Goal: Task Accomplishment & Management: Complete application form

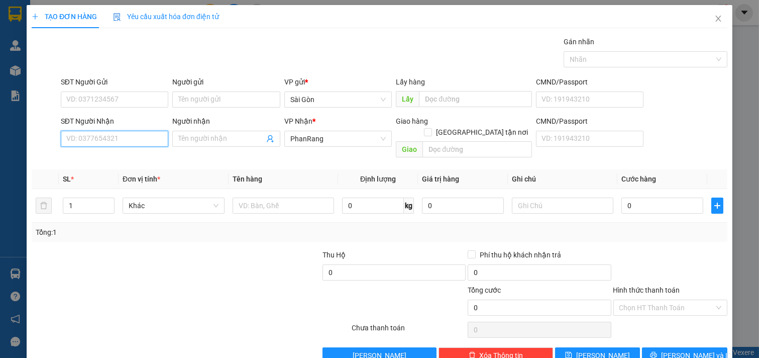
click at [133, 146] on input "SĐT Người Nhận" at bounding box center [115, 139] width 108 height 16
click at [153, 151] on div "0912344575 - [PERSON_NAME]" at bounding box center [115, 159] width 111 height 16
type input "0912344575"
type input "[PERSON_NAME]"
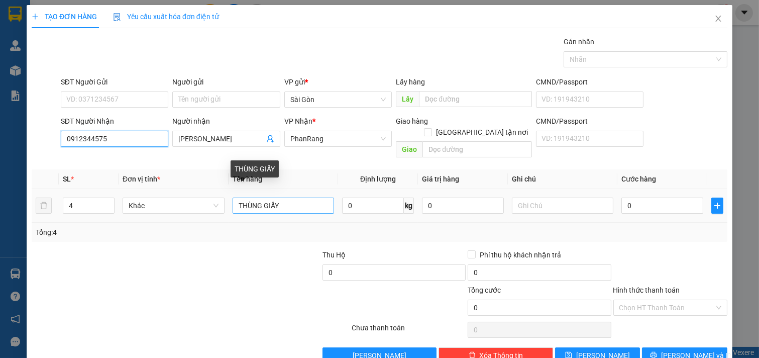
type input "0912344575"
click at [306, 197] on input "THÙNG GIẤY" at bounding box center [284, 205] width 102 height 16
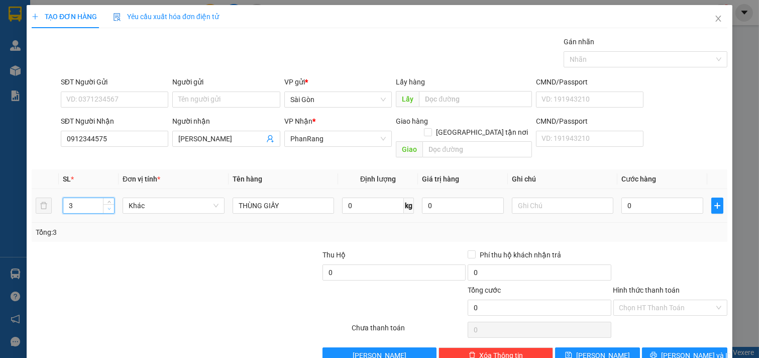
click at [108, 207] on icon "down" at bounding box center [109, 209] width 4 height 4
type input "2"
click at [108, 207] on icon "down" at bounding box center [109, 209] width 4 height 4
click at [672, 350] on span "[PERSON_NAME] và In" at bounding box center [696, 355] width 70 height 11
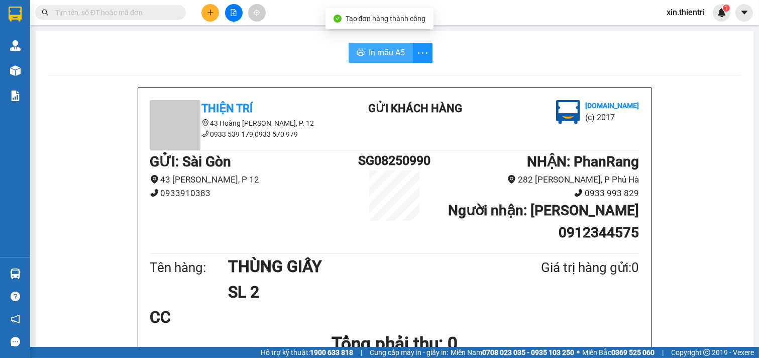
click at [370, 58] on span "In mẫu A5" at bounding box center [387, 52] width 36 height 13
click at [207, 9] on button at bounding box center [210, 13] width 18 height 18
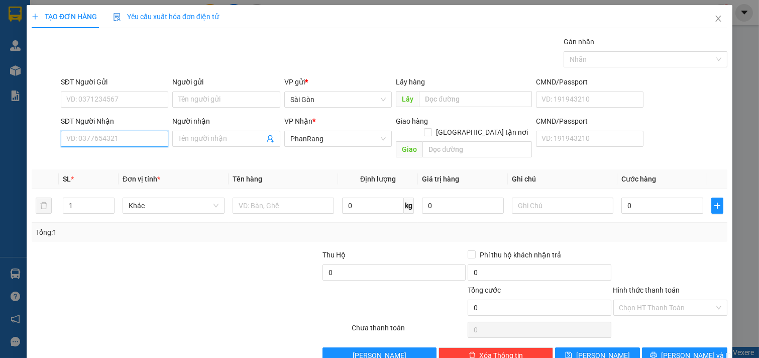
click at [113, 133] on input "SĐT Người Nhận" at bounding box center [115, 139] width 108 height 16
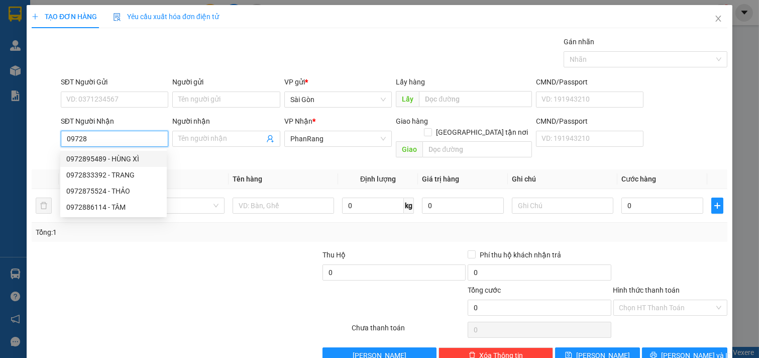
drag, startPoint x: 104, startPoint y: 158, endPoint x: 98, endPoint y: 155, distance: 6.3
click at [103, 157] on div "0972895489 - HÙNG XÌ" at bounding box center [113, 158] width 94 height 11
type input "0972895489"
type input "HÙNG XÌ"
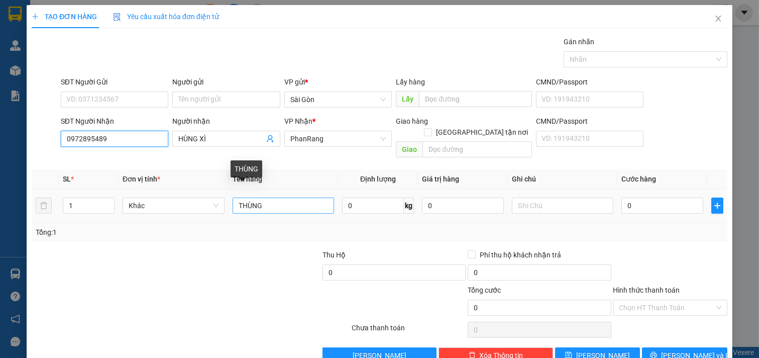
type input "0972895489"
click at [283, 198] on input "THÙNG" at bounding box center [284, 205] width 102 height 16
type input "T"
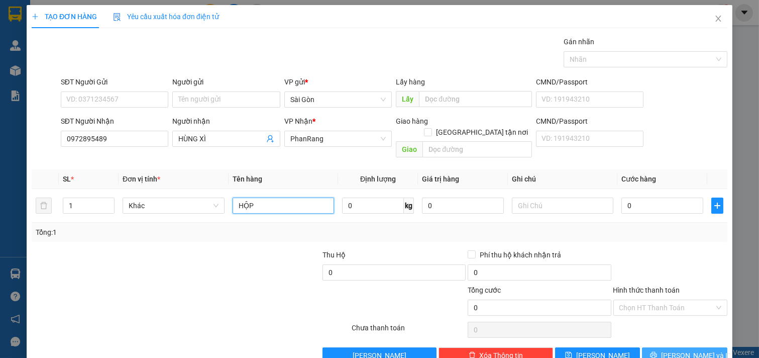
type input "HỘP"
drag, startPoint x: 676, startPoint y: 345, endPoint x: 674, endPoint y: 340, distance: 5.4
click at [676, 350] on span "[PERSON_NAME] và In" at bounding box center [696, 355] width 70 height 11
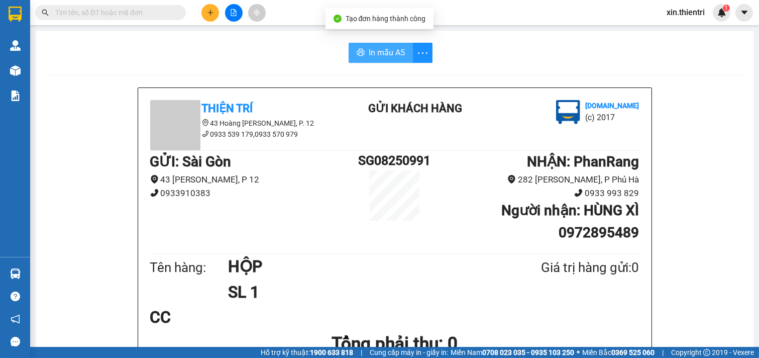
click at [369, 51] on span "In mẫu A5" at bounding box center [387, 52] width 36 height 13
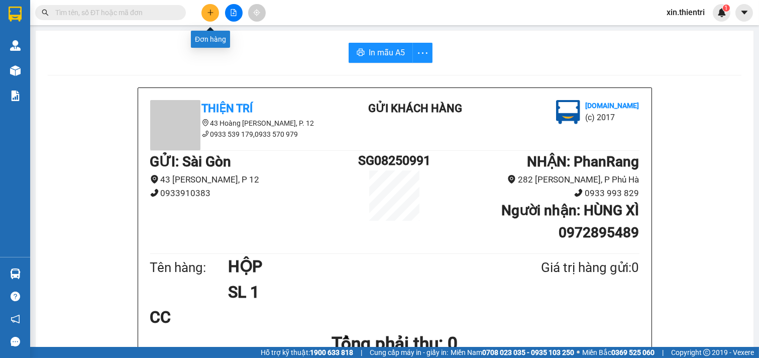
click at [207, 11] on icon "plus" at bounding box center [210, 12] width 7 height 7
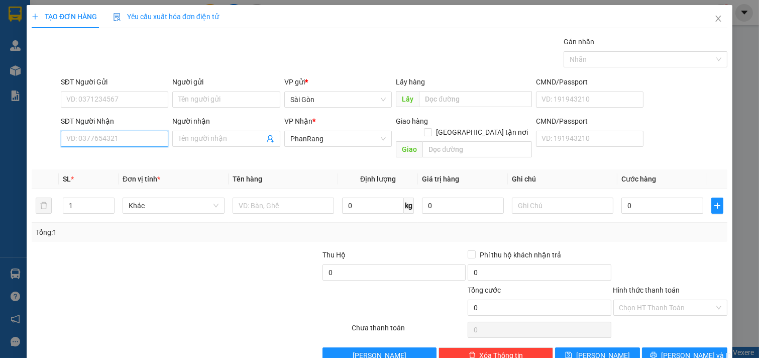
click at [122, 145] on input "SĐT Người Nhận" at bounding box center [115, 139] width 108 height 16
click at [123, 157] on div "0945879565 - KHOA" at bounding box center [113, 158] width 94 height 11
type input "0945879565"
type input "KHOA"
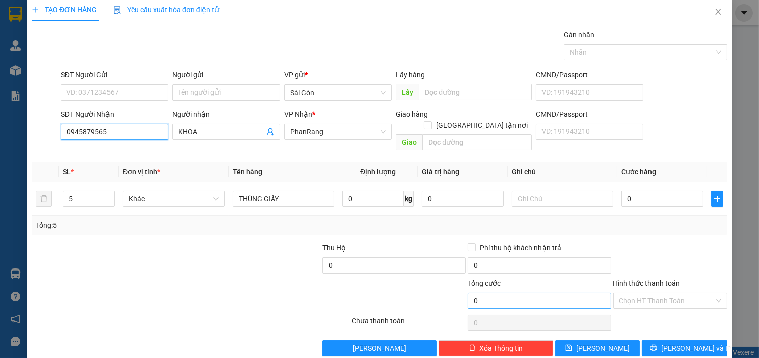
scroll to position [14, 0]
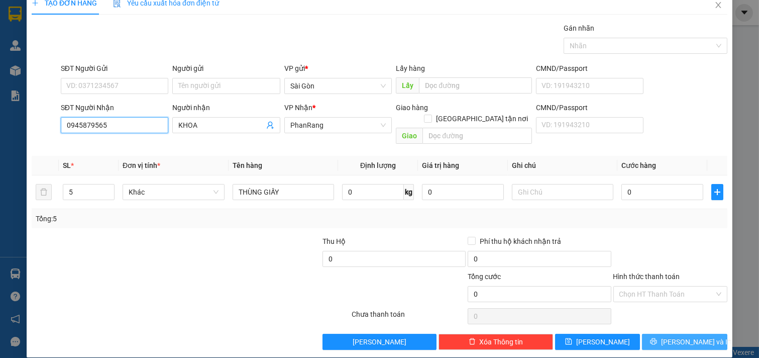
type input "0945879565"
drag, startPoint x: 660, startPoint y: 328, endPoint x: 637, endPoint y: 337, distance: 25.3
click at [657, 338] on icon "printer" at bounding box center [653, 341] width 7 height 7
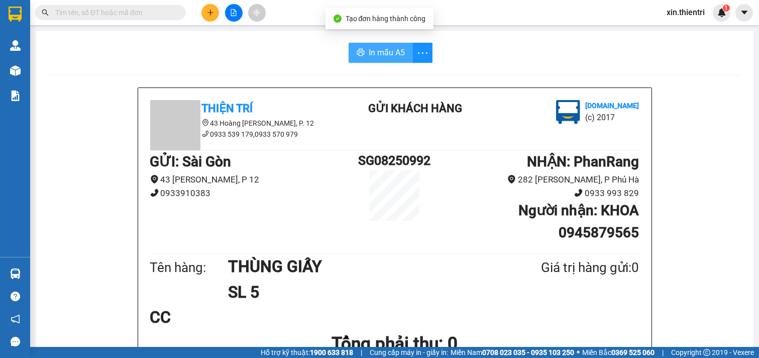
click at [390, 48] on span "In mẫu A5" at bounding box center [387, 52] width 36 height 13
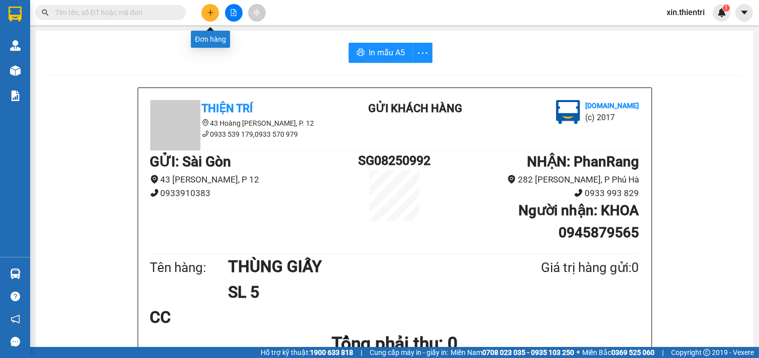
click at [207, 16] on button at bounding box center [210, 13] width 18 height 18
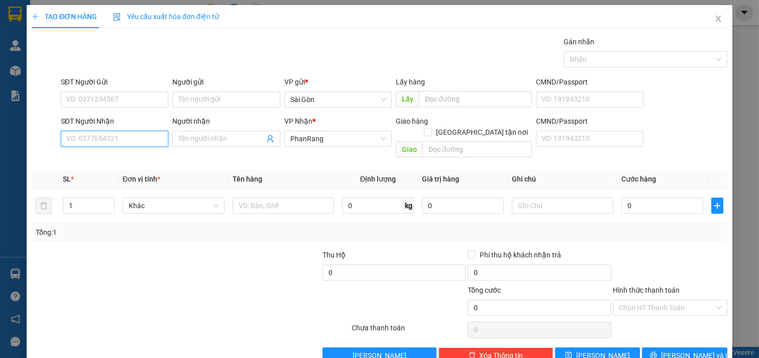
click at [124, 139] on input "SĐT Người Nhận" at bounding box center [115, 139] width 108 height 16
drag, startPoint x: 124, startPoint y: 139, endPoint x: 212, endPoint y: 64, distance: 116.2
click at [212, 64] on div "Gán nhãn Nhãn" at bounding box center [394, 53] width 671 height 35
click at [111, 132] on input "SĐT Người Nhận" at bounding box center [115, 139] width 108 height 16
click at [118, 140] on input "083511118" at bounding box center [115, 139] width 108 height 16
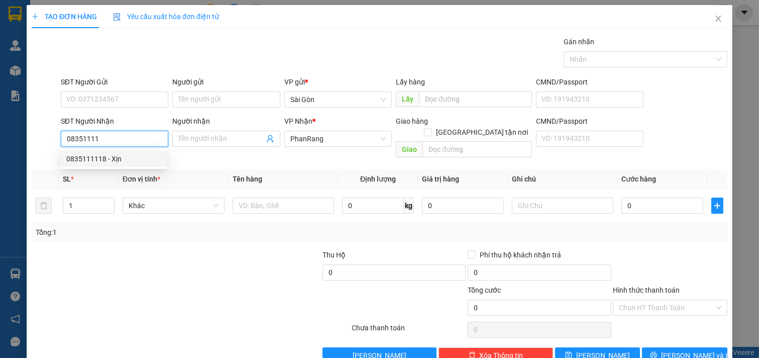
click at [116, 154] on div "0835111118 - Xịn" at bounding box center [113, 158] width 94 height 11
type input "0835111118"
type input "Xịn"
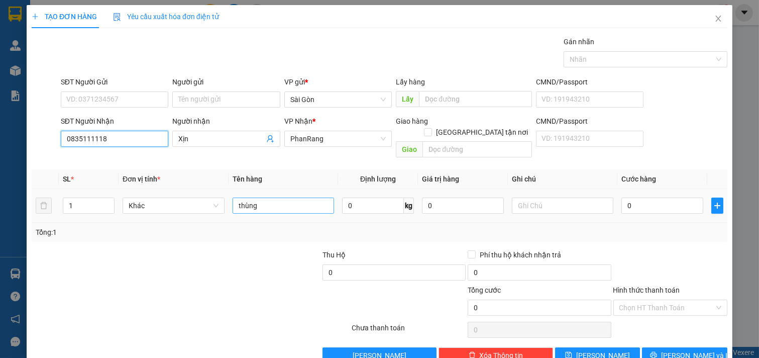
type input "0835111118"
click at [274, 197] on input "thùng" at bounding box center [284, 205] width 102 height 16
type input "t"
type input "T"
type input "KIỆN"
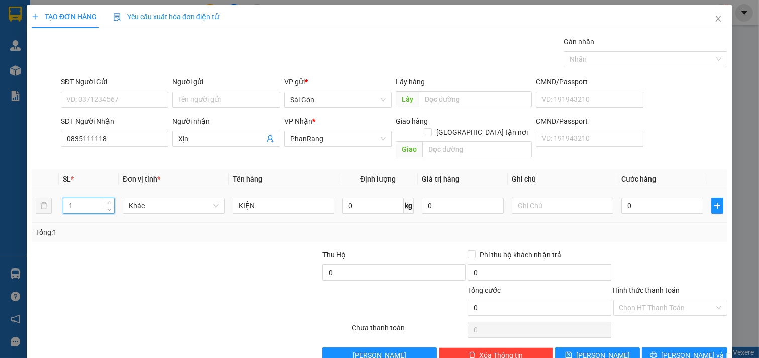
click at [84, 198] on input "1" at bounding box center [88, 205] width 51 height 15
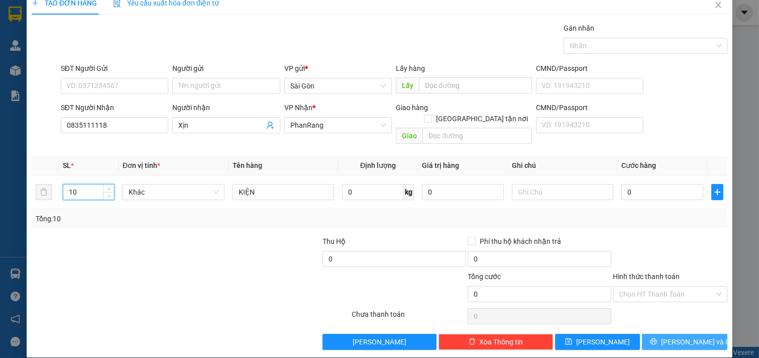
type input "10"
drag, startPoint x: 679, startPoint y: 329, endPoint x: 673, endPoint y: 331, distance: 6.5
click at [677, 336] on span "[PERSON_NAME] và In" at bounding box center [696, 341] width 70 height 11
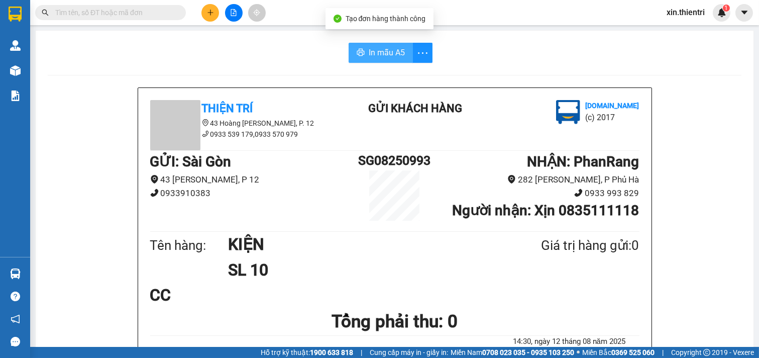
drag, startPoint x: 363, startPoint y: 50, endPoint x: 369, endPoint y: 50, distance: 5.5
click at [364, 49] on button "In mẫu A5" at bounding box center [381, 53] width 64 height 20
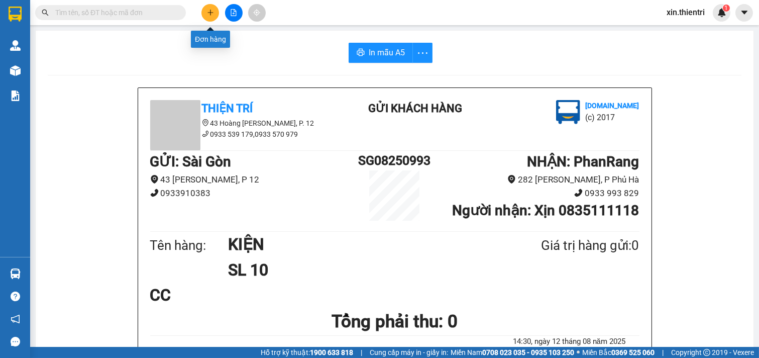
click at [215, 13] on button at bounding box center [210, 13] width 18 height 18
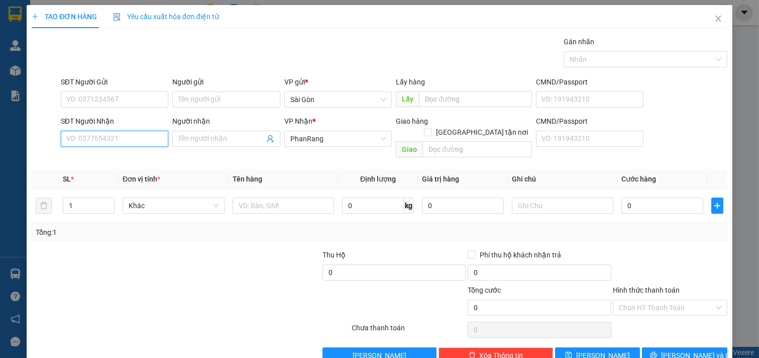
drag, startPoint x: 147, startPoint y: 138, endPoint x: 144, endPoint y: 130, distance: 8.6
click at [147, 136] on input "SĐT Người Nhận" at bounding box center [115, 139] width 108 height 16
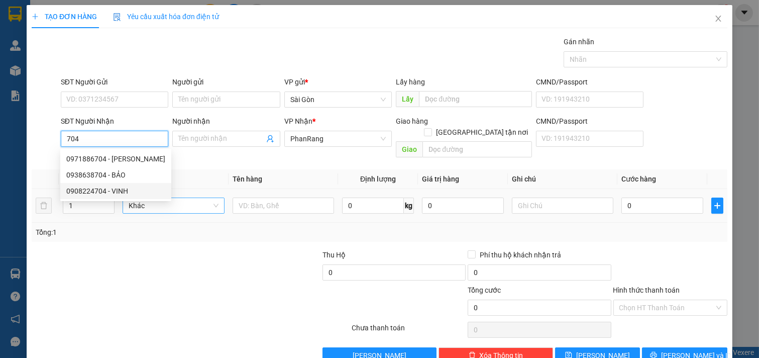
click at [123, 194] on div "0908224704 - VINH" at bounding box center [115, 190] width 99 height 11
type input "0908224704"
type input "VINH"
type input "[PERSON_NAME]"
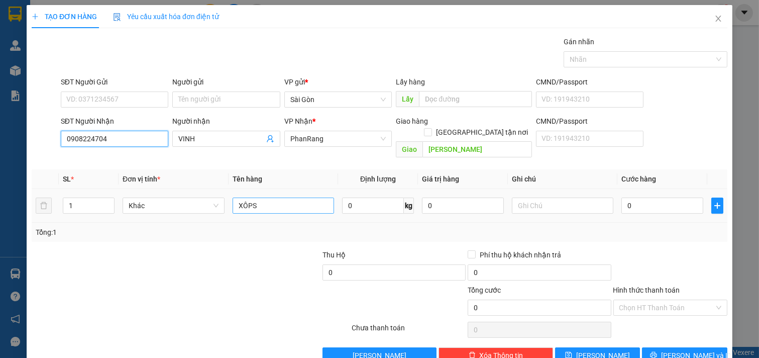
type input "0908224704"
click at [265, 199] on input "XÔPS" at bounding box center [284, 205] width 102 height 16
type input "X"
type input "XÔ SƠN NHỎ"
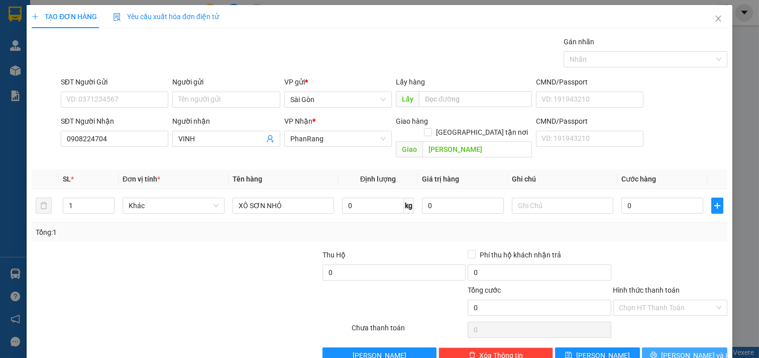
click at [680, 350] on span "[PERSON_NAME] và In" at bounding box center [696, 355] width 70 height 11
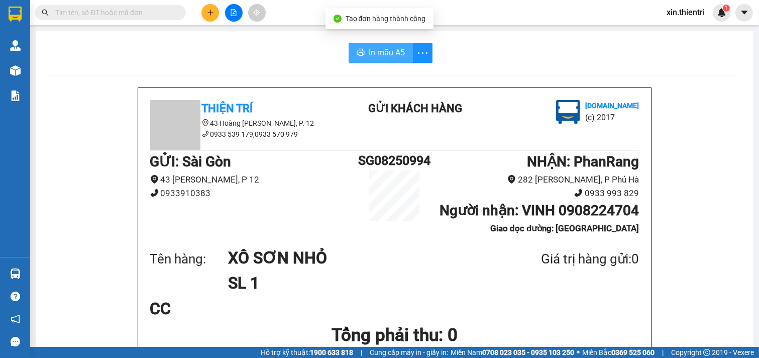
click at [378, 46] on button "In mẫu A5" at bounding box center [381, 53] width 64 height 20
click at [208, 4] on button at bounding box center [210, 13] width 18 height 18
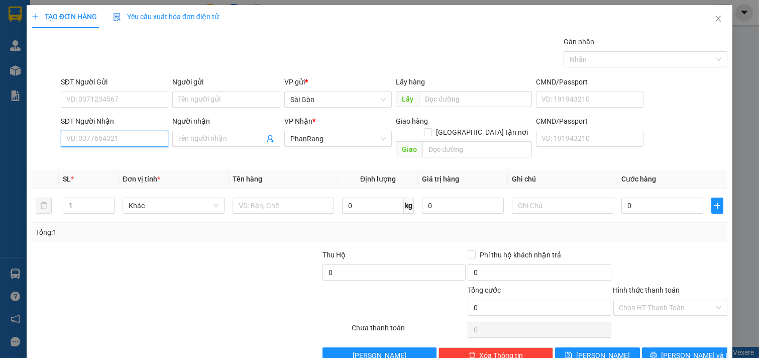
click at [134, 140] on input "SĐT Người Nhận" at bounding box center [115, 139] width 108 height 16
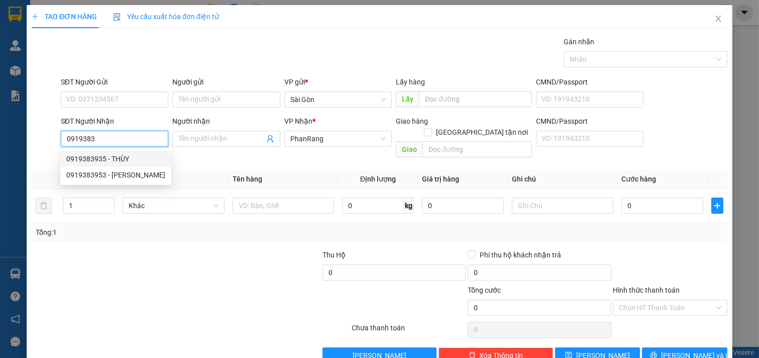
click at [131, 158] on div "0919383935 - THÙY" at bounding box center [115, 158] width 99 height 11
type input "0919383935"
type input "THÙY"
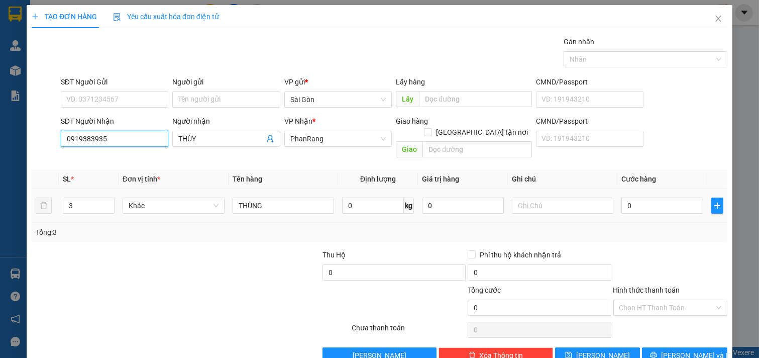
type input "0919383935"
type input "2"
click at [107, 206] on span "down" at bounding box center [109, 209] width 6 height 6
click at [657, 352] on icon "printer" at bounding box center [653, 355] width 7 height 7
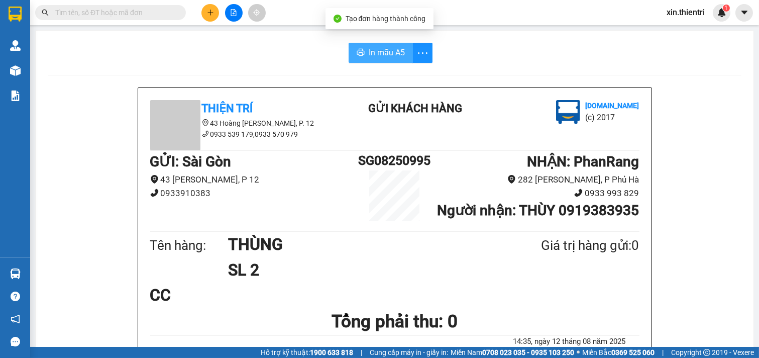
click at [385, 52] on span "In mẫu A5" at bounding box center [387, 52] width 36 height 13
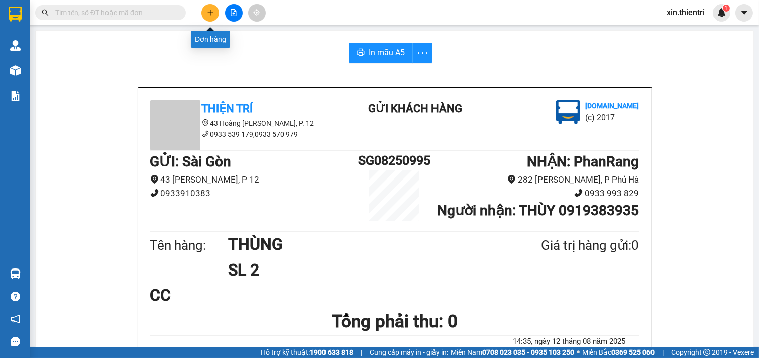
click at [209, 16] on icon "plus" at bounding box center [210, 12] width 7 height 7
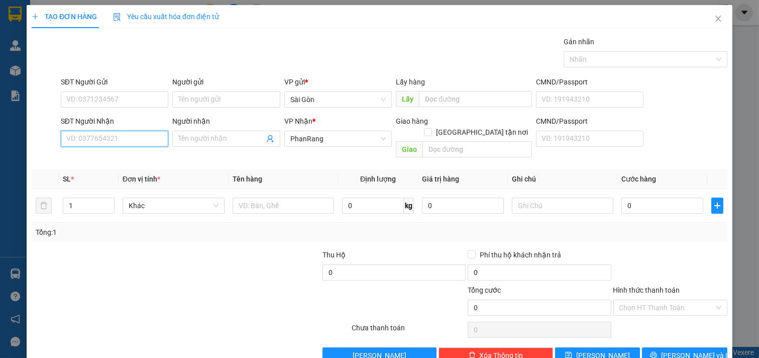
click at [131, 145] on input "SĐT Người Nhận" at bounding box center [115, 139] width 108 height 16
click at [91, 153] on div "0328800039 - NGÂN" at bounding box center [113, 158] width 94 height 11
type input "0328800039"
type input "NGÂN"
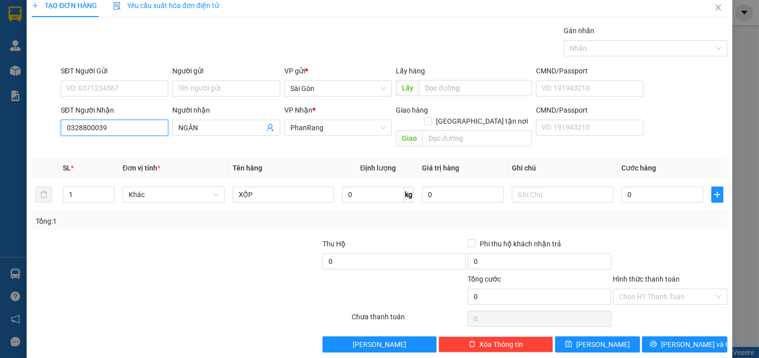
scroll to position [14, 0]
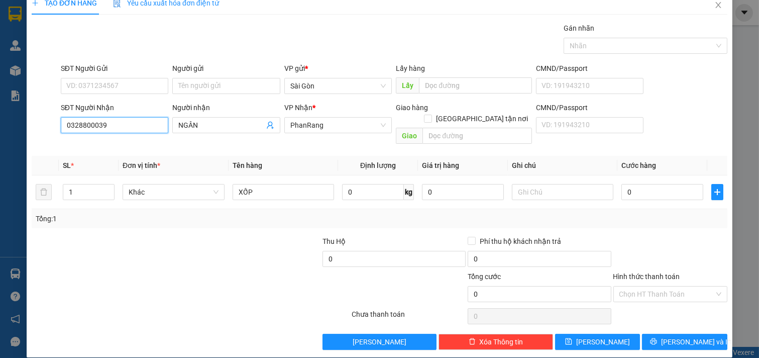
type input "0328800039"
click at [655, 339] on div "TẠO ĐƠN HÀNG Yêu cầu xuất hóa đơn điện tử Transit Pickup Surcharge Ids Transit …" at bounding box center [380, 174] width 706 height 366
click at [657, 338] on icon "printer" at bounding box center [653, 341] width 7 height 7
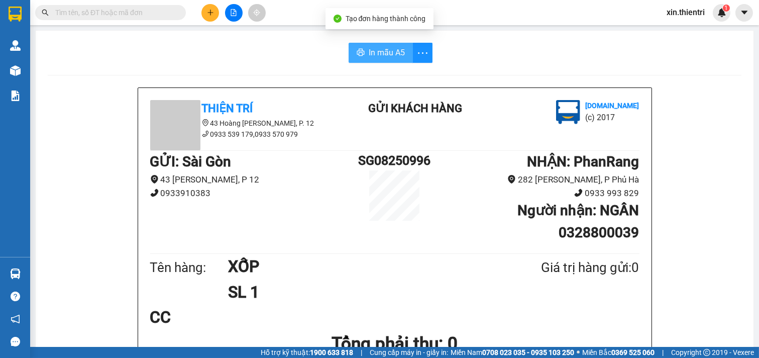
click at [372, 54] on span "In mẫu A5" at bounding box center [387, 52] width 36 height 13
click at [205, 7] on button at bounding box center [210, 13] width 18 height 18
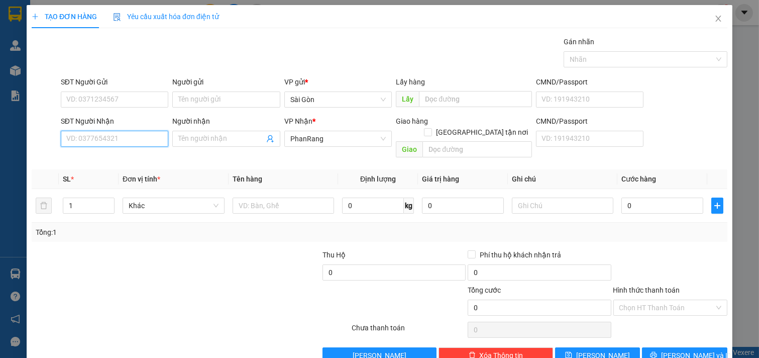
click at [145, 144] on input "SĐT Người Nhận" at bounding box center [115, 139] width 108 height 16
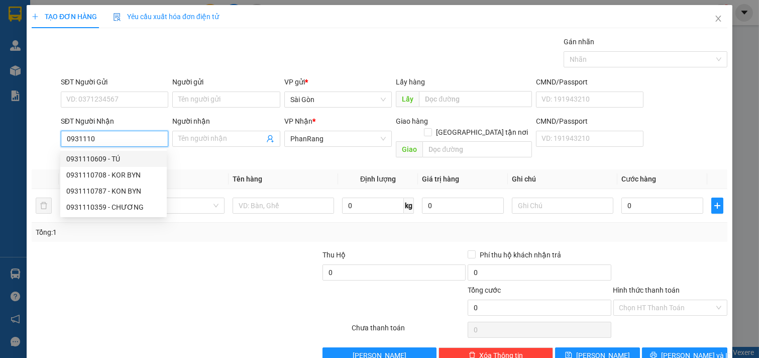
drag, startPoint x: 101, startPoint y: 152, endPoint x: 105, endPoint y: 162, distance: 10.8
click at [101, 152] on div "0931110609 - TÚ" at bounding box center [113, 159] width 106 height 16
type input "0931110609"
type input "TÚ"
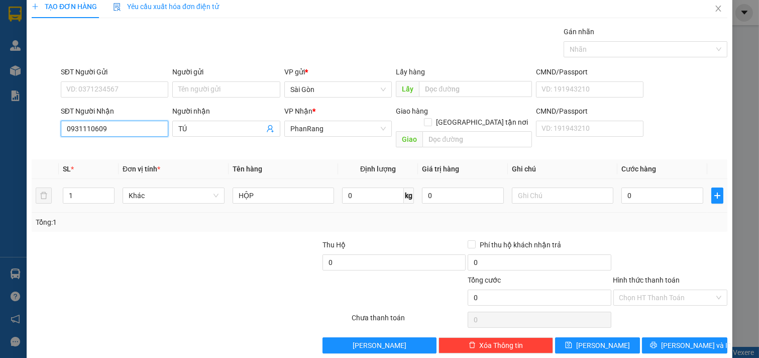
scroll to position [14, 0]
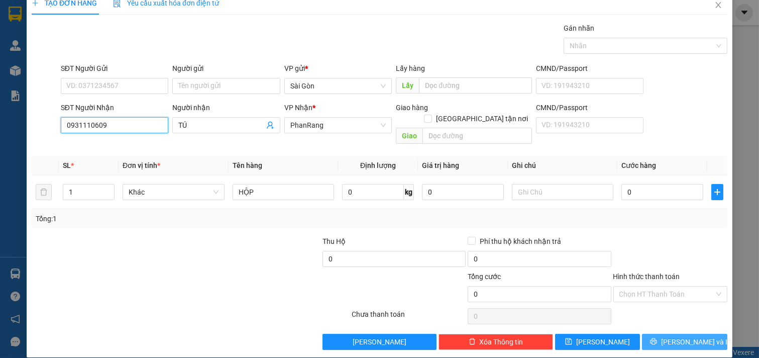
type input "0931110609"
click at [684, 336] on span "[PERSON_NAME] và In" at bounding box center [696, 341] width 70 height 11
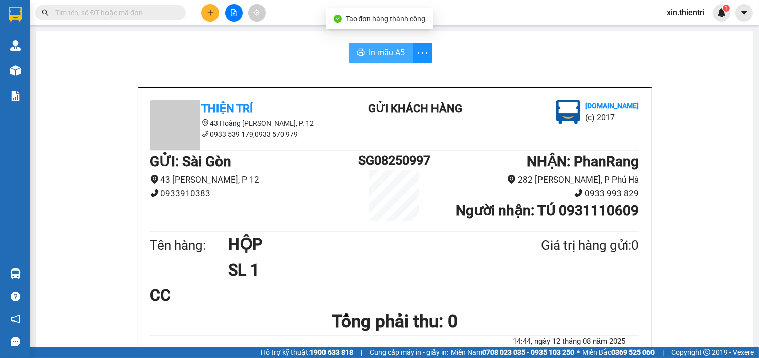
click at [362, 51] on button "In mẫu A5" at bounding box center [381, 53] width 64 height 20
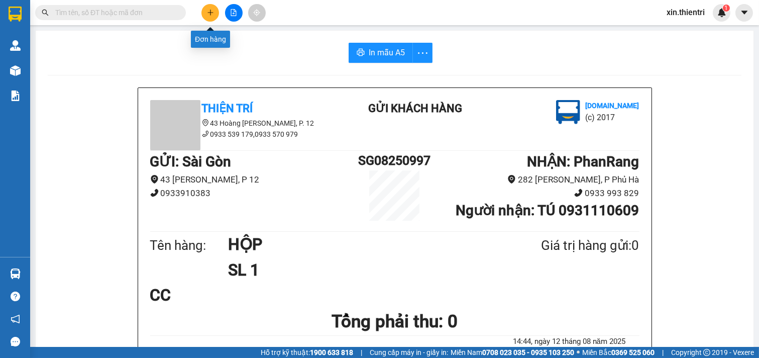
click at [211, 16] on button at bounding box center [210, 13] width 18 height 18
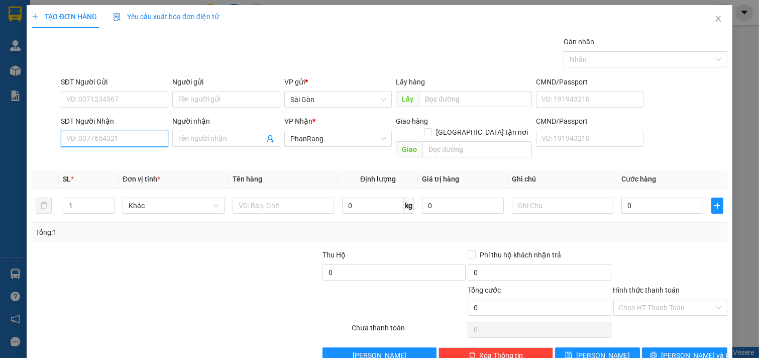
click at [125, 137] on input "SĐT Người Nhận" at bounding box center [115, 139] width 108 height 16
click at [121, 161] on div "0785238090 - HUY" at bounding box center [113, 158] width 94 height 11
type input "0785238090"
type input "HUY"
type input "NINH SƠN"
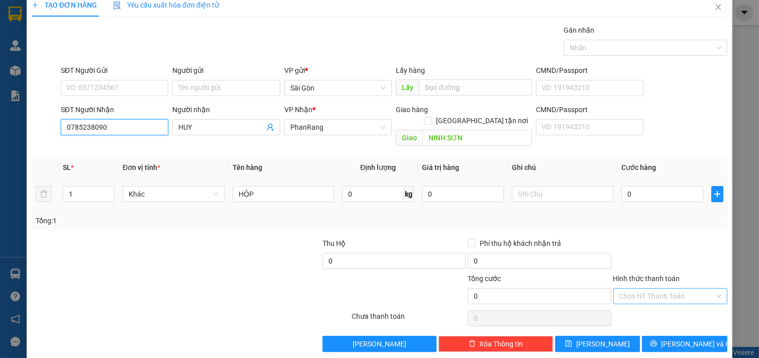
scroll to position [14, 0]
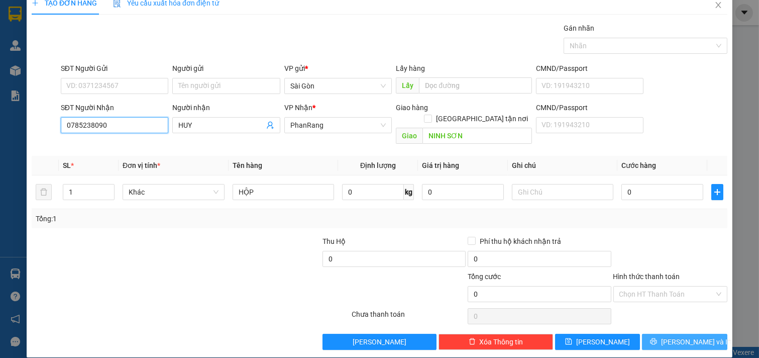
type input "0785238090"
drag, startPoint x: 675, startPoint y: 328, endPoint x: 665, endPoint y: 330, distance: 10.2
click at [674, 336] on span "[PERSON_NAME] và In" at bounding box center [696, 341] width 70 height 11
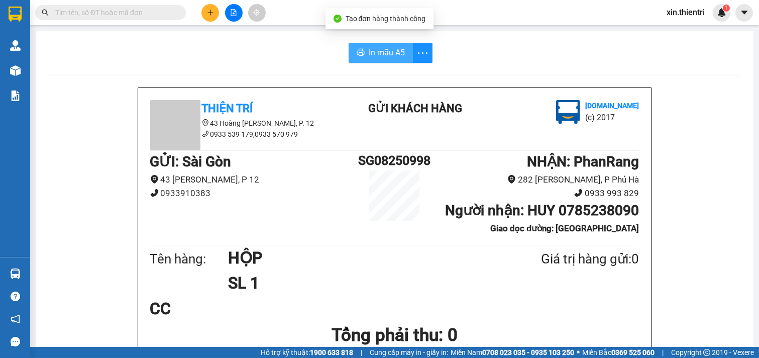
drag, startPoint x: 373, startPoint y: 55, endPoint x: 369, endPoint y: 62, distance: 7.7
click at [372, 55] on span "In mẫu A5" at bounding box center [387, 52] width 36 height 13
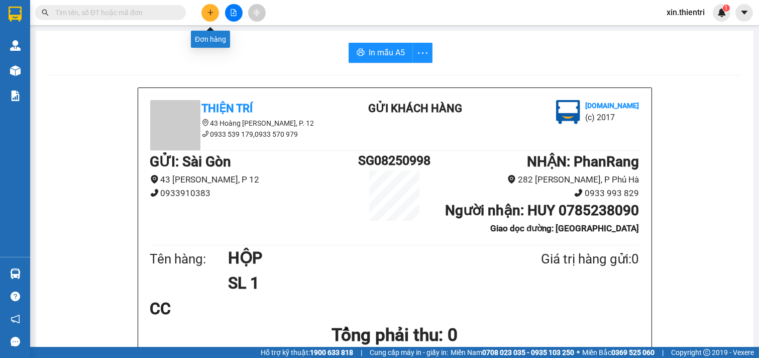
click at [214, 16] on button at bounding box center [210, 13] width 18 height 18
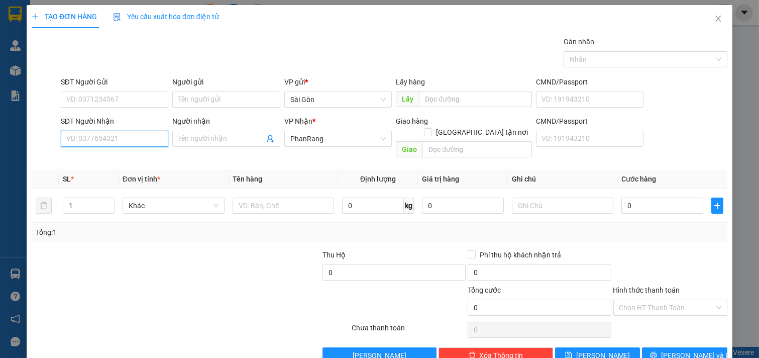
click at [141, 136] on input "SĐT Người Nhận" at bounding box center [115, 139] width 108 height 16
type input "0326983131"
click at [133, 153] on div "0326983131 - QUAN" at bounding box center [113, 158] width 94 height 11
type input "QUAN"
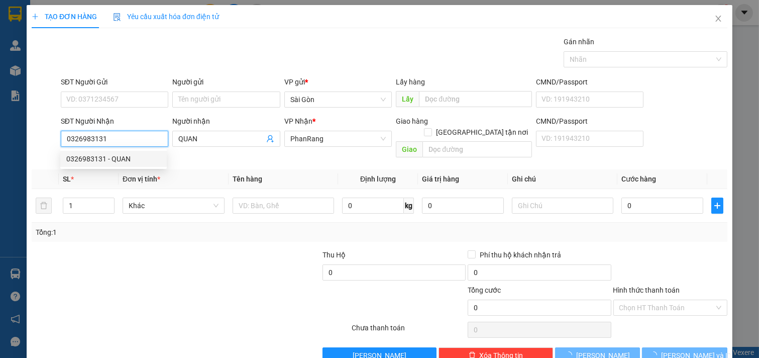
type input "40.000"
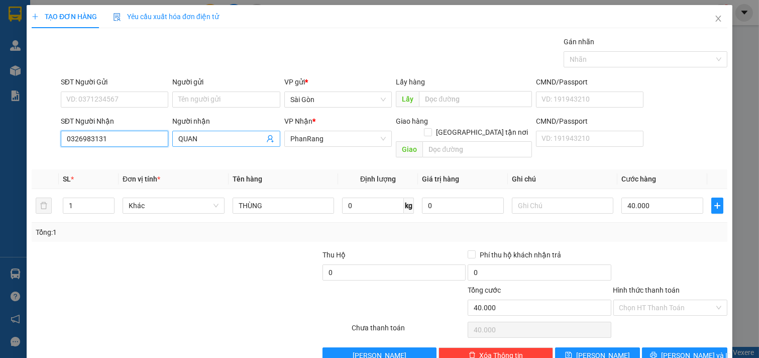
type input "0326983131"
click at [207, 142] on input "QUAN" at bounding box center [221, 138] width 86 height 11
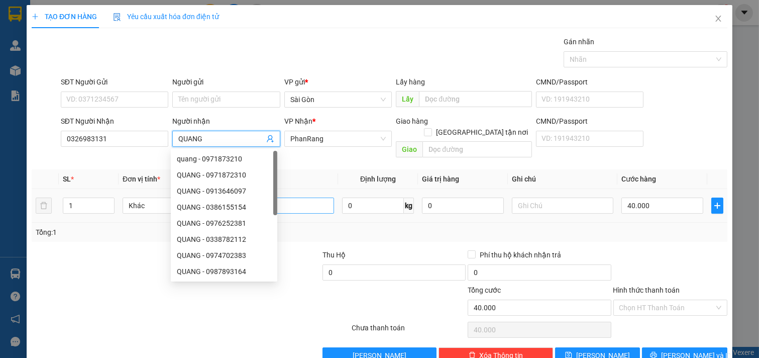
type input "QUANG"
click at [299, 197] on input "THÙNG" at bounding box center [284, 205] width 102 height 16
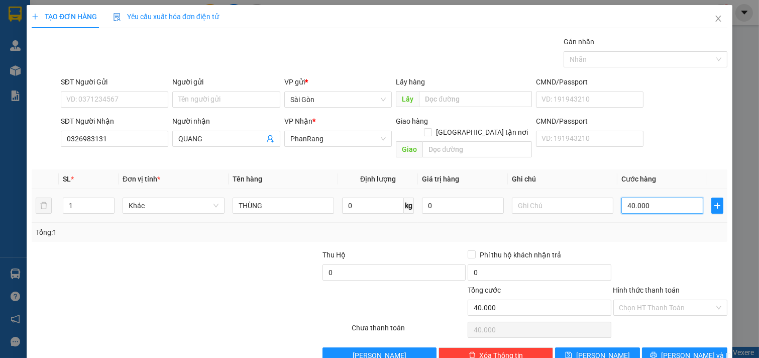
type input "0"
click at [639, 197] on input "0" at bounding box center [662, 205] width 82 height 16
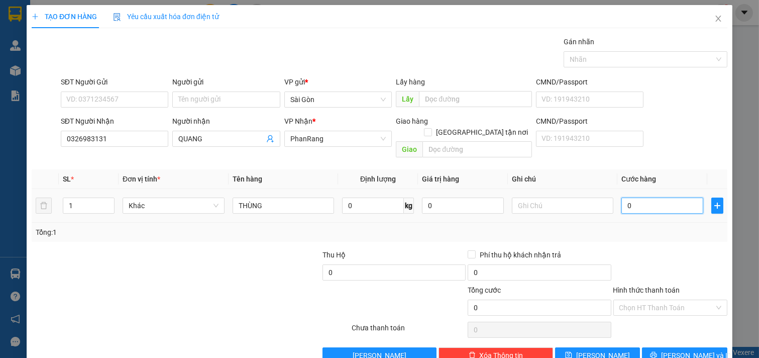
type input "5"
type input "50"
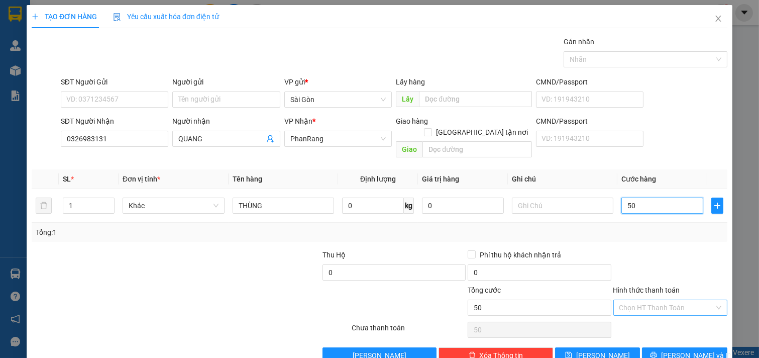
type input "50"
type input "50.000"
click at [652, 300] on input "Hình thức thanh toán" at bounding box center [666, 307] width 95 height 15
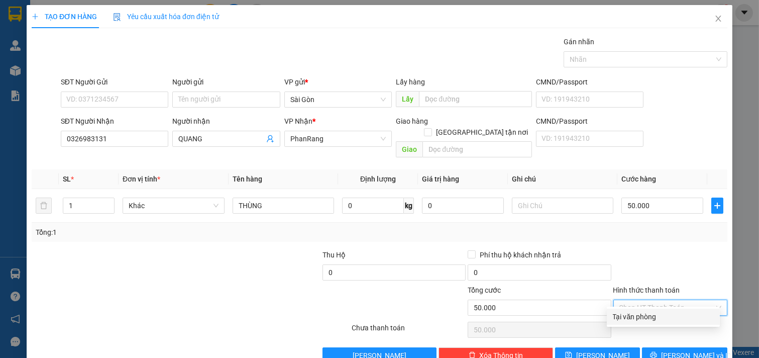
click at [660, 317] on div "Tại văn phòng" at bounding box center [663, 316] width 101 height 11
type input "0"
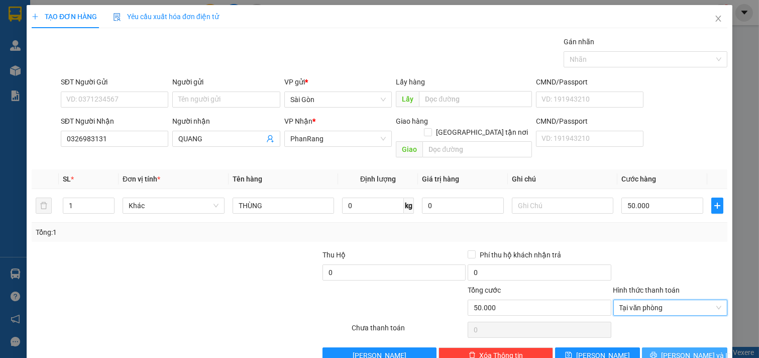
drag, startPoint x: 664, startPoint y: 339, endPoint x: 672, endPoint y: 337, distance: 8.3
click at [665, 347] on button "[PERSON_NAME] và In" at bounding box center [684, 355] width 85 height 16
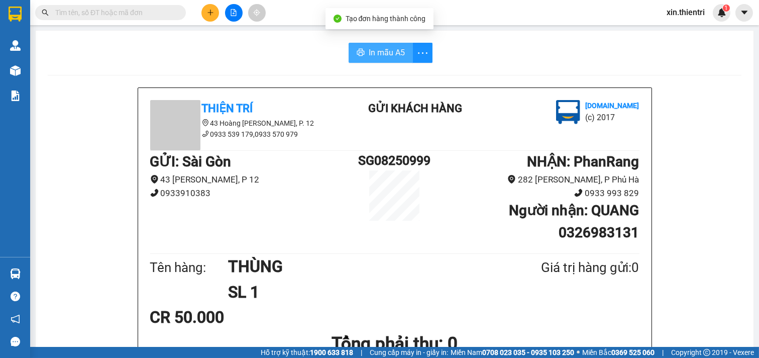
click at [385, 53] on span "In mẫu A5" at bounding box center [387, 52] width 36 height 13
click at [204, 8] on button at bounding box center [210, 13] width 18 height 18
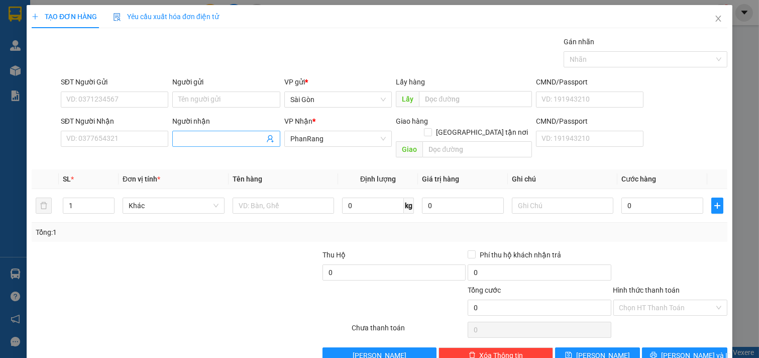
click at [203, 136] on input "Người nhận" at bounding box center [221, 138] width 86 height 11
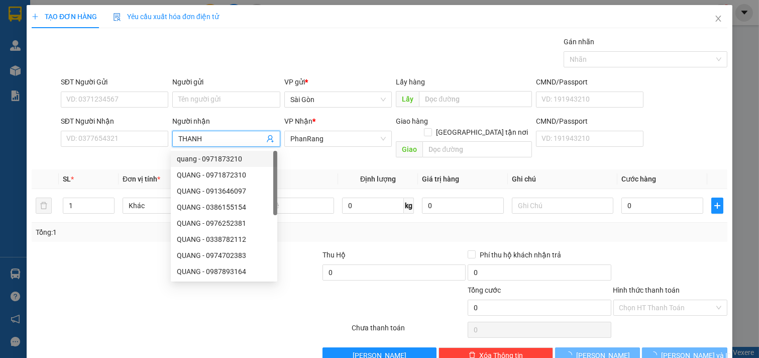
type input "THANH"
click at [90, 249] on div at bounding box center [103, 266] width 145 height 35
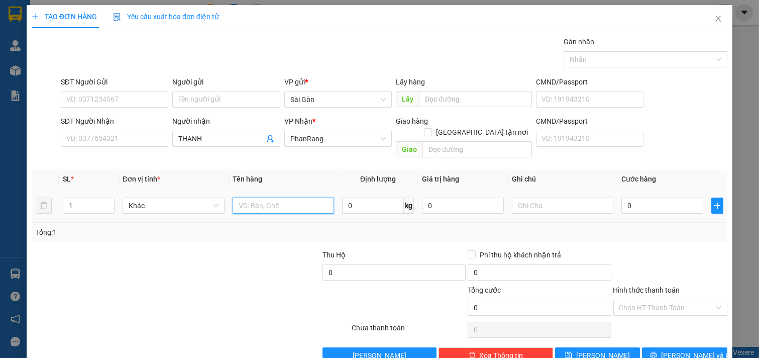
click at [247, 197] on input "text" at bounding box center [284, 205] width 102 height 16
type input "26 XÔ LỚN 20 XÔ NHỎ"
click at [84, 198] on input "1" at bounding box center [88, 205] width 51 height 15
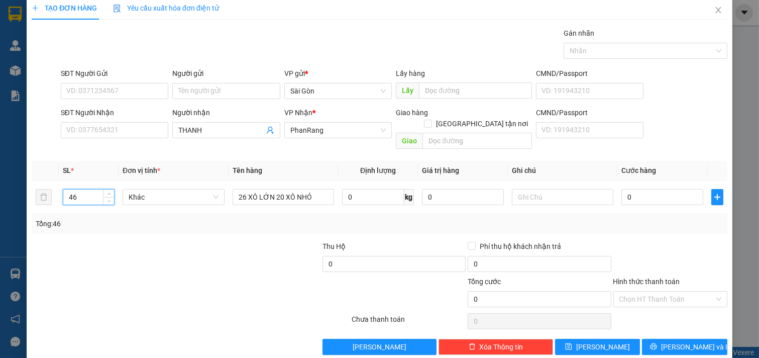
scroll to position [14, 0]
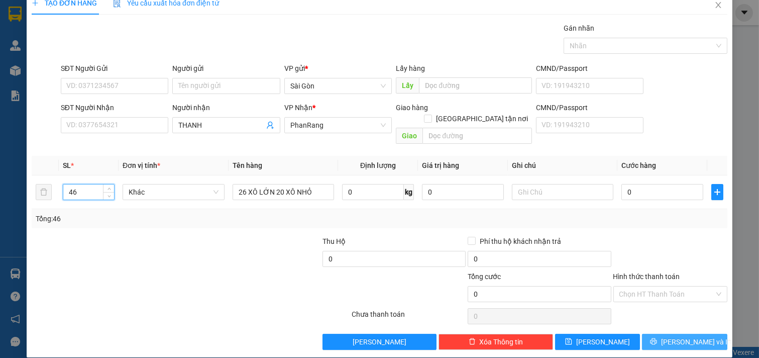
type input "46"
click at [666, 337] on button "[PERSON_NAME] và In" at bounding box center [684, 342] width 85 height 16
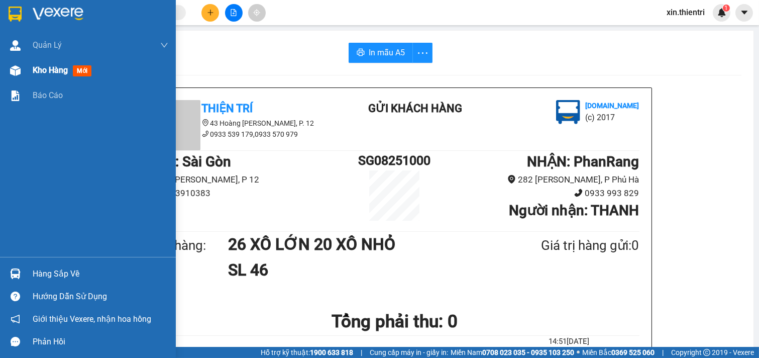
click at [67, 71] on span "Kho hàng" at bounding box center [50, 70] width 35 height 10
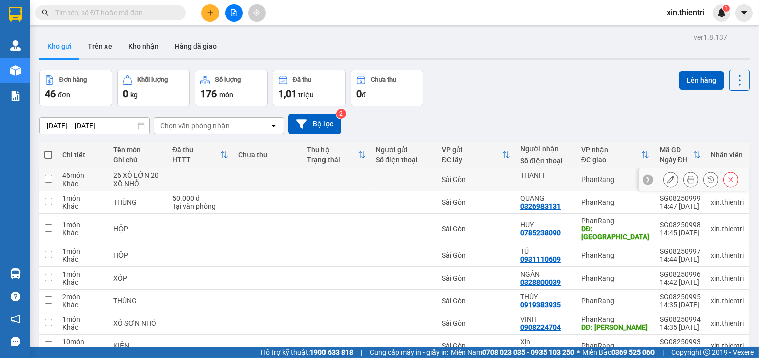
click at [663, 178] on button at bounding box center [670, 180] width 14 height 18
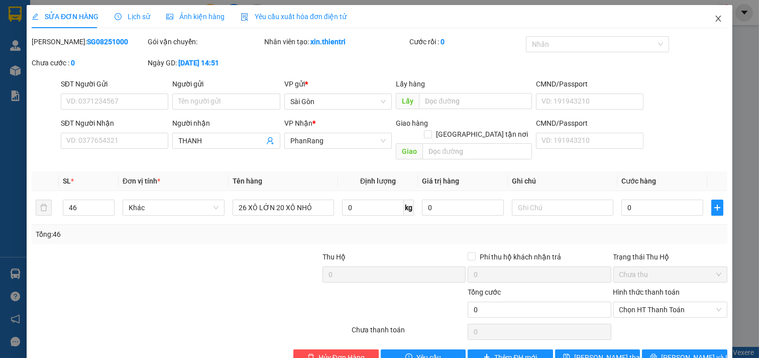
click at [711, 14] on span "Close" at bounding box center [718, 19] width 28 height 28
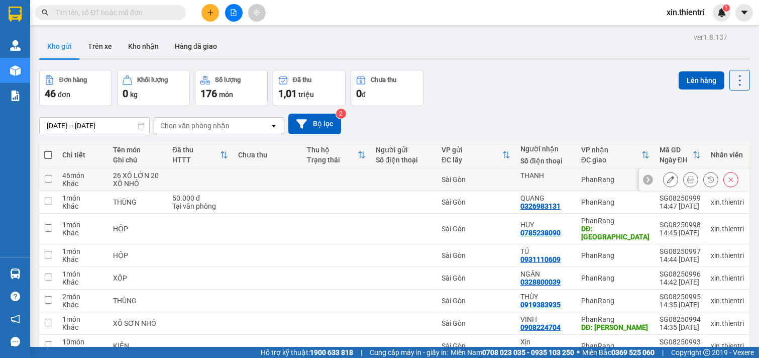
click at [668, 177] on button at bounding box center [670, 180] width 14 height 18
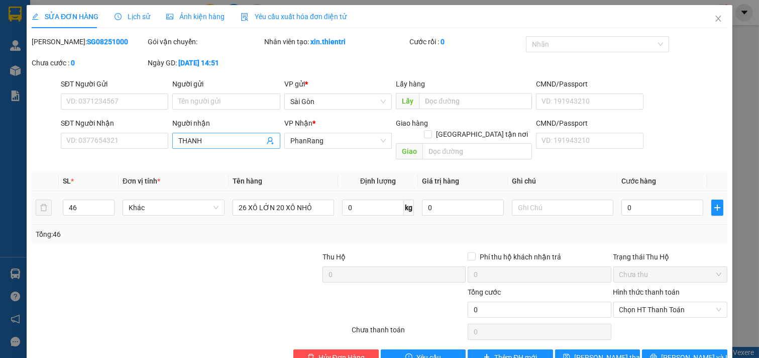
click at [222, 134] on span "THANH" at bounding box center [226, 141] width 108 height 16
type input "THANH BÌNH"
click at [382, 229] on div "Tổng: 46" at bounding box center [380, 234] width 696 height 19
click at [671, 352] on span "[PERSON_NAME] và In" at bounding box center [696, 357] width 70 height 11
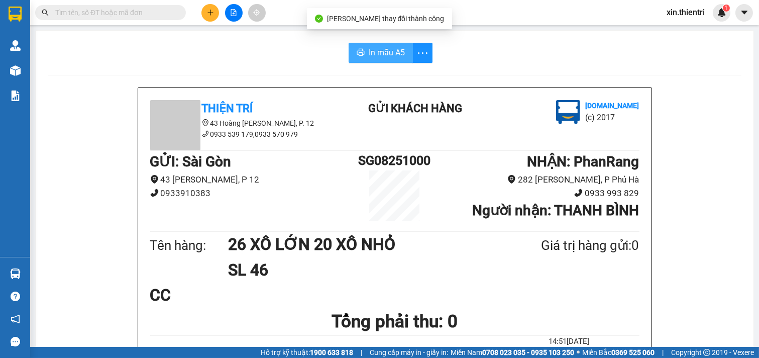
click at [388, 53] on span "In mẫu A5" at bounding box center [387, 52] width 36 height 13
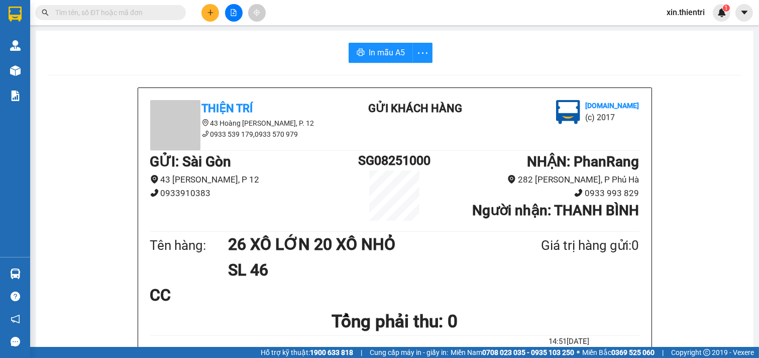
click at [204, 16] on button at bounding box center [210, 13] width 18 height 18
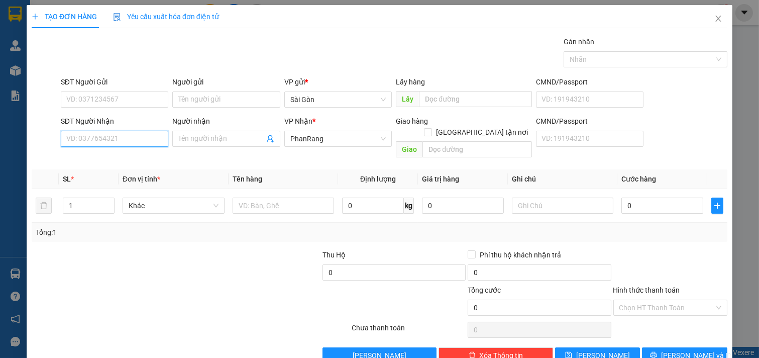
click at [138, 144] on input "SĐT Người Nhận" at bounding box center [115, 139] width 108 height 16
click at [136, 154] on div "0982354383 - TÚ" at bounding box center [113, 158] width 94 height 11
type input "0982354383"
type input "TÚ"
type input "VĨNH HY"
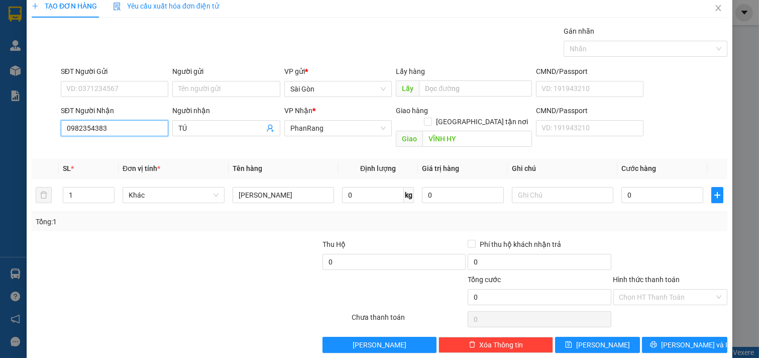
scroll to position [14, 0]
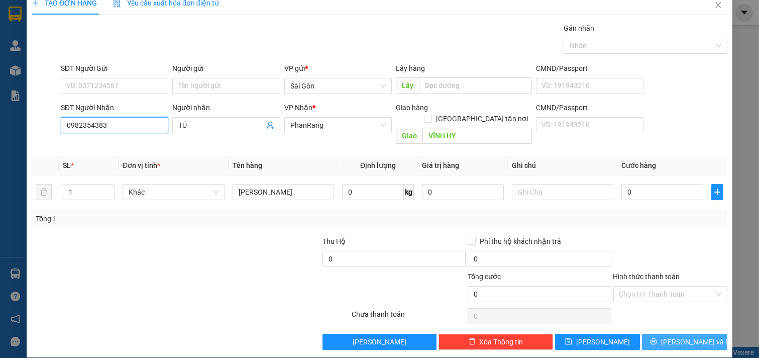
type input "0982354383"
click at [691, 336] on span "[PERSON_NAME] và In" at bounding box center [696, 341] width 70 height 11
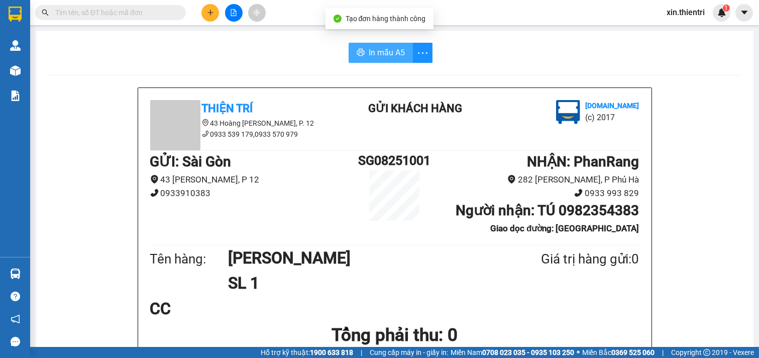
drag, startPoint x: 382, startPoint y: 52, endPoint x: 376, endPoint y: 47, distance: 7.8
click at [382, 51] on span "In mẫu A5" at bounding box center [387, 52] width 36 height 13
click at [208, 7] on button at bounding box center [210, 13] width 18 height 18
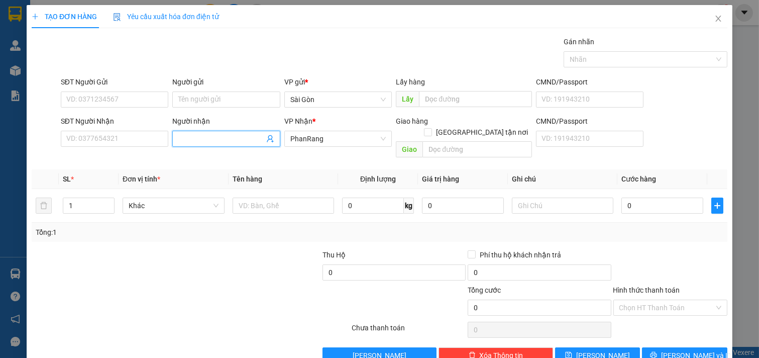
click at [199, 133] on span at bounding box center [226, 139] width 108 height 16
type input "GIA VIỆT"
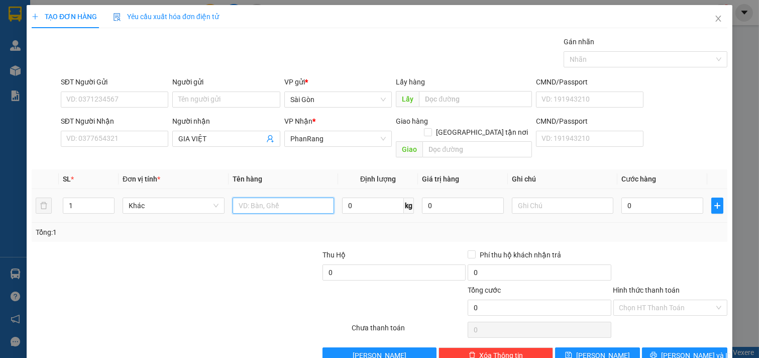
click at [300, 197] on input "text" at bounding box center [284, 205] width 102 height 16
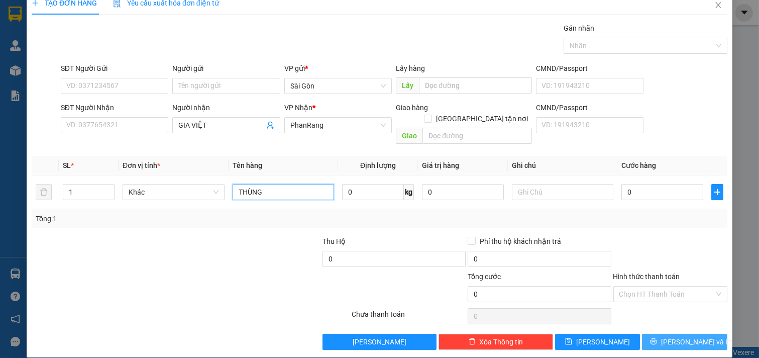
type input "THÙNG"
drag, startPoint x: 655, startPoint y: 330, endPoint x: 652, endPoint y: 337, distance: 6.7
click at [655, 334] on button "[PERSON_NAME] và In" at bounding box center [684, 342] width 85 height 16
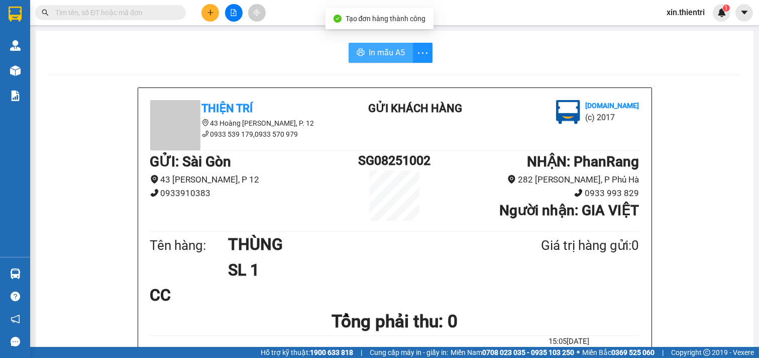
click at [369, 50] on span "In mẫu A5" at bounding box center [387, 52] width 36 height 13
click at [577, 314] on h1 "Tổng phải thu: 0" at bounding box center [394, 321] width 489 height 28
click at [207, 13] on icon "plus" at bounding box center [210, 12] width 7 height 7
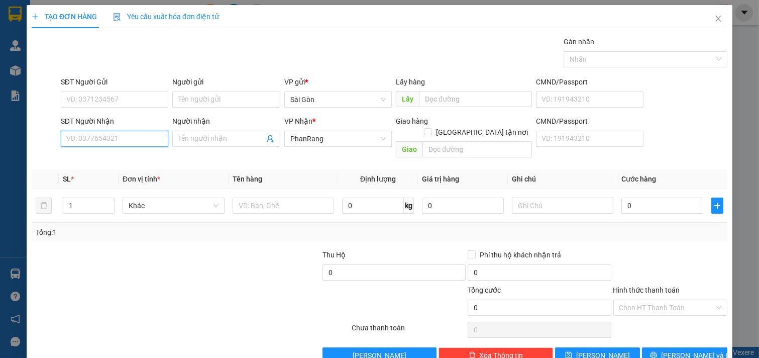
click at [138, 135] on input "SĐT Người Nhận" at bounding box center [115, 139] width 108 height 16
click at [201, 132] on span at bounding box center [226, 139] width 108 height 16
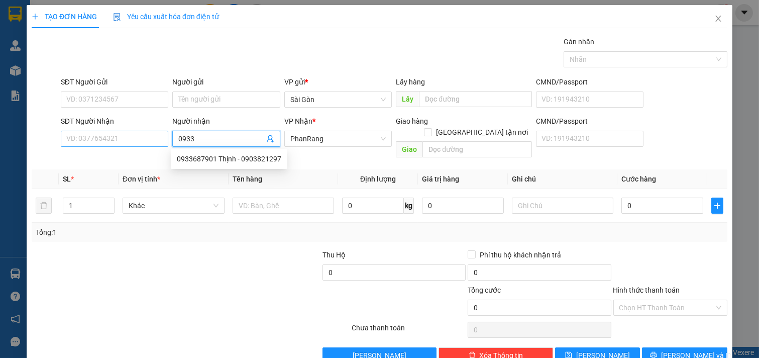
type input "0933"
click at [120, 133] on input "SĐT Người Nhận" at bounding box center [115, 139] width 108 height 16
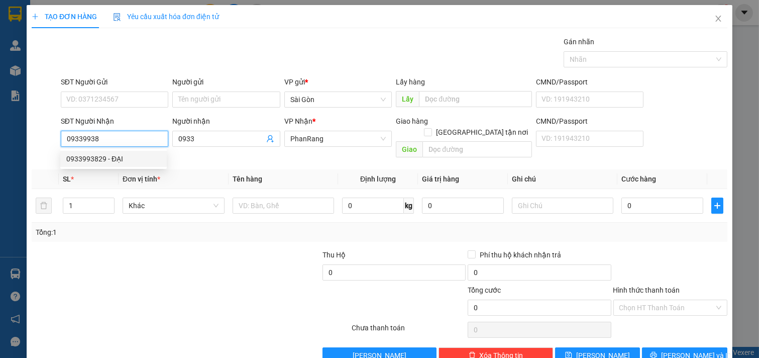
click at [112, 151] on div "0933993829 - ĐẠI" at bounding box center [113, 159] width 106 height 16
type input "0933993829"
type input "ĐẠI"
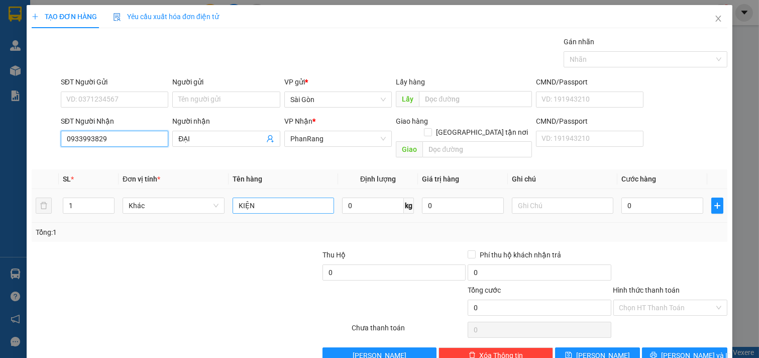
type input "0933993829"
click at [277, 201] on input "KIỆN" at bounding box center [284, 205] width 102 height 16
type input "K"
type input "THÙNG"
click at [75, 198] on input "1" at bounding box center [88, 205] width 51 height 15
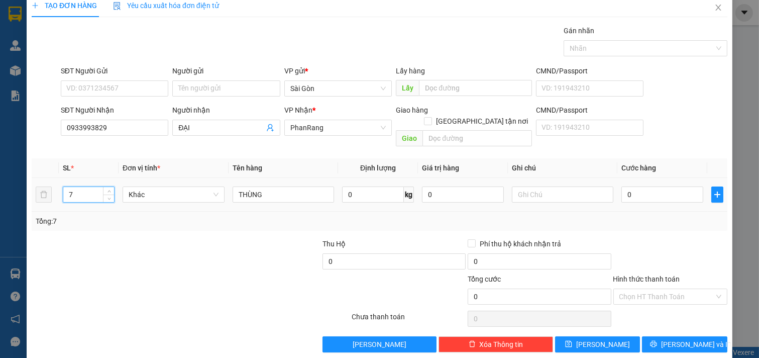
scroll to position [14, 0]
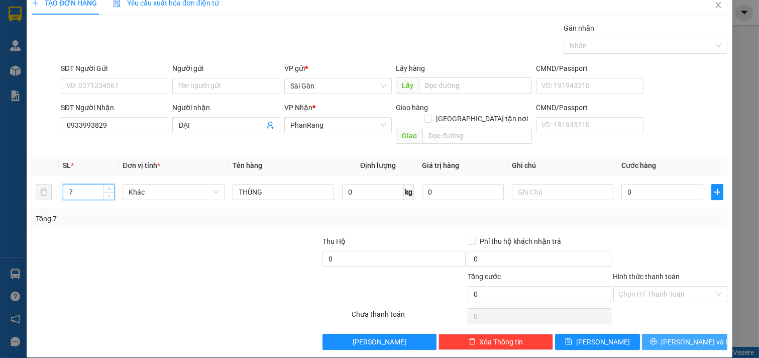
type input "7"
click at [676, 336] on span "[PERSON_NAME] và In" at bounding box center [696, 341] width 70 height 11
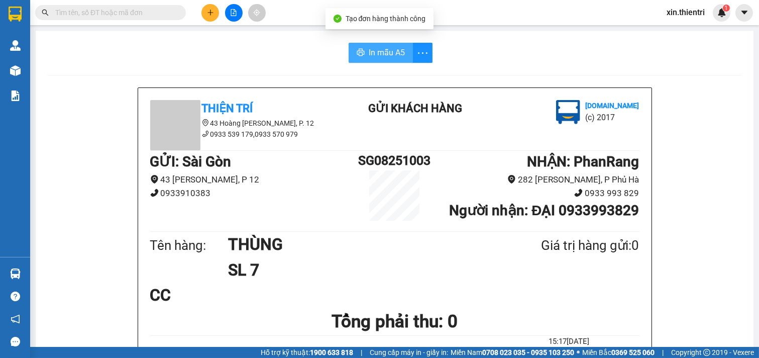
click at [377, 46] on span "In mẫu A5" at bounding box center [387, 52] width 36 height 13
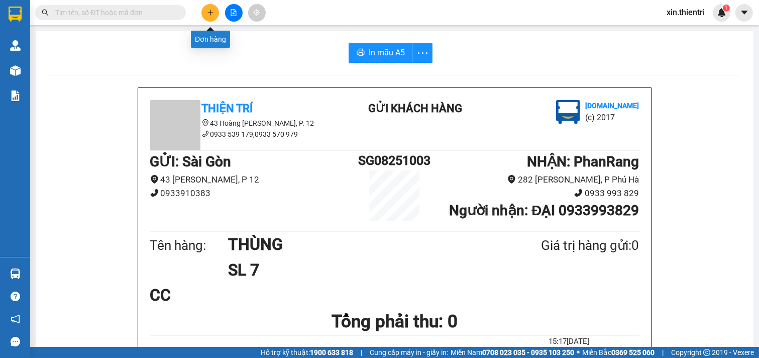
click at [209, 13] on icon "plus" at bounding box center [210, 12] width 7 height 7
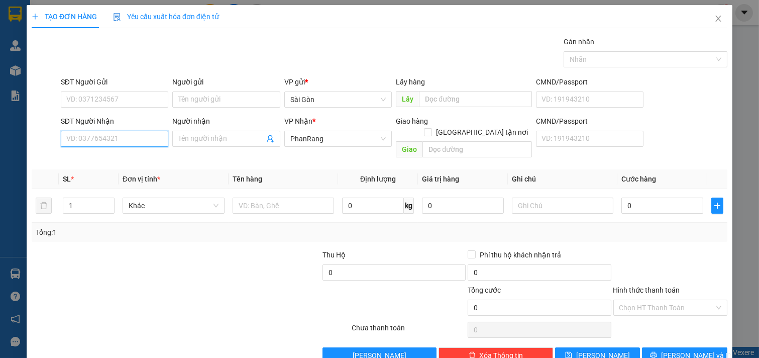
click at [125, 144] on input "SĐT Người Nhận" at bounding box center [115, 139] width 108 height 16
click at [218, 137] on input "Người nhận" at bounding box center [221, 138] width 86 height 11
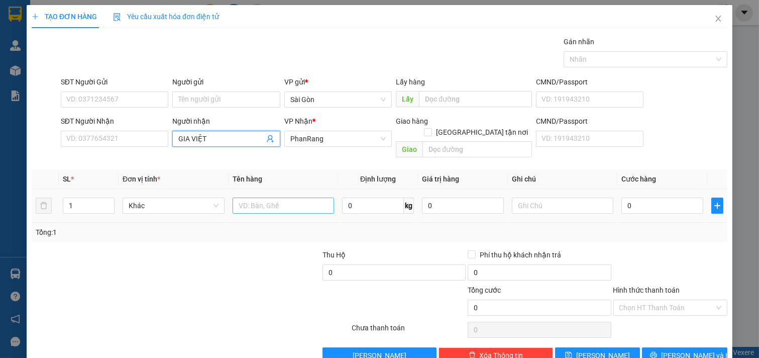
type input "GIA VIỆT"
click at [273, 197] on input "text" at bounding box center [284, 205] width 102 height 16
click at [103, 204] on span "Decrease Value" at bounding box center [108, 208] width 11 height 9
type input "4 THÙNG 2 KIỆN"
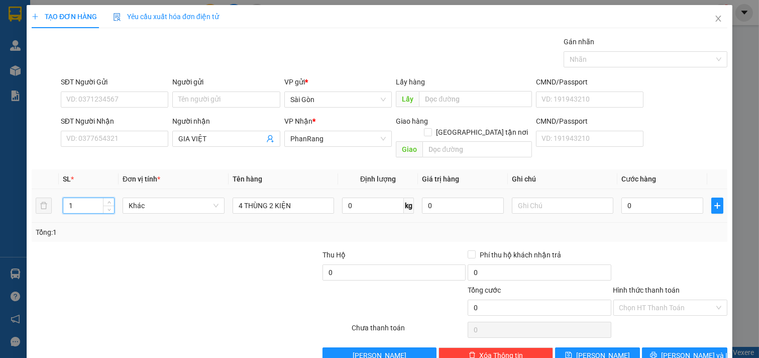
click at [79, 198] on input "1" at bounding box center [88, 205] width 51 height 15
type input "6"
drag, startPoint x: 686, startPoint y: 339, endPoint x: 700, endPoint y: 340, distance: 14.1
click at [686, 350] on span "[PERSON_NAME] và In" at bounding box center [696, 355] width 70 height 11
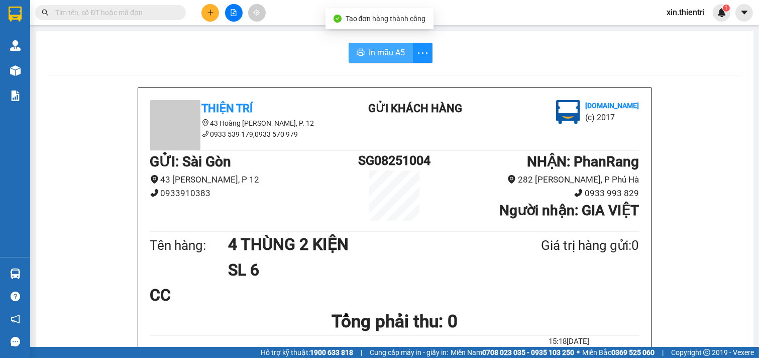
click at [360, 56] on icon "printer" at bounding box center [361, 52] width 8 height 8
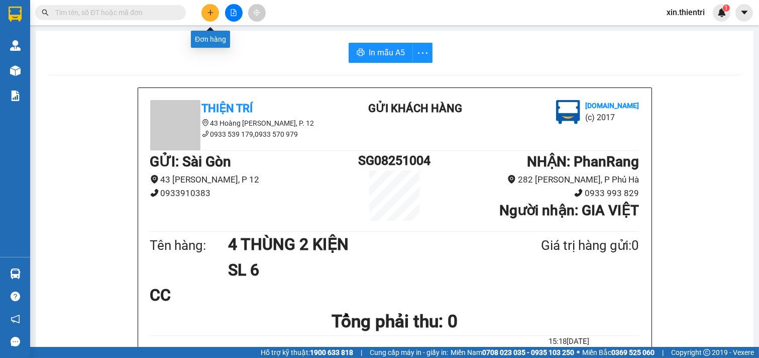
click at [208, 7] on button at bounding box center [210, 13] width 18 height 18
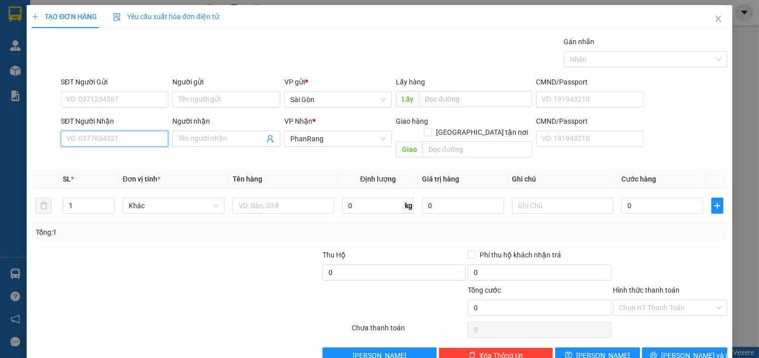
click at [131, 143] on input "SĐT Người Nhận" at bounding box center [115, 139] width 108 height 16
click at [224, 141] on input "Người nhận" at bounding box center [221, 138] width 86 height 11
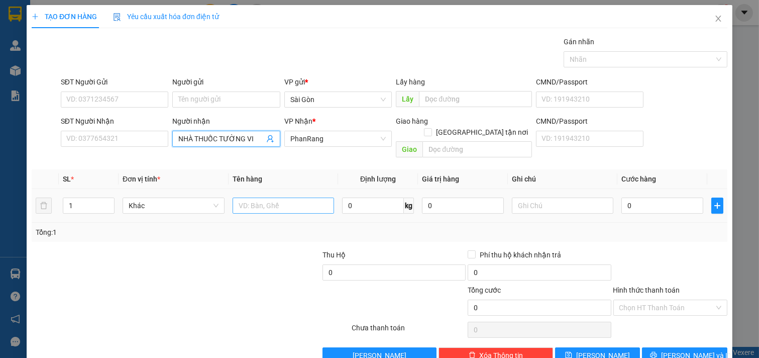
type input "NHÀ THUỐC TƯỜNG VI"
click at [285, 202] on input "text" at bounding box center [284, 205] width 102 height 16
type input "6"
type input "THÙNG"
click at [84, 198] on input "1" at bounding box center [88, 205] width 51 height 15
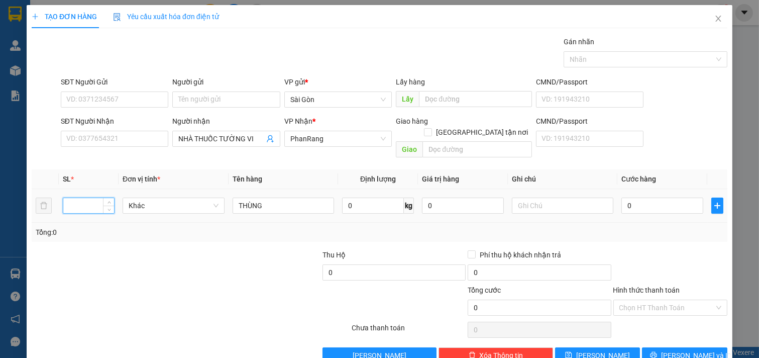
click at [82, 198] on input "number" at bounding box center [88, 205] width 51 height 15
type input "6"
type input "2"
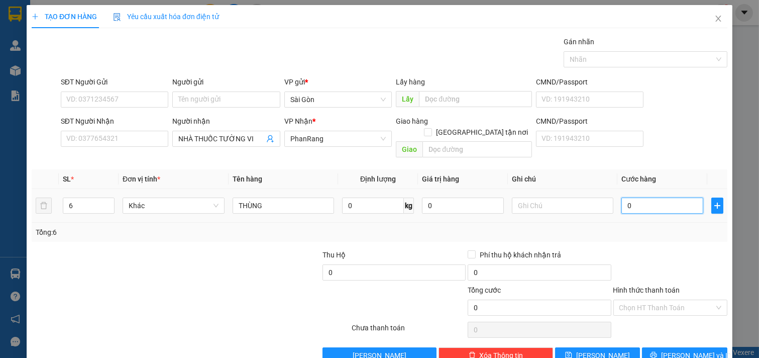
type input "2"
type input "24"
type input "240"
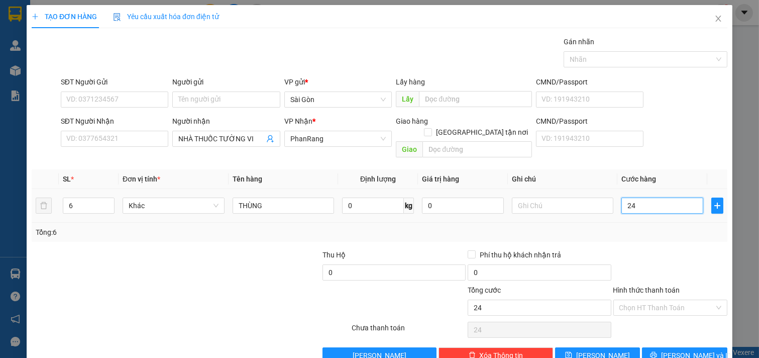
type input "240"
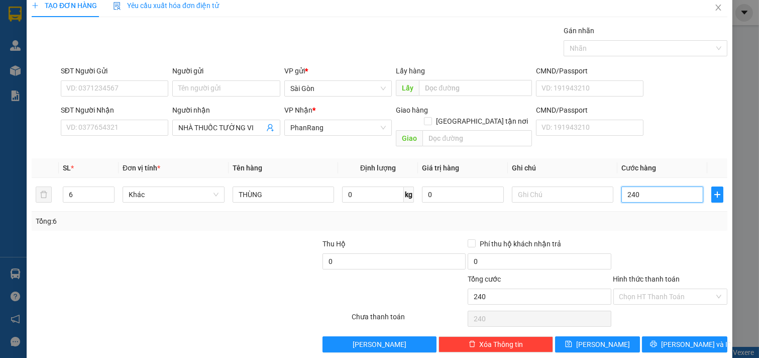
scroll to position [14, 0]
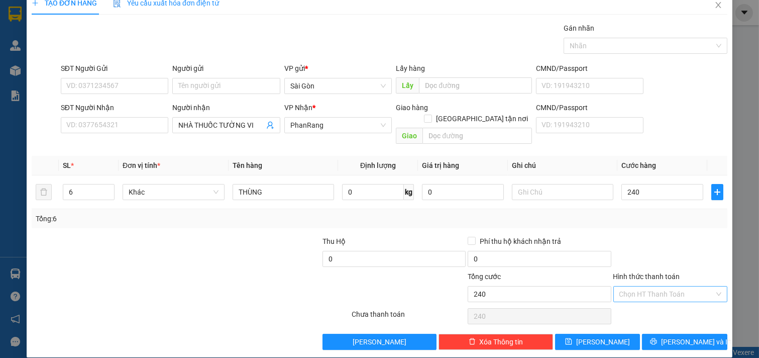
type input "240.000"
click at [659, 286] on input "Hình thức thanh toán" at bounding box center [666, 293] width 95 height 15
drag, startPoint x: 669, startPoint y: 303, endPoint x: 671, endPoint y: 310, distance: 6.8
click at [669, 304] on div "Tại văn phòng" at bounding box center [663, 302] width 101 height 11
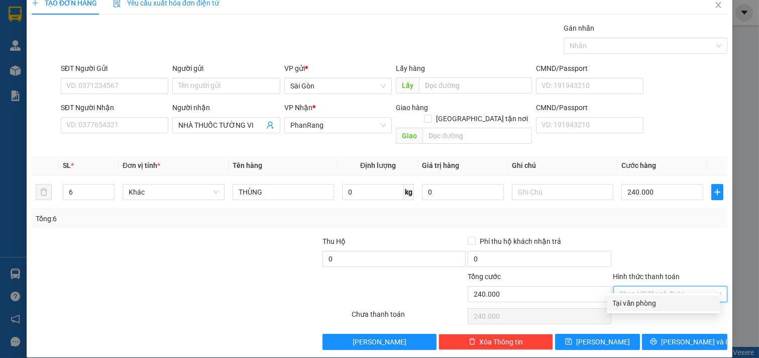
type input "0"
drag, startPoint x: 680, startPoint y: 337, endPoint x: 680, endPoint y: 329, distance: 7.0
click at [680, 334] on button "[PERSON_NAME] và In" at bounding box center [684, 342] width 85 height 16
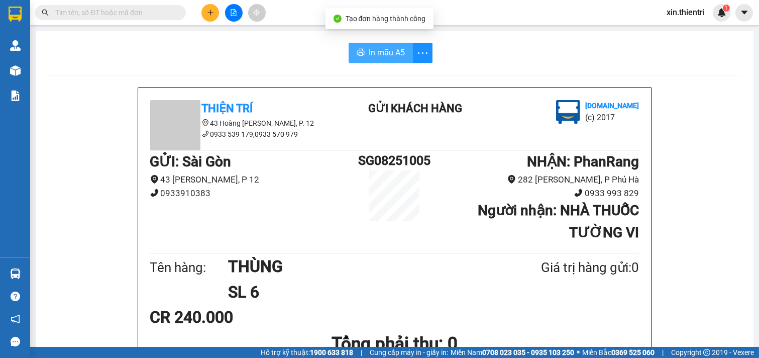
drag, startPoint x: 367, startPoint y: 51, endPoint x: 376, endPoint y: 49, distance: 9.4
click at [372, 50] on span "In mẫu A5" at bounding box center [387, 52] width 36 height 13
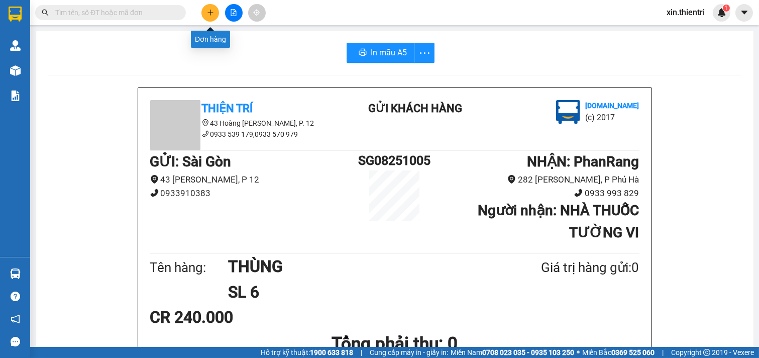
click at [209, 8] on button at bounding box center [210, 13] width 18 height 18
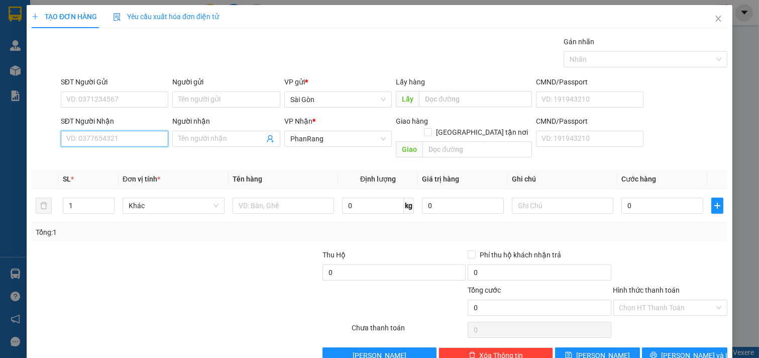
click at [155, 140] on input "SĐT Người Nhận" at bounding box center [115, 139] width 108 height 16
click at [226, 144] on input "Người nhận" at bounding box center [221, 138] width 86 height 11
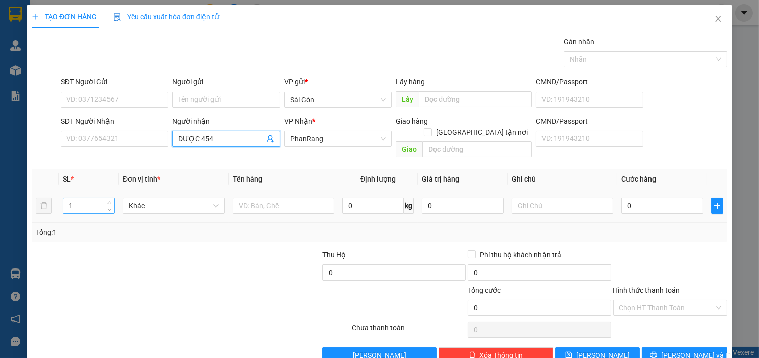
type input "DƯỢC 454"
click at [96, 198] on input "1" at bounding box center [88, 205] width 51 height 15
type input "6"
drag, startPoint x: 302, startPoint y: 202, endPoint x: 298, endPoint y: 208, distance: 7.2
click at [302, 206] on td at bounding box center [284, 206] width 110 height 34
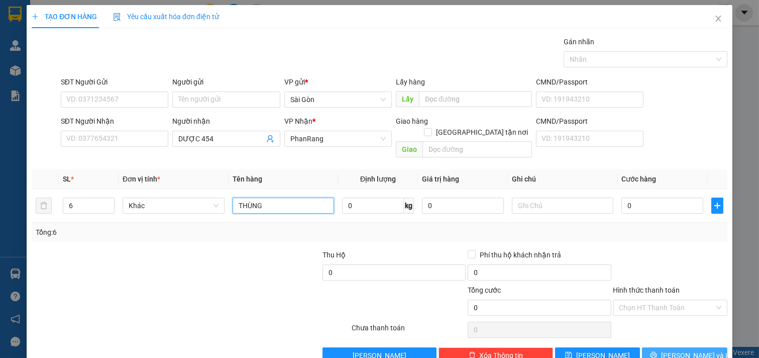
type input "THÙNG"
click at [676, 350] on span "[PERSON_NAME] và In" at bounding box center [696, 355] width 70 height 11
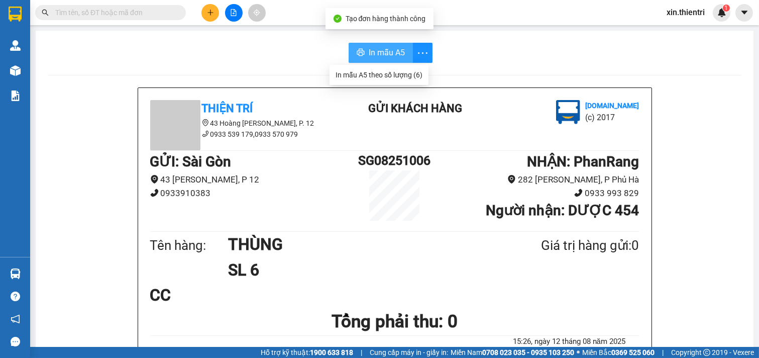
drag, startPoint x: 385, startPoint y: 51, endPoint x: 375, endPoint y: 52, distance: 9.7
click at [383, 52] on span "In mẫu A5" at bounding box center [387, 52] width 36 height 13
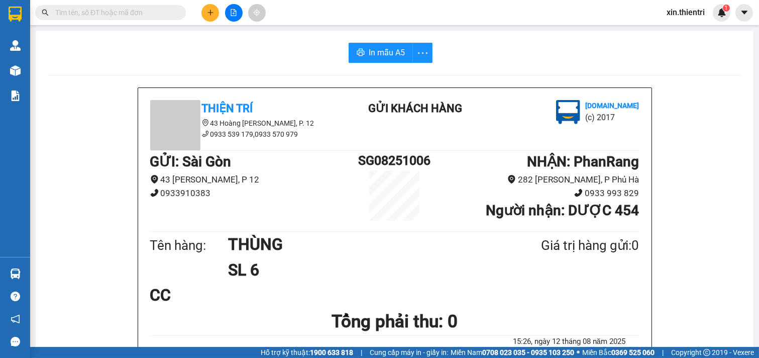
click at [207, 16] on button at bounding box center [210, 13] width 18 height 18
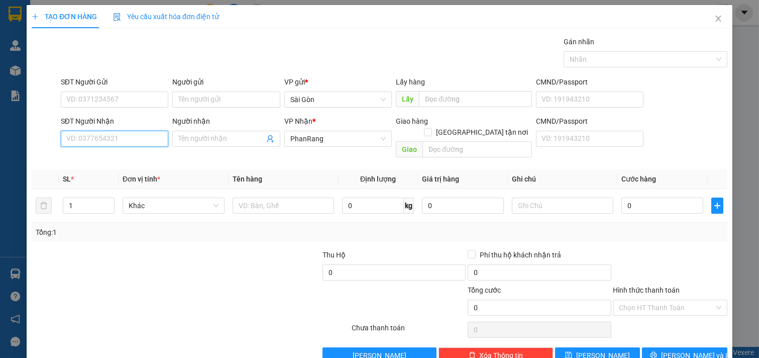
click at [109, 142] on input "SĐT Người Nhận" at bounding box center [115, 139] width 108 height 16
drag, startPoint x: 114, startPoint y: 157, endPoint x: 117, endPoint y: 152, distance: 6.3
click at [117, 156] on div "0942577576 - CHÚ HỘI" at bounding box center [113, 158] width 94 height 11
type input "0942577576"
type input "CHÚ HỘI"
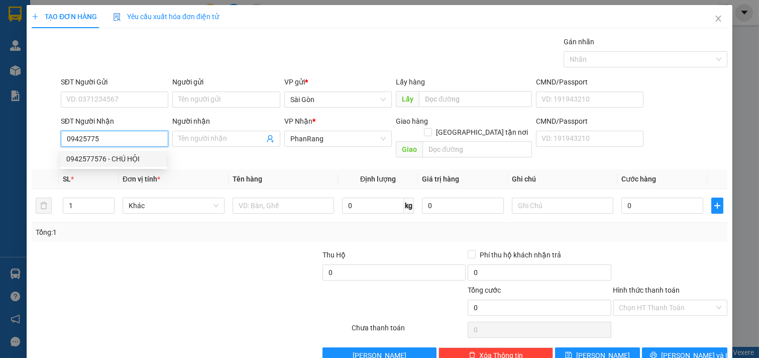
type input "HỘ DIÊM"
type input "200.000"
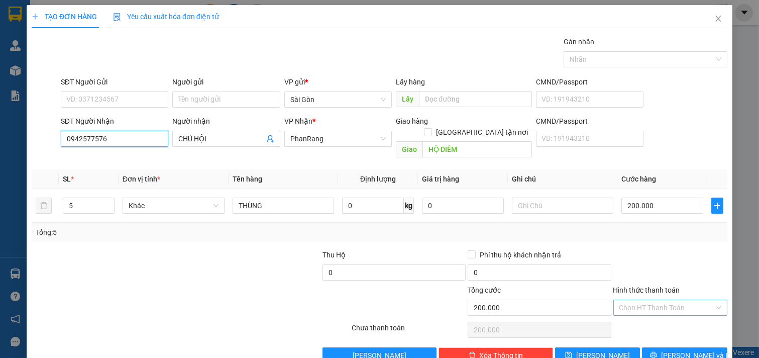
type input "0942577576"
drag, startPoint x: 639, startPoint y: 297, endPoint x: 638, endPoint y: 302, distance: 5.6
click at [639, 300] on input "Hình thức thanh toán" at bounding box center [666, 307] width 95 height 15
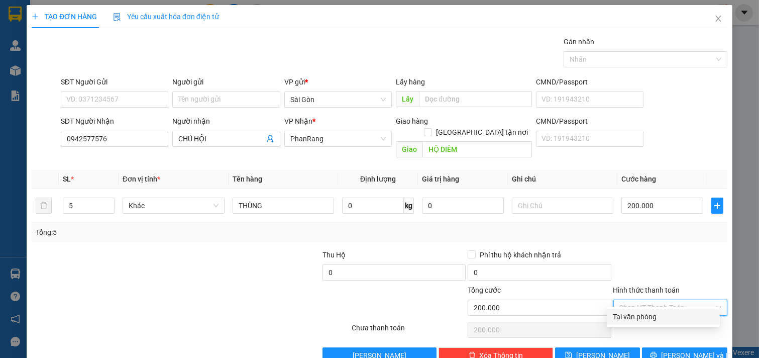
click at [639, 321] on div "Tại văn phòng" at bounding box center [663, 316] width 101 height 11
type input "0"
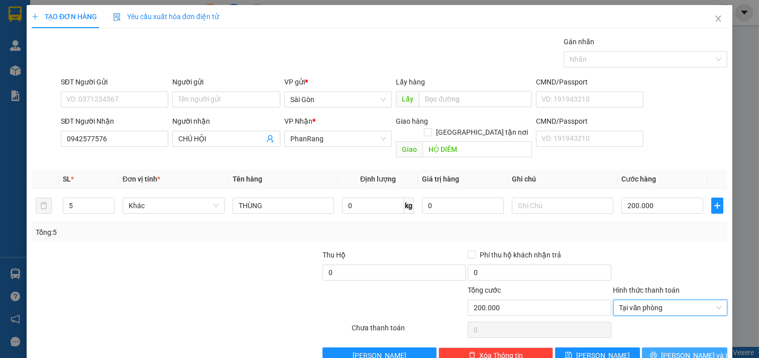
click at [669, 350] on span "[PERSON_NAME] và In" at bounding box center [696, 355] width 70 height 11
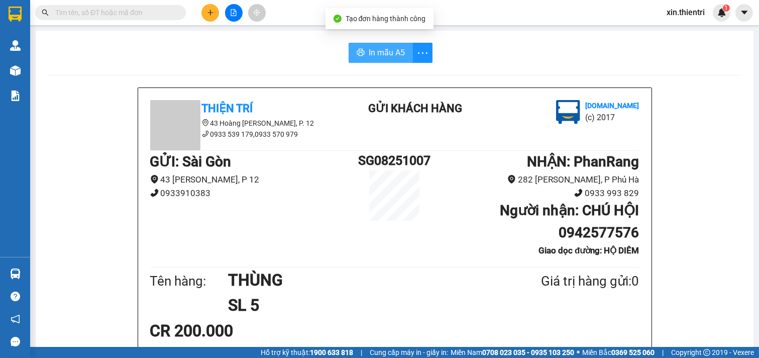
click at [378, 56] on span "In mẫu A5" at bounding box center [387, 52] width 36 height 13
click at [209, 7] on button at bounding box center [210, 13] width 18 height 18
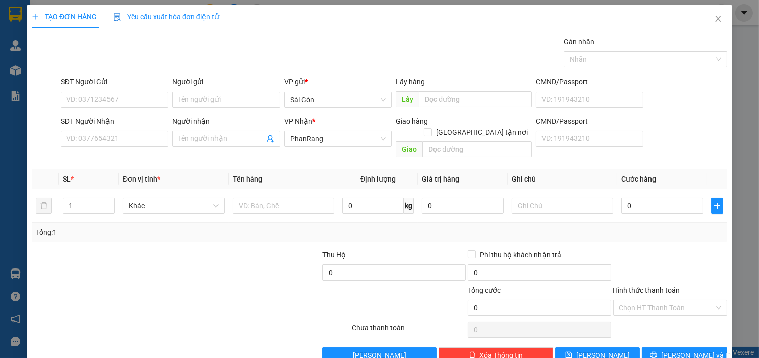
click at [107, 148] on div "SĐT Người Nhận VD: 0377654321" at bounding box center [115, 133] width 108 height 35
click at [127, 139] on input "SĐT Người Nhận" at bounding box center [115, 139] width 108 height 16
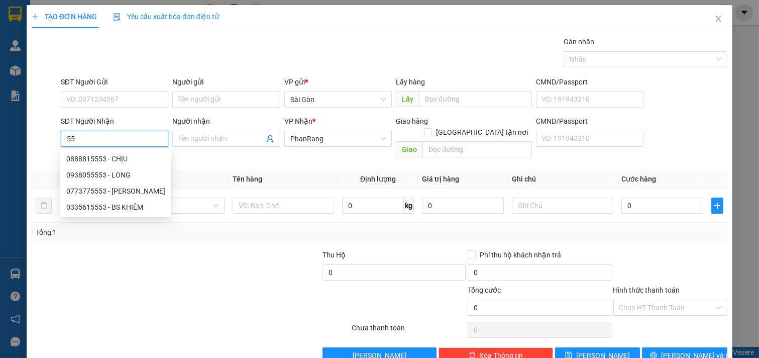
type input "5"
click at [201, 70] on div "Gán nhãn Nhãn" at bounding box center [394, 53] width 671 height 35
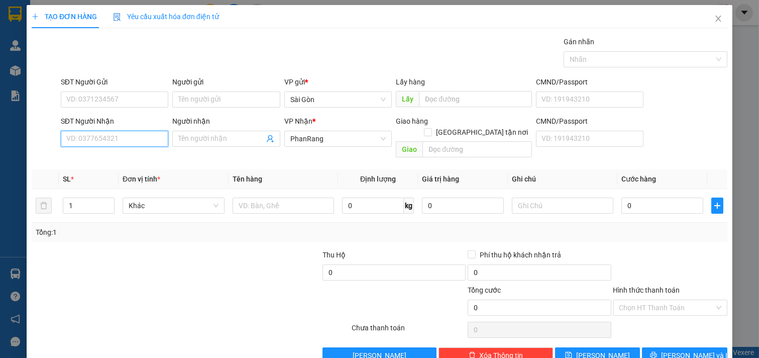
click at [131, 147] on input "SĐT Người Nhận" at bounding box center [115, 139] width 108 height 16
type input "0399225553"
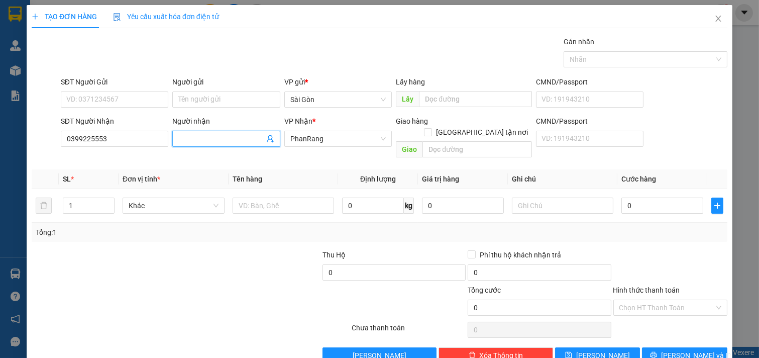
click at [205, 138] on input "Người nhận" at bounding box center [221, 138] width 86 height 11
type input "A"
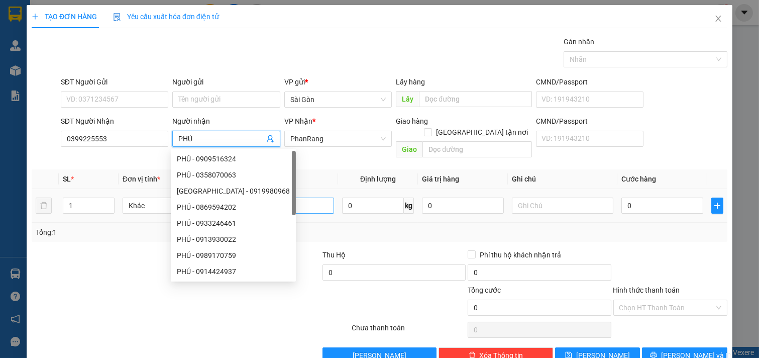
type input "PHÚ"
click at [309, 197] on input "text" at bounding box center [284, 205] width 102 height 16
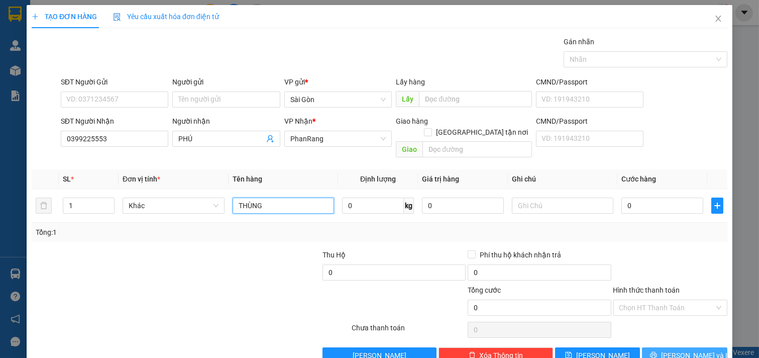
type input "THÙNG"
drag, startPoint x: 661, startPoint y: 342, endPoint x: 647, endPoint y: 338, distance: 14.6
click at [657, 351] on icon "printer" at bounding box center [653, 354] width 7 height 7
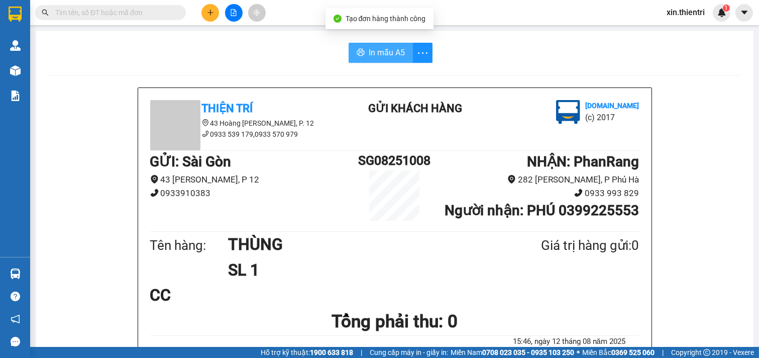
click at [373, 50] on span "In mẫu A5" at bounding box center [387, 52] width 36 height 13
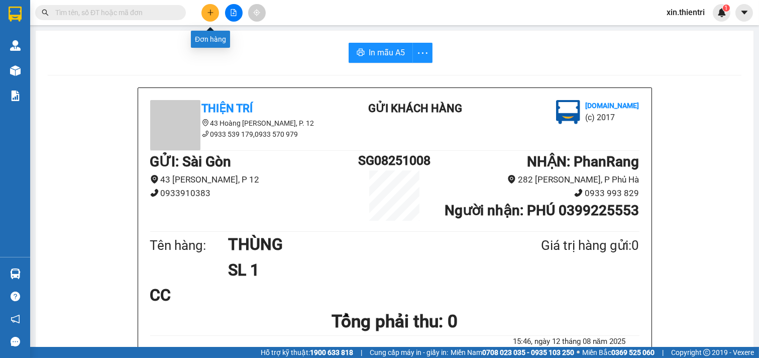
click at [214, 8] on button at bounding box center [210, 13] width 18 height 18
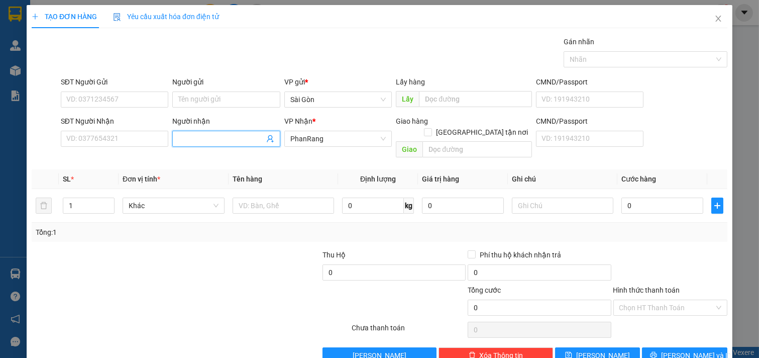
click at [213, 136] on input "Người nhận" at bounding box center [221, 138] width 86 height 11
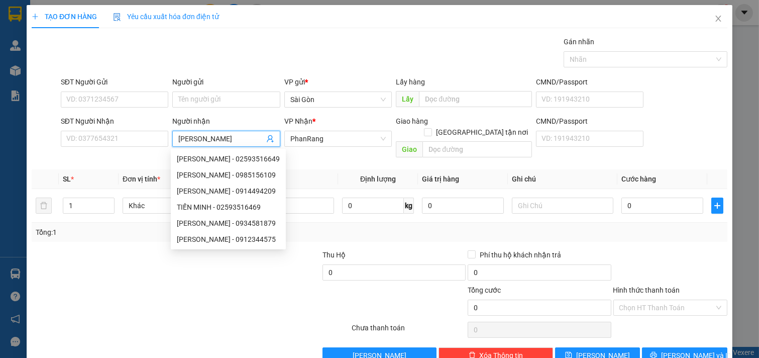
type input "[PERSON_NAME]"
drag, startPoint x: 123, startPoint y: 280, endPoint x: 204, endPoint y: 264, distance: 82.4
click at [124, 284] on div at bounding box center [132, 301] width 203 height 35
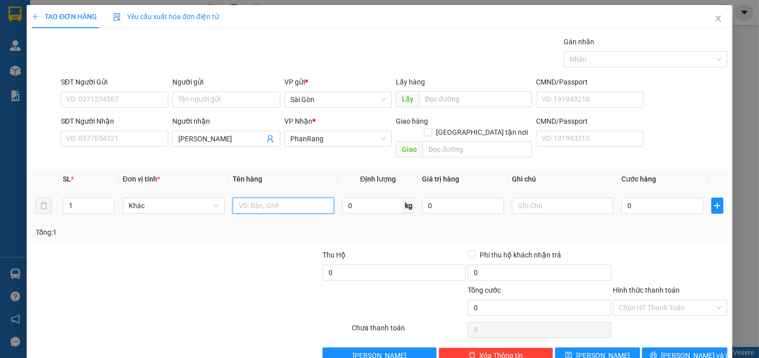
click at [308, 197] on input "text" at bounding box center [284, 205] width 102 height 16
type input "THÙNG"
click at [667, 347] on button "[PERSON_NAME] và In" at bounding box center [684, 355] width 85 height 16
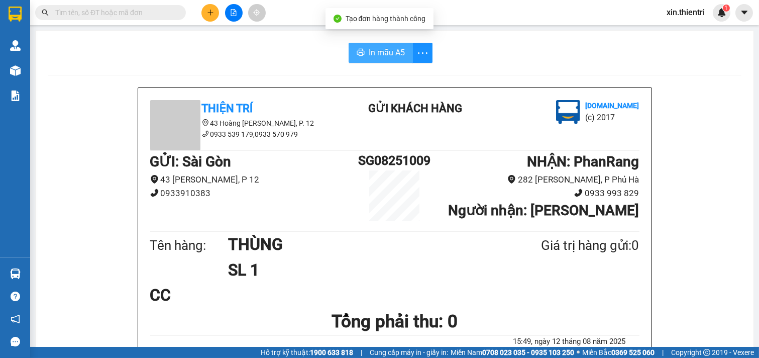
drag, startPoint x: 366, startPoint y: 52, endPoint x: 358, endPoint y: 51, distance: 8.2
click at [369, 52] on span "In mẫu A5" at bounding box center [387, 52] width 36 height 13
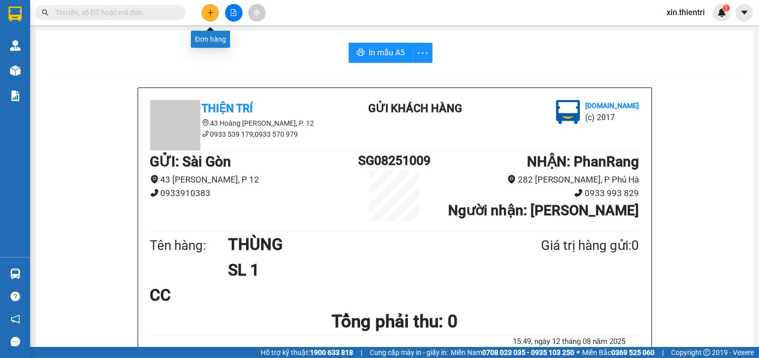
click at [207, 7] on button at bounding box center [210, 13] width 18 height 18
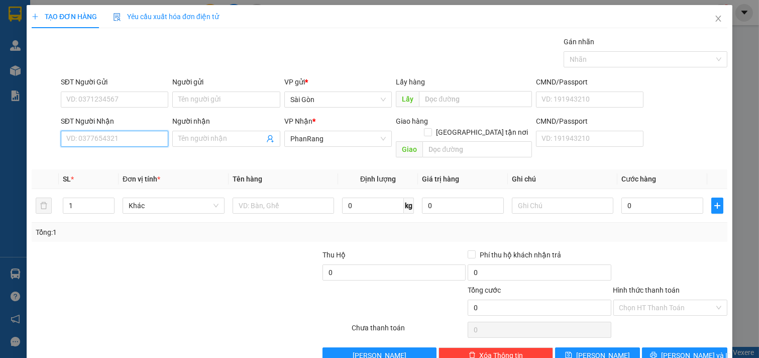
click at [141, 137] on input "SĐT Người Nhận" at bounding box center [115, 139] width 108 height 16
click at [117, 157] on div "0933188991 - DUYÊN" at bounding box center [113, 158] width 94 height 11
type input "0933188991"
type input "DUYÊN"
type input "0933188991"
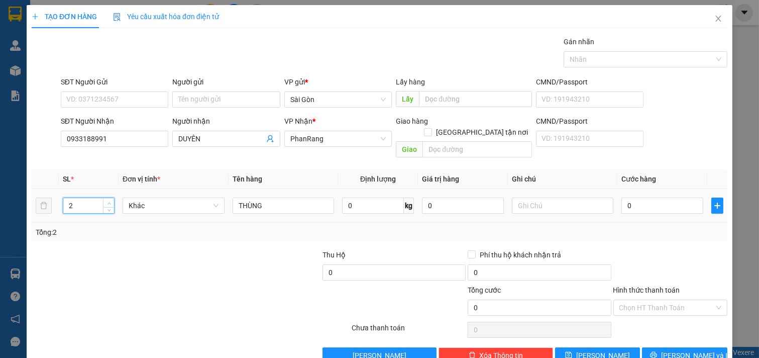
click at [107, 200] on span "up" at bounding box center [109, 203] width 6 height 6
type input "3"
click at [107, 200] on span "up" at bounding box center [109, 203] width 6 height 6
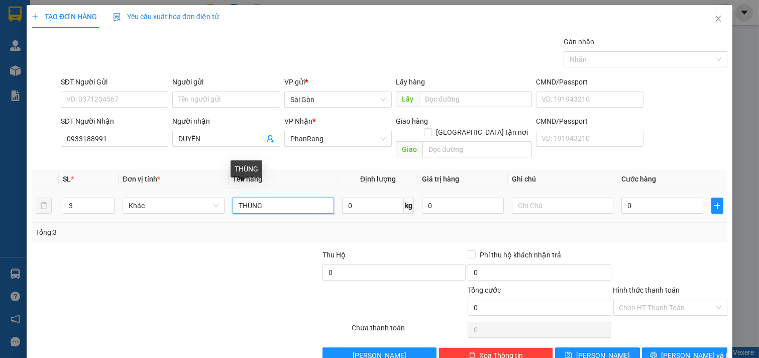
click at [276, 197] on input "THÙNG" at bounding box center [284, 205] width 102 height 16
type input "T"
type input "1 KIỆN 2 THÙNG"
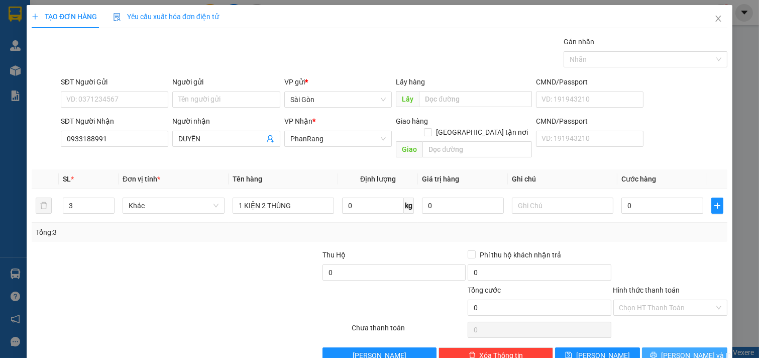
click at [652, 347] on button "[PERSON_NAME] và In" at bounding box center [684, 355] width 85 height 16
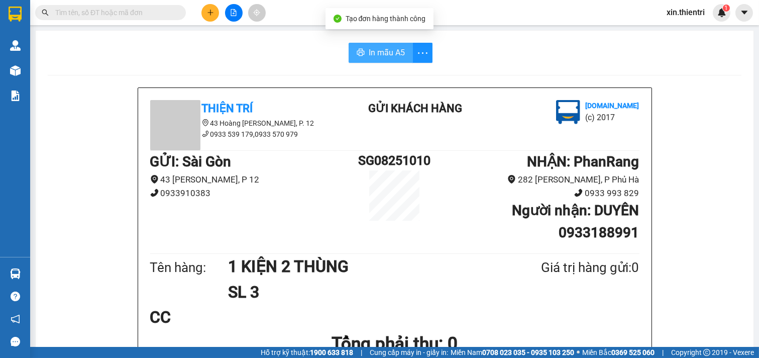
drag, startPoint x: 373, startPoint y: 50, endPoint x: 373, endPoint y: 38, distance: 12.1
click at [385, 48] on span "In mẫu A5" at bounding box center [387, 52] width 36 height 13
click at [369, 54] on span "In mẫu A5" at bounding box center [387, 52] width 36 height 13
click at [209, 17] on button at bounding box center [210, 13] width 18 height 18
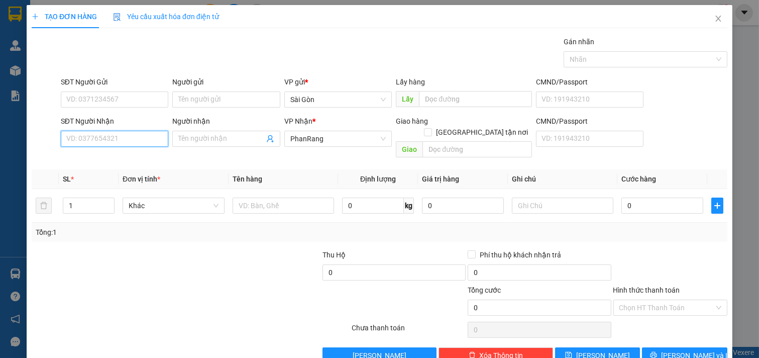
click at [130, 138] on input "SĐT Người Nhận" at bounding box center [115, 139] width 108 height 16
click at [132, 152] on div "0981185179 - THẢO" at bounding box center [113, 159] width 106 height 16
type input "0981185179"
type input "THẢO"
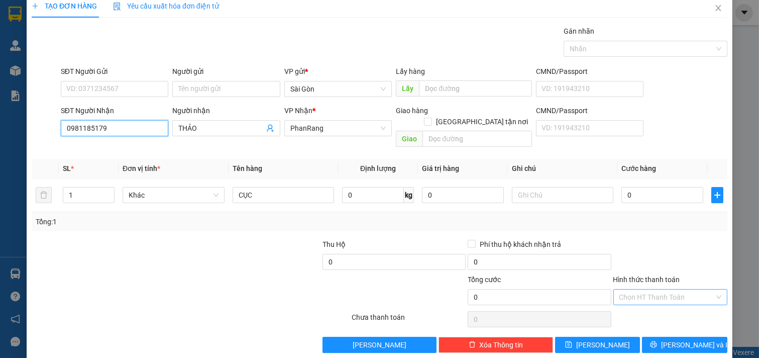
scroll to position [14, 0]
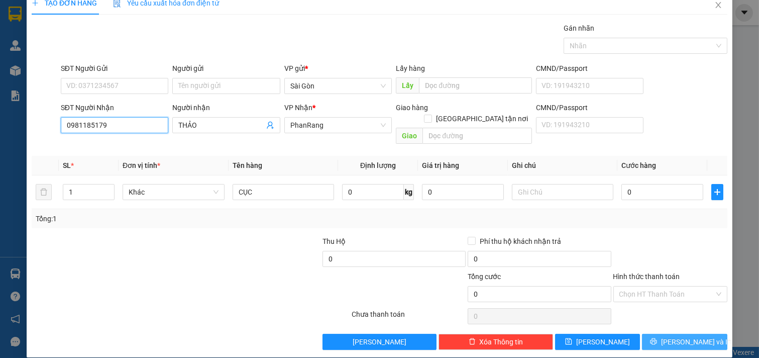
type input "0981185179"
click at [647, 334] on button "[PERSON_NAME] và In" at bounding box center [684, 342] width 85 height 16
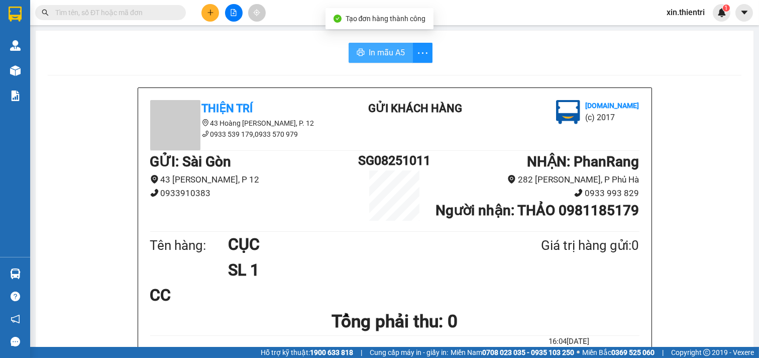
click at [362, 46] on button "In mẫu A5" at bounding box center [381, 53] width 64 height 20
click at [211, 9] on icon "plus" at bounding box center [210, 12] width 7 height 7
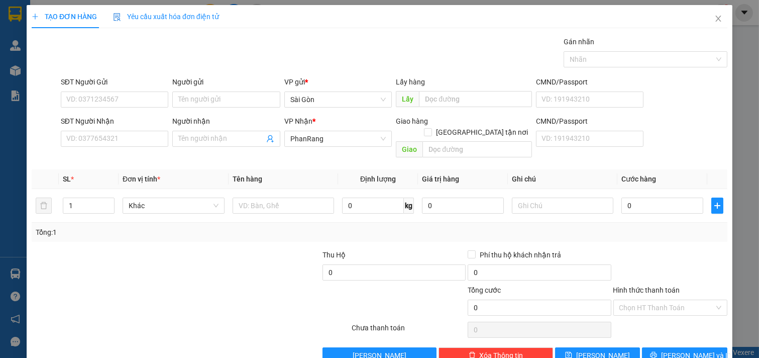
click at [148, 151] on div "SĐT Người Nhận VD: 0377654321" at bounding box center [115, 133] width 108 height 35
click at [148, 142] on input "SĐT Người Nhận" at bounding box center [115, 139] width 108 height 16
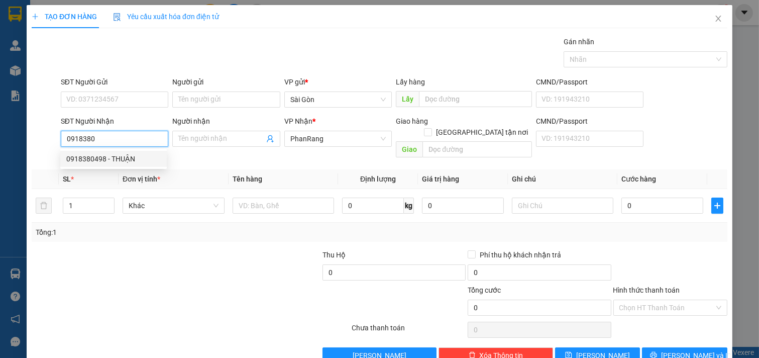
drag, startPoint x: 138, startPoint y: 161, endPoint x: 127, endPoint y: 162, distance: 11.6
click at [138, 161] on div "0918380498 - THUẬN" at bounding box center [113, 158] width 94 height 11
type input "0918380498"
type input "THUẬN"
type input "HỘ DIÊM"
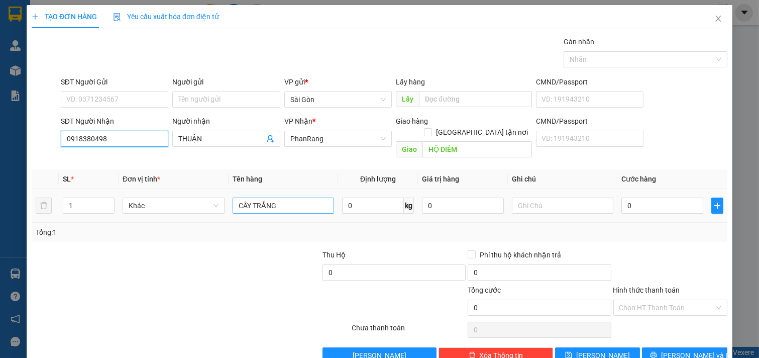
type input "0918380498"
click at [290, 197] on input "CÂY TRẮNG" at bounding box center [284, 205] width 102 height 16
click at [107, 201] on icon "up" at bounding box center [109, 203] width 4 height 4
type input "3"
click at [107, 201] on icon "up" at bounding box center [109, 203] width 4 height 4
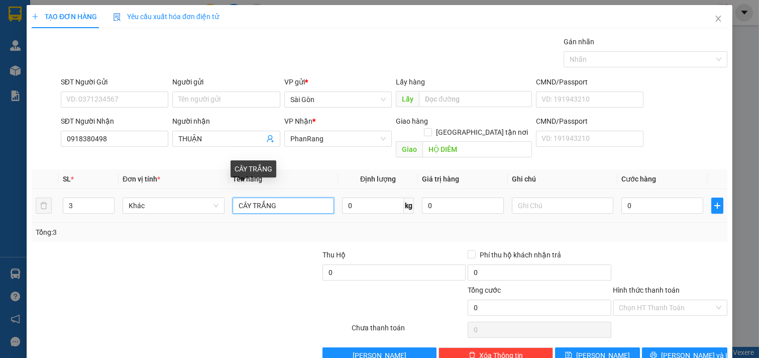
click at [284, 197] on input "CÂY TRẮNG" at bounding box center [284, 205] width 102 height 16
type input "C"
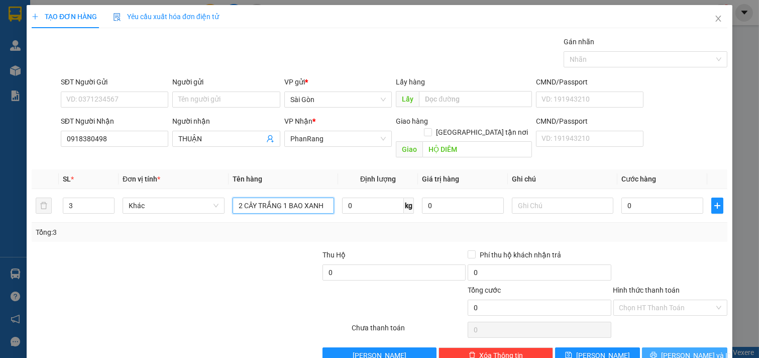
type input "2 CÂY TRẮNG 1 BAO XANH"
click at [676, 350] on span "[PERSON_NAME] và In" at bounding box center [696, 355] width 70 height 11
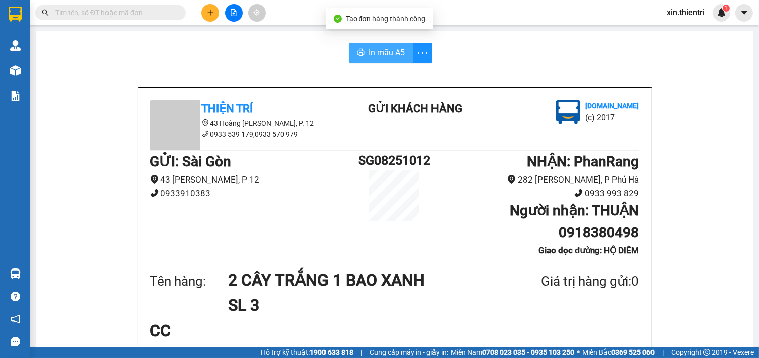
click at [380, 47] on span "In mẫu A5" at bounding box center [387, 52] width 36 height 13
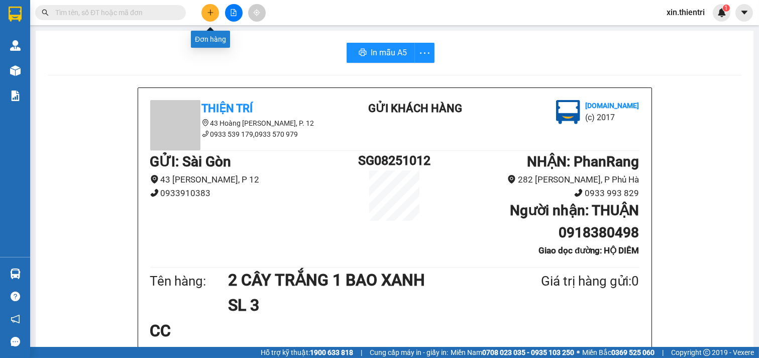
click at [214, 12] on button at bounding box center [210, 13] width 18 height 18
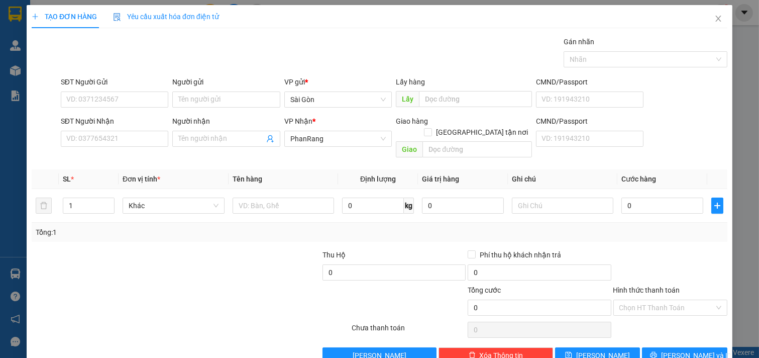
drag, startPoint x: 132, startPoint y: 116, endPoint x: 137, endPoint y: 123, distance: 8.2
click at [133, 119] on form "SĐT Người Gửi VD: 0371234567 Người gửi Tên người gửi VP gửi * [PERSON_NAME] Lấy…" at bounding box center [380, 118] width 696 height 85
click at [142, 133] on input "SĐT Người Nhận" at bounding box center [115, 139] width 108 height 16
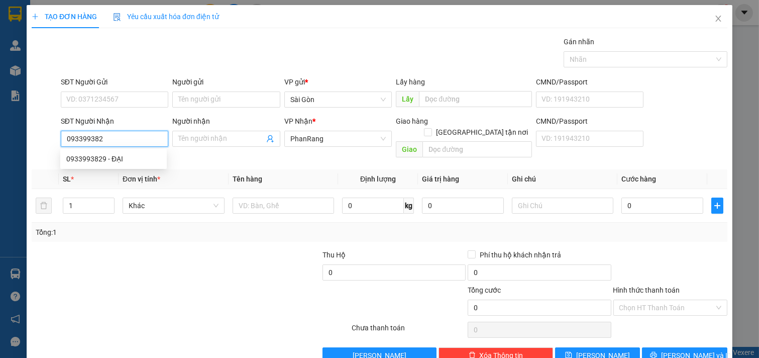
type input "0933993829"
click at [134, 159] on div "0933993829 - ĐẠI" at bounding box center [113, 158] width 94 height 11
type input "ĐẠI"
type input "0933993829"
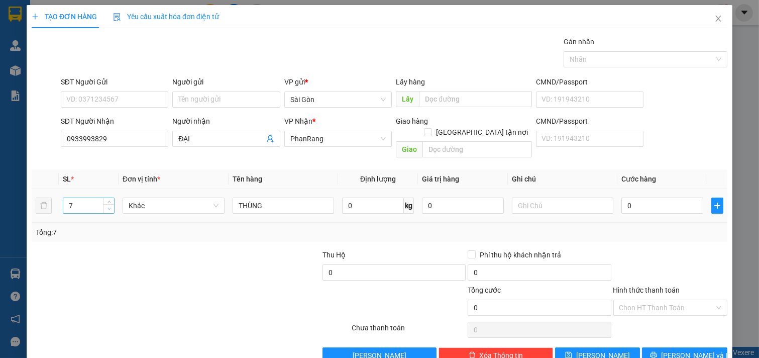
type input "6"
click at [111, 204] on span "Decrease Value" at bounding box center [108, 208] width 11 height 9
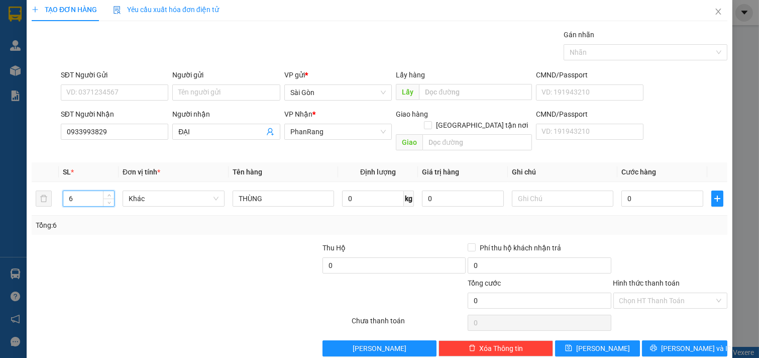
scroll to position [14, 0]
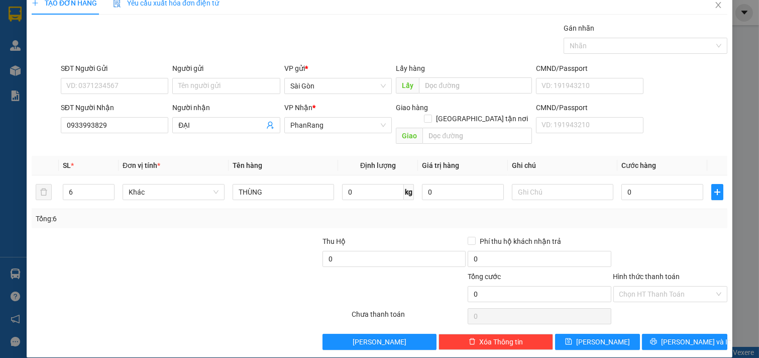
click at [660, 340] on div "TẠO ĐƠN HÀNG Yêu cầu xuất hóa đơn điện tử Transit Pickup Surcharge Ids Transit …" at bounding box center [380, 174] width 706 height 366
click at [666, 334] on button "[PERSON_NAME] và In" at bounding box center [684, 342] width 85 height 16
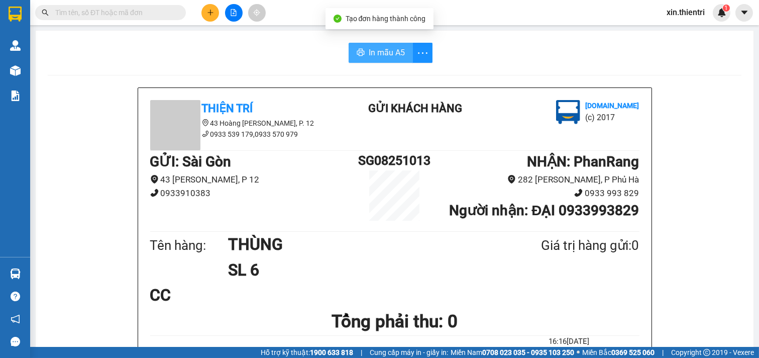
click at [374, 46] on span "In mẫu A5" at bounding box center [387, 52] width 36 height 13
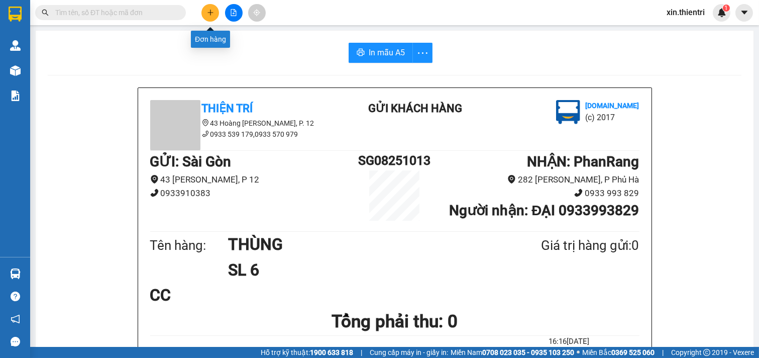
click at [212, 14] on icon "plus" at bounding box center [210, 12] width 7 height 7
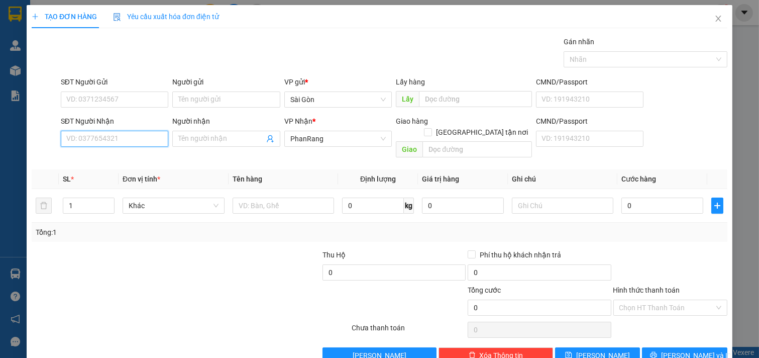
click at [124, 141] on input "SĐT Người Nhận" at bounding box center [115, 139] width 108 height 16
type input "0372976119"
click at [131, 159] on div "0372976119 - BẢO" at bounding box center [113, 158] width 94 height 11
type input "BẢO"
type input "0372976119"
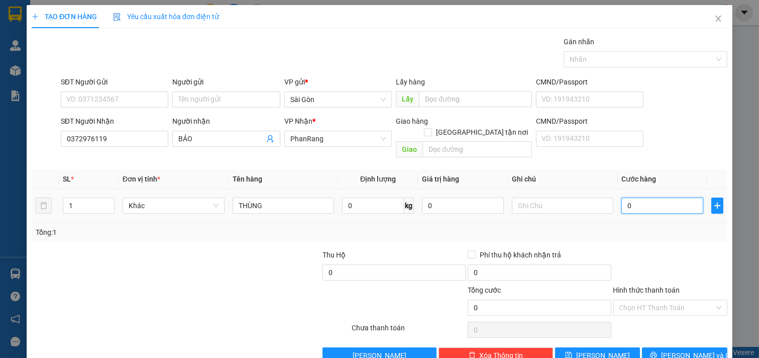
click at [643, 201] on input "0" at bounding box center [662, 205] width 82 height 16
type input "5"
type input "50"
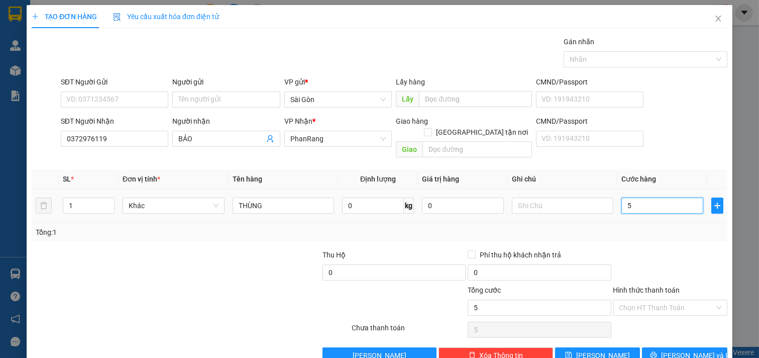
type input "50"
type input "50.000"
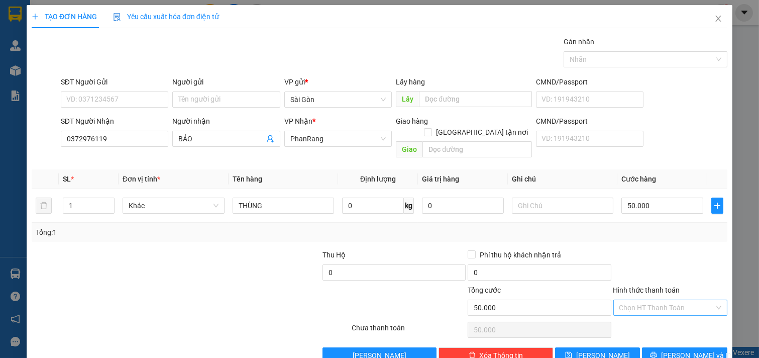
click at [682, 300] on input "Hình thức thanh toán" at bounding box center [666, 307] width 95 height 15
click at [671, 316] on div "Tại văn phòng" at bounding box center [663, 316] width 101 height 11
type input "0"
click at [670, 350] on span "[PERSON_NAME] và In" at bounding box center [696, 355] width 70 height 11
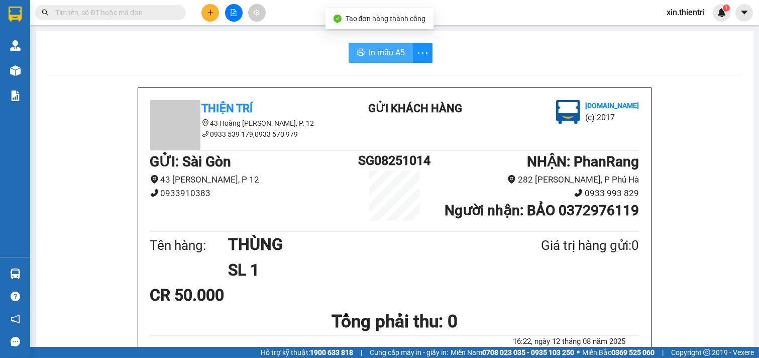
drag, startPoint x: 367, startPoint y: 50, endPoint x: 360, endPoint y: 66, distance: 17.5
click at [369, 49] on span "In mẫu A5" at bounding box center [387, 52] width 36 height 13
click at [210, 11] on icon "plus" at bounding box center [210, 12] width 7 height 7
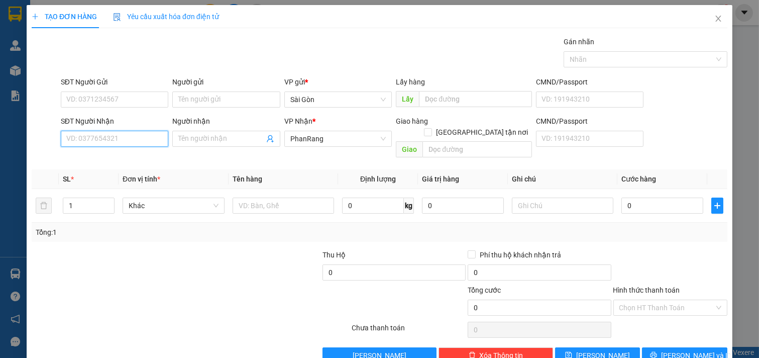
click at [134, 136] on input "SĐT Người Nhận" at bounding box center [115, 139] width 108 height 16
click at [127, 157] on div "0817897378 - HẰNG" at bounding box center [113, 158] width 94 height 11
type input "0817897378"
type input "HẰNG"
type input "H.Diêm"
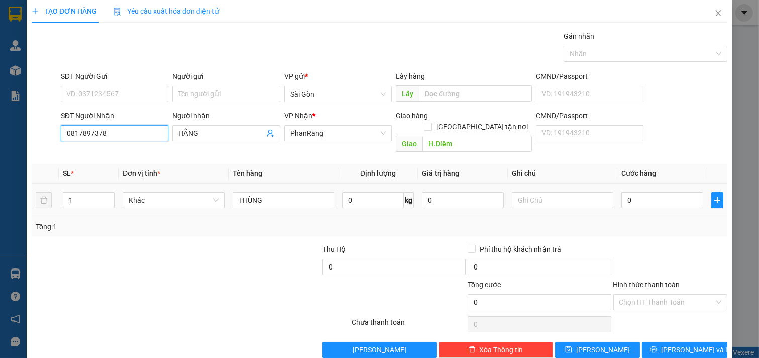
scroll to position [14, 0]
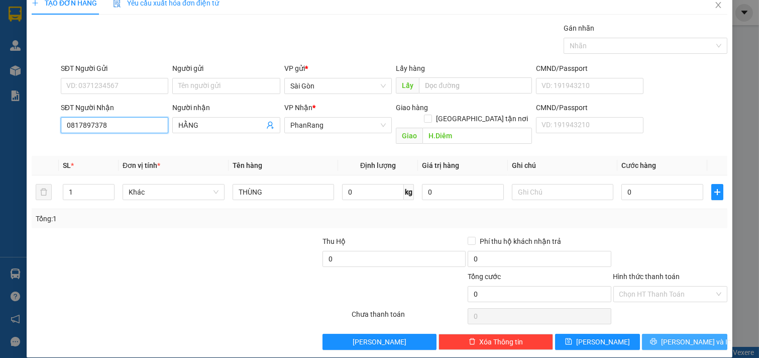
type input "0817897378"
click at [677, 336] on span "[PERSON_NAME] và In" at bounding box center [696, 341] width 70 height 11
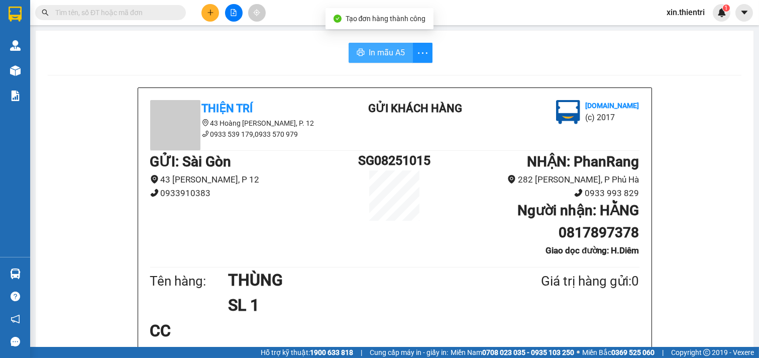
click at [373, 47] on span "In mẫu A5" at bounding box center [387, 52] width 36 height 13
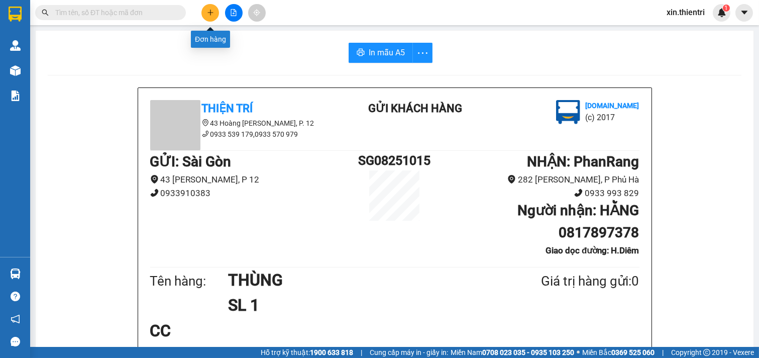
click at [211, 16] on icon "plus" at bounding box center [210, 12] width 7 height 7
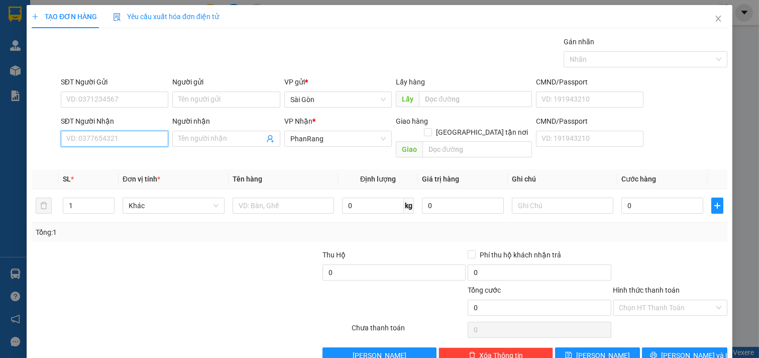
click at [99, 144] on input "SĐT Người Nhận" at bounding box center [115, 139] width 108 height 16
click at [116, 159] on div "0388309874 - THOA" at bounding box center [113, 158] width 94 height 11
type input "0388309874"
type input "THOA"
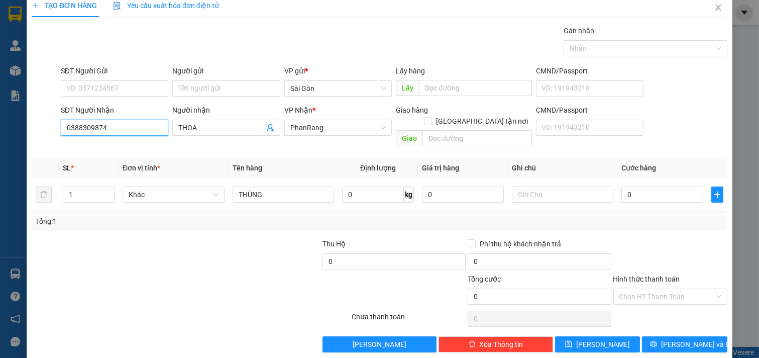
scroll to position [14, 0]
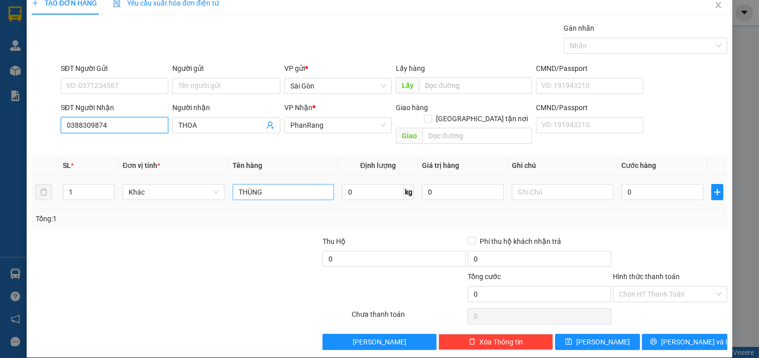
type input "0388309874"
click at [296, 184] on input "THÙNG" at bounding box center [284, 192] width 102 height 16
type input "T"
type input "KIỆN"
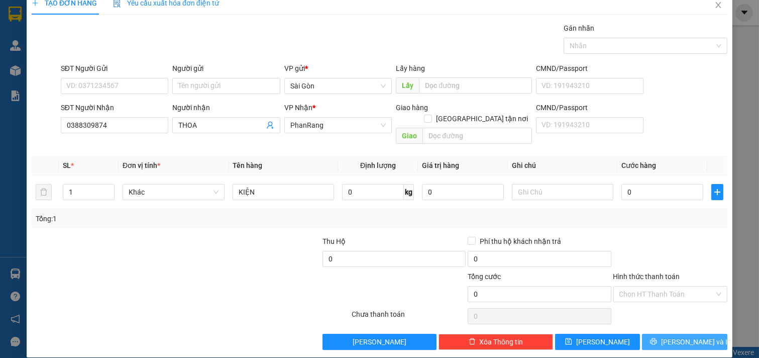
click at [666, 334] on button "[PERSON_NAME] và In" at bounding box center [684, 342] width 85 height 16
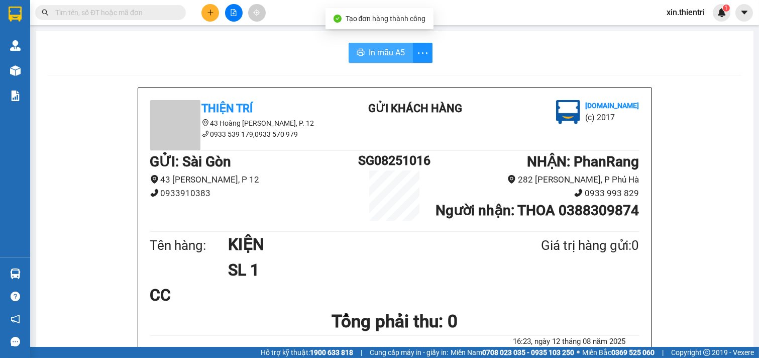
click at [369, 47] on span "In mẫu A5" at bounding box center [387, 52] width 36 height 13
click at [205, 14] on button at bounding box center [210, 13] width 18 height 18
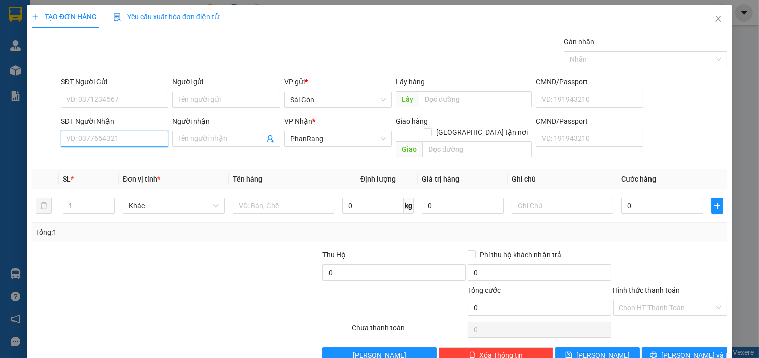
click at [138, 134] on input "SĐT Người Nhận" at bounding box center [115, 139] width 108 height 16
click at [123, 158] on div "0937060137 - MƠ" at bounding box center [113, 158] width 94 height 11
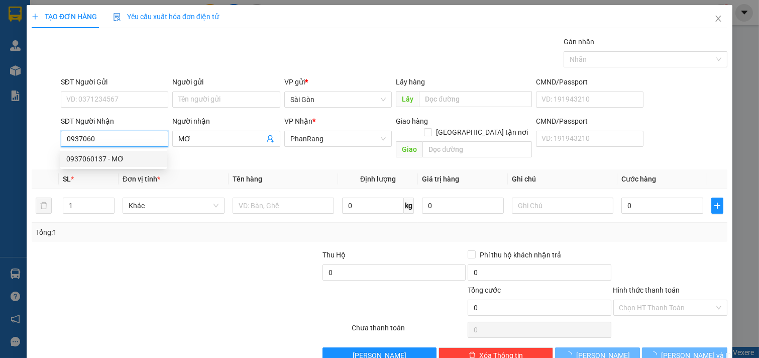
type input "0937060137"
type input "MƠ"
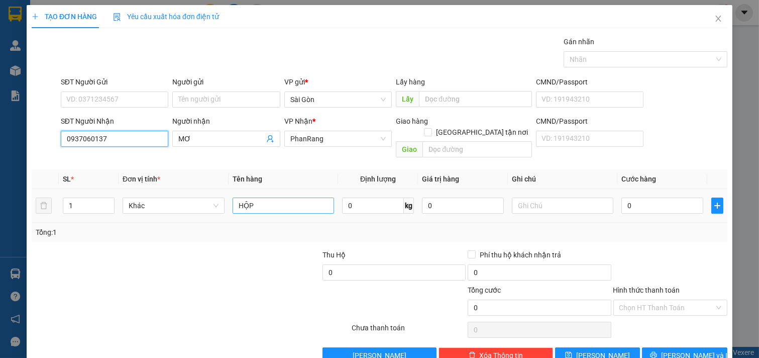
type input "0937060137"
click at [268, 197] on input "HỘP" at bounding box center [284, 205] width 102 height 16
type input "HỘP ĐEN"
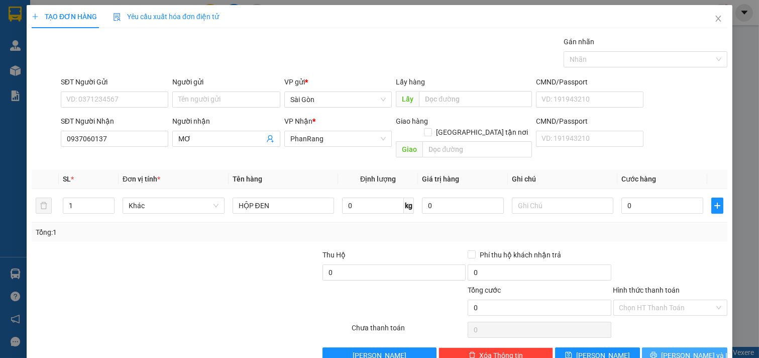
click at [662, 347] on button "[PERSON_NAME] và In" at bounding box center [684, 355] width 85 height 16
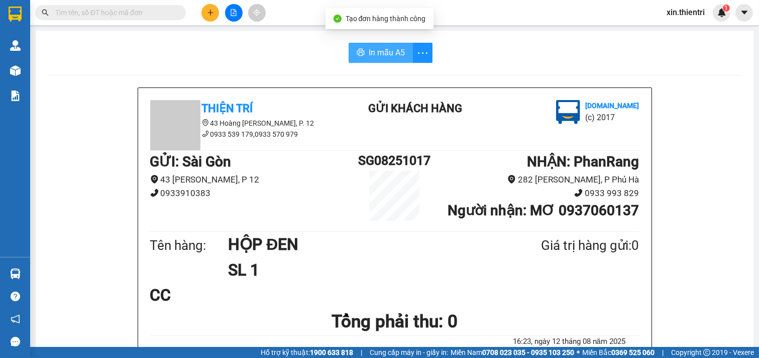
click at [373, 47] on span "In mẫu A5" at bounding box center [387, 52] width 36 height 13
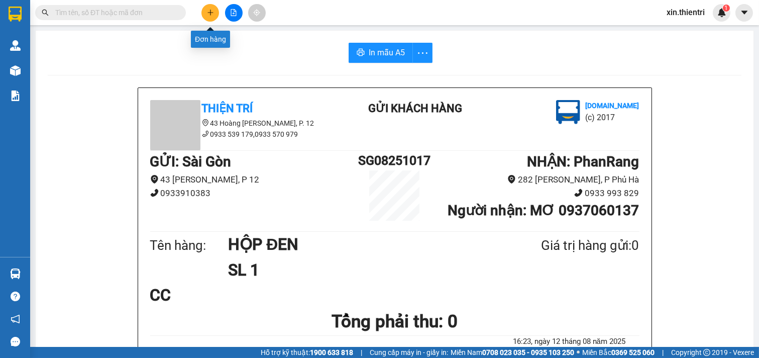
click at [213, 17] on button at bounding box center [210, 13] width 18 height 18
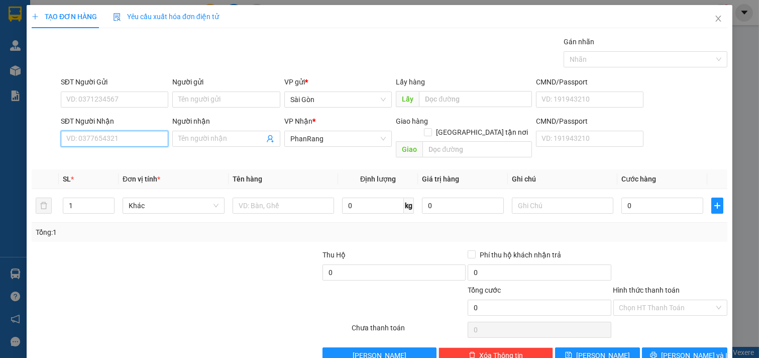
click at [106, 143] on input "SĐT Người Nhận" at bounding box center [115, 139] width 108 height 16
click at [210, 132] on span at bounding box center [226, 139] width 108 height 16
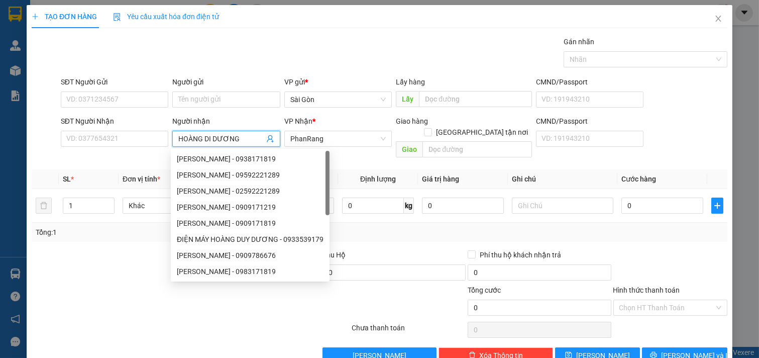
type input "HOÀNG DI DƯƠNG"
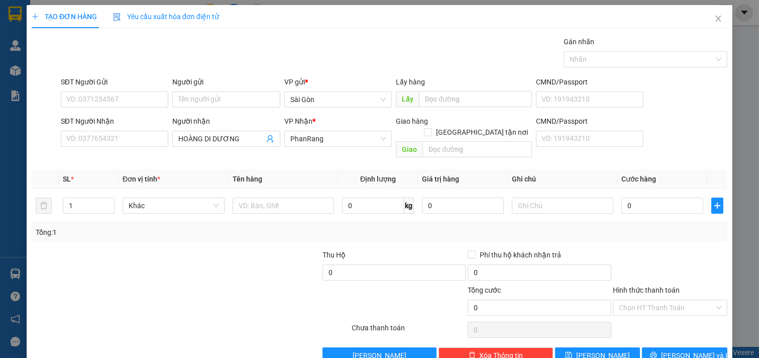
click at [95, 296] on div at bounding box center [132, 301] width 203 height 35
click at [305, 195] on div at bounding box center [284, 205] width 102 height 20
click at [308, 204] on td at bounding box center [284, 206] width 110 height 34
click at [307, 198] on input "text" at bounding box center [284, 205] width 102 height 16
click at [107, 201] on icon "up" at bounding box center [109, 203] width 4 height 4
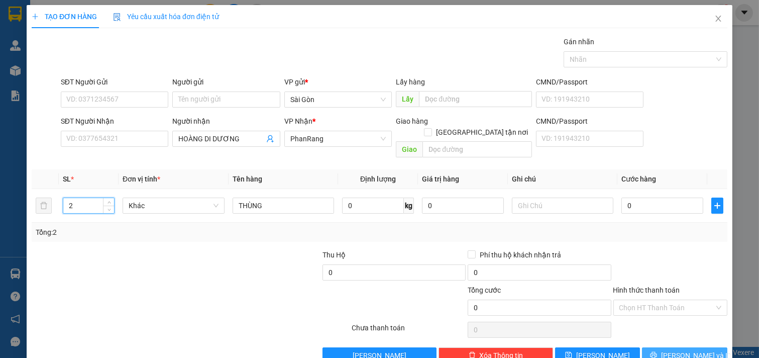
click at [665, 347] on button "[PERSON_NAME] và In" at bounding box center [684, 355] width 85 height 16
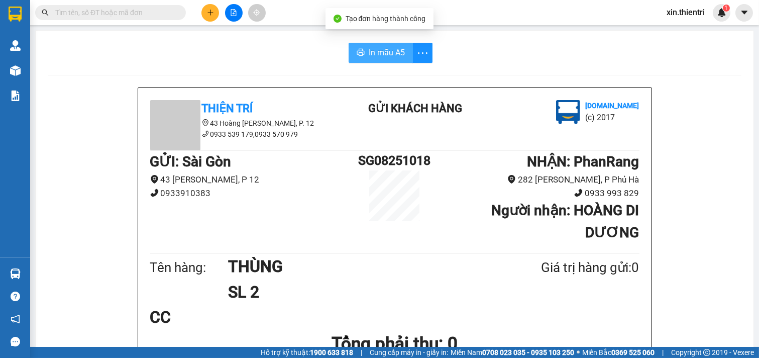
drag, startPoint x: 378, startPoint y: 51, endPoint x: 398, endPoint y: 66, distance: 25.0
click at [378, 51] on span "In mẫu A5" at bounding box center [387, 52] width 36 height 13
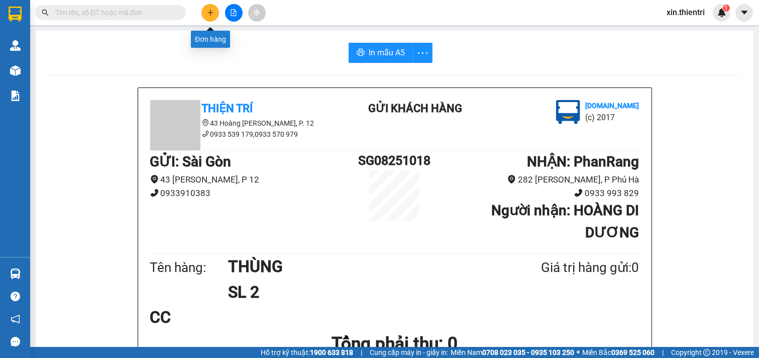
click at [214, 14] on button at bounding box center [210, 13] width 18 height 18
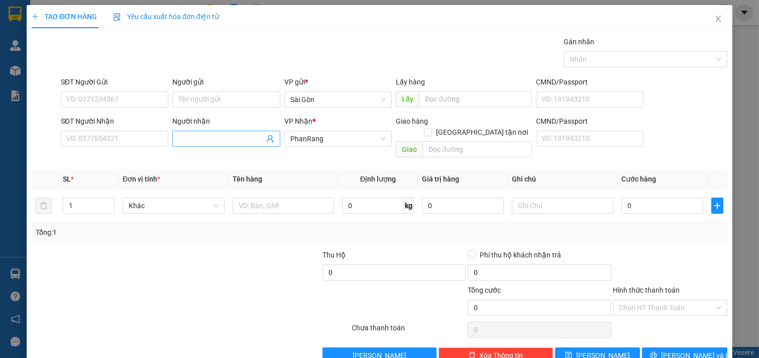
click at [194, 132] on span at bounding box center [226, 139] width 108 height 16
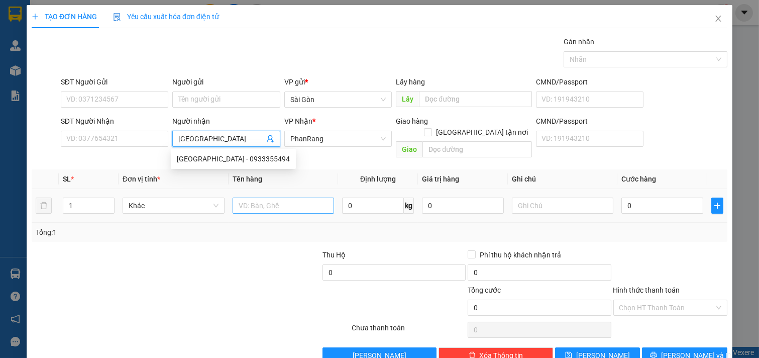
type input "[GEOGRAPHIC_DATA]"
click at [283, 200] on input "text" at bounding box center [284, 205] width 102 height 16
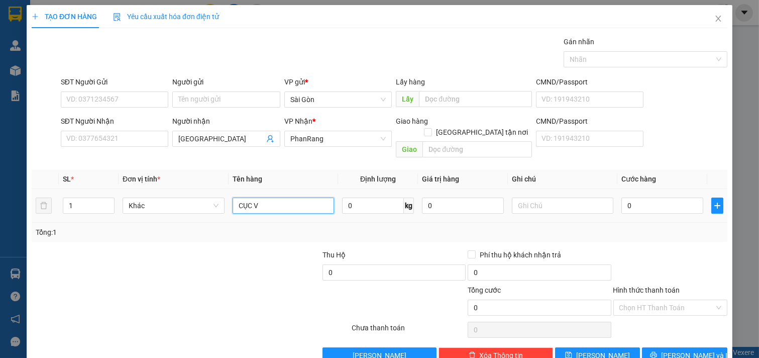
type input "CỤC VA"
click at [674, 350] on span "[PERSON_NAME] và In" at bounding box center [696, 355] width 70 height 11
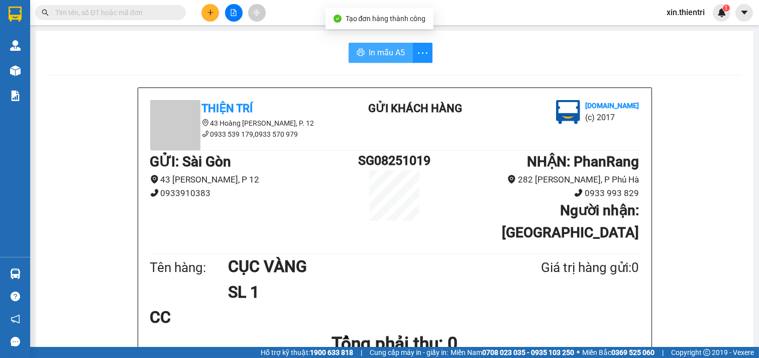
drag, startPoint x: 384, startPoint y: 51, endPoint x: 376, endPoint y: 51, distance: 8.5
click at [384, 51] on span "In mẫu A5" at bounding box center [387, 52] width 36 height 13
drag, startPoint x: 546, startPoint y: 242, endPoint x: 420, endPoint y: -26, distance: 296.4
drag, startPoint x: 420, startPoint y: -26, endPoint x: 74, endPoint y: 67, distance: 358.3
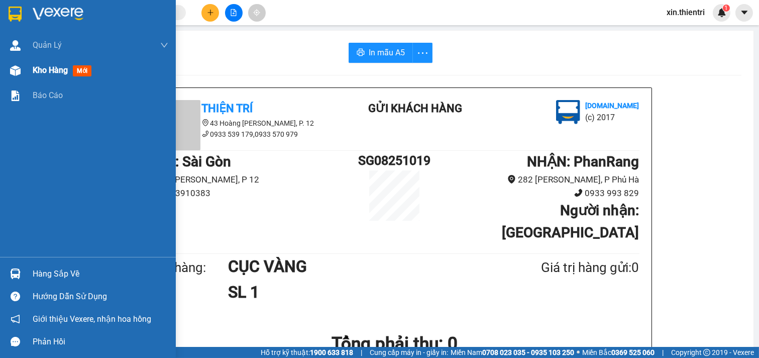
click at [55, 66] on span "Kho hàng" at bounding box center [50, 70] width 35 height 10
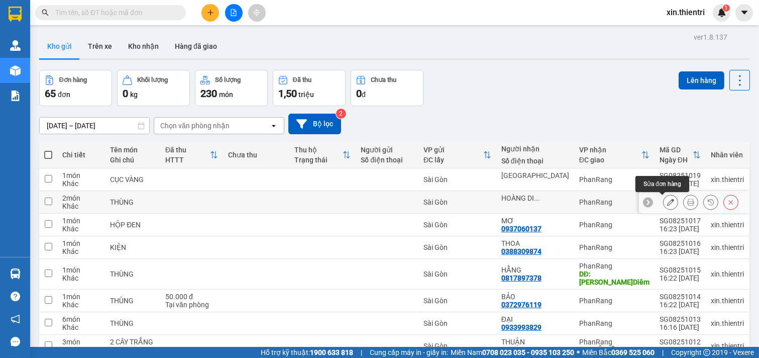
click at [667, 202] on icon at bounding box center [670, 201] width 7 height 7
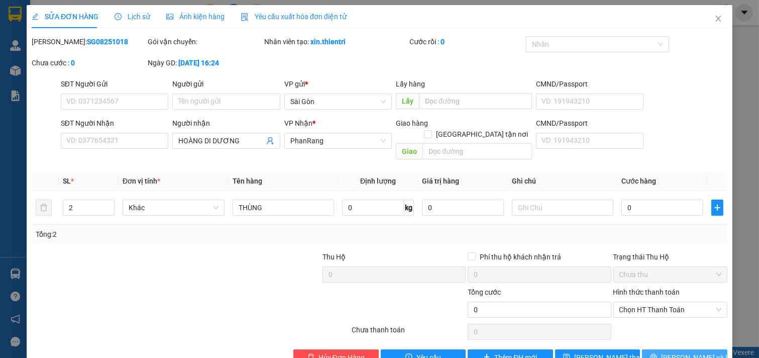
drag, startPoint x: 682, startPoint y: 339, endPoint x: 307, endPoint y: 49, distance: 473.3
click at [681, 349] on button "[PERSON_NAME] và In" at bounding box center [684, 357] width 85 height 16
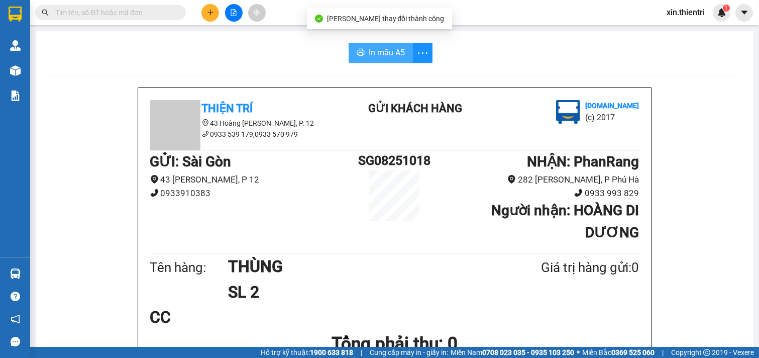
click at [377, 51] on span "In mẫu A5" at bounding box center [387, 52] width 36 height 13
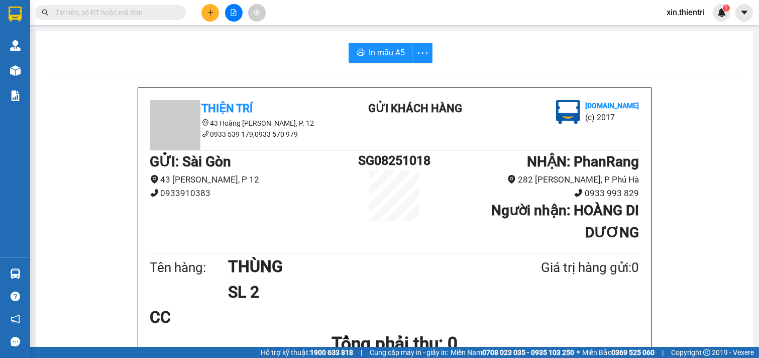
click at [213, 15] on icon "plus" at bounding box center [210, 12] width 7 height 7
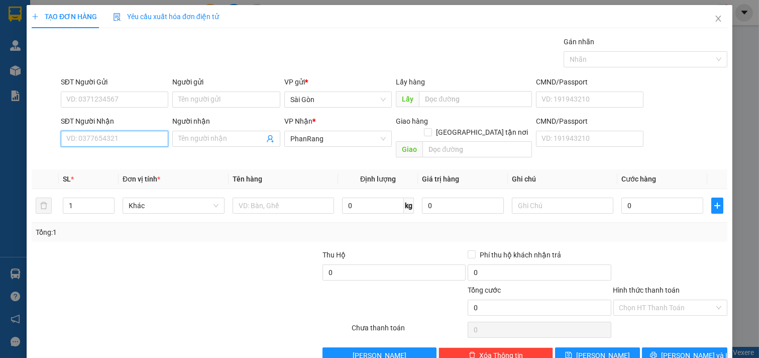
click at [123, 142] on input "SĐT Người Nhận" at bounding box center [115, 139] width 108 height 16
click at [101, 157] on div "0589624379 - NHIỆM" at bounding box center [113, 158] width 94 height 11
type input "0589624379"
type input "NHIỆM"
type input "0589624379"
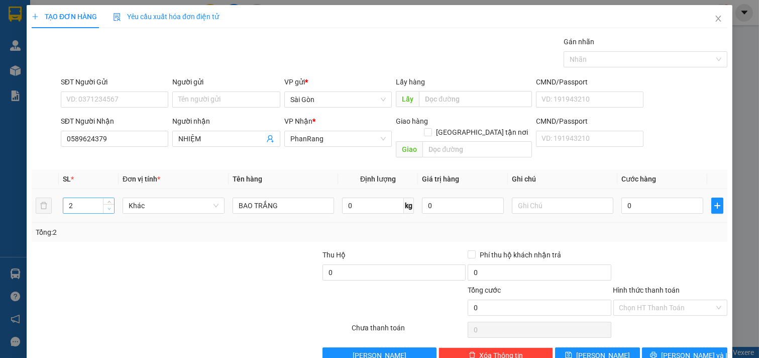
type input "1"
click at [106, 206] on span "down" at bounding box center [109, 209] width 6 height 6
click at [664, 347] on button "[PERSON_NAME] và In" at bounding box center [684, 355] width 85 height 16
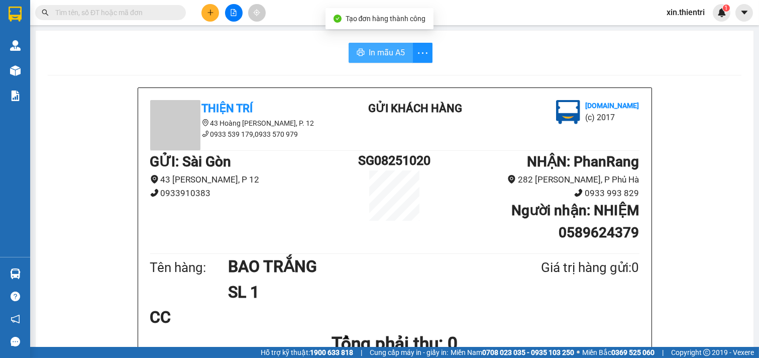
click at [352, 47] on button "In mẫu A5" at bounding box center [381, 53] width 64 height 20
click at [209, 12] on icon "plus" at bounding box center [210, 12] width 7 height 7
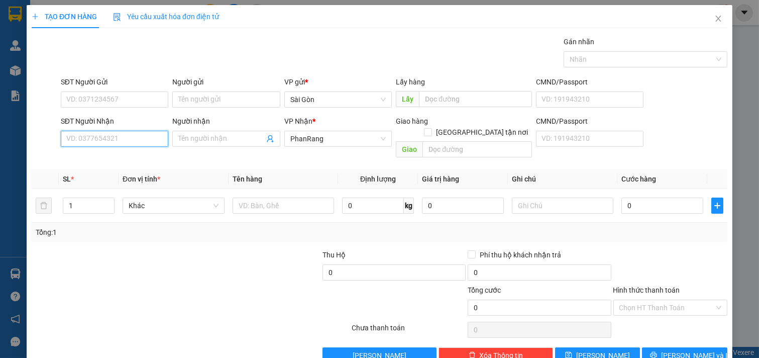
click at [130, 141] on input "SĐT Người Nhận" at bounding box center [115, 139] width 108 height 16
type input "0919383975"
click at [124, 139] on input "0919383975" at bounding box center [115, 139] width 108 height 16
click at [124, 160] on div "0919383975 - THÙY" at bounding box center [113, 158] width 94 height 11
type input "THÙY"
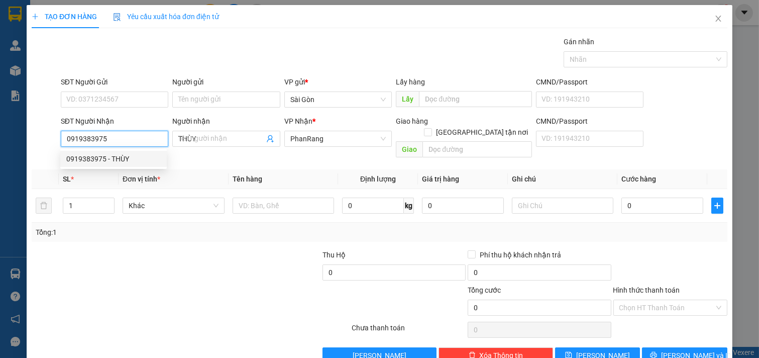
type input "40.000"
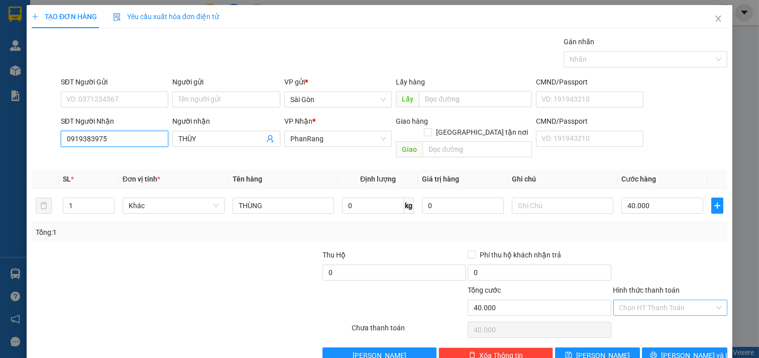
type input "0919383975"
click at [638, 300] on input "Hình thức thanh toán" at bounding box center [666, 307] width 95 height 15
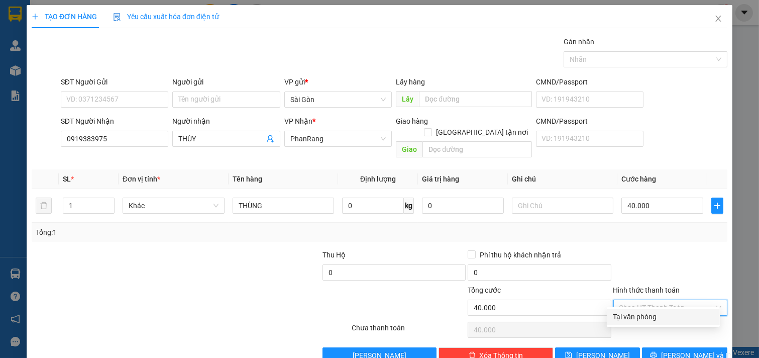
click at [654, 318] on div "Tại văn phòng" at bounding box center [663, 316] width 101 height 11
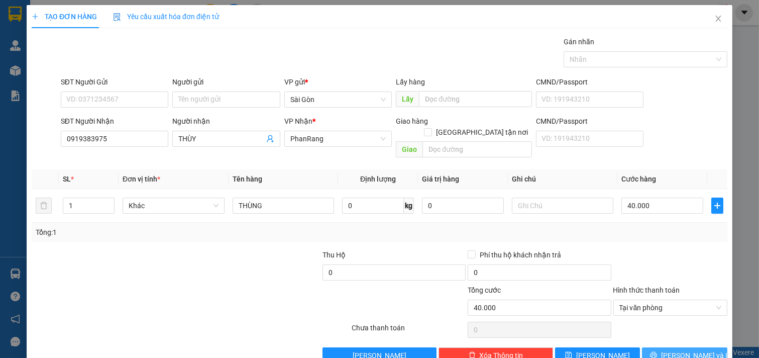
click at [676, 350] on span "[PERSON_NAME] và In" at bounding box center [696, 355] width 70 height 11
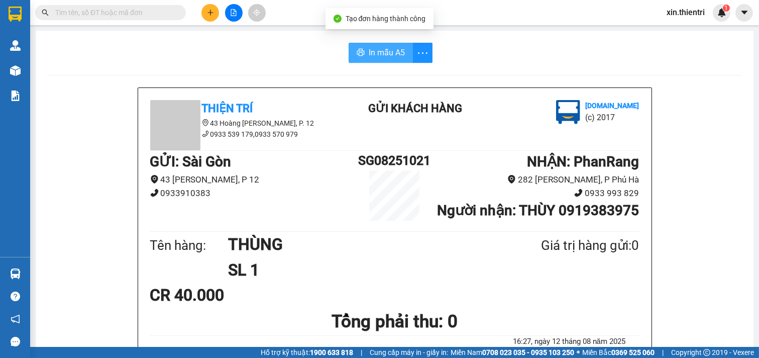
click at [379, 54] on span "In mẫu A5" at bounding box center [387, 52] width 36 height 13
click at [389, 56] on span "In mẫu A5" at bounding box center [387, 52] width 36 height 13
click at [202, 10] on button at bounding box center [210, 13] width 18 height 18
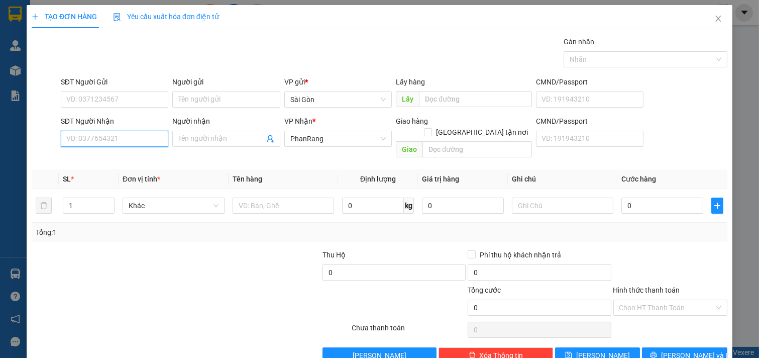
click at [122, 134] on input "SĐT Người Nhận" at bounding box center [115, 139] width 108 height 16
click at [128, 158] on div "0933800131 - THUÝ VY" at bounding box center [113, 158] width 94 height 11
type input "0933800131"
type input "THUÝ VY"
type input "0933800131"
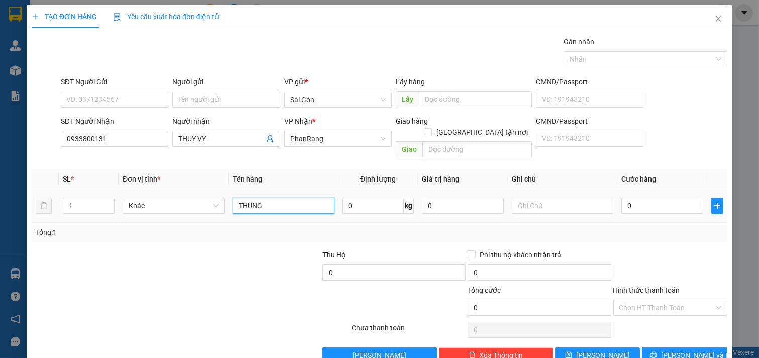
click at [277, 198] on input "THÙNG" at bounding box center [284, 205] width 102 height 16
type input "THÙNG XỐP"
drag, startPoint x: 676, startPoint y: 347, endPoint x: 681, endPoint y: 353, distance: 7.9
click at [676, 350] on span "[PERSON_NAME] và In" at bounding box center [696, 355] width 70 height 11
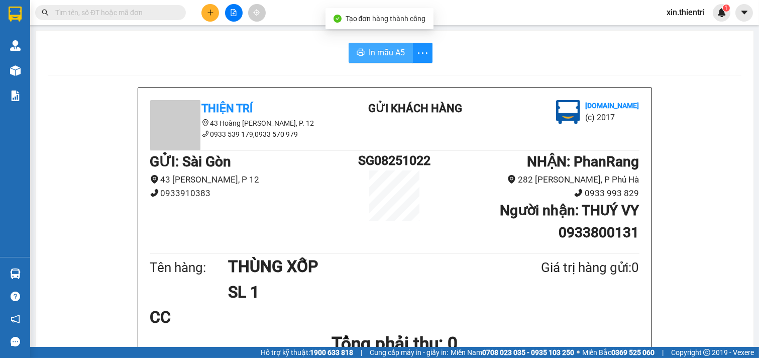
drag, startPoint x: 370, startPoint y: 52, endPoint x: 365, endPoint y: 46, distance: 7.8
click at [370, 51] on span "In mẫu A5" at bounding box center [387, 52] width 36 height 13
click at [214, 4] on div at bounding box center [233, 13] width 75 height 18
click at [211, 9] on icon "plus" at bounding box center [210, 12] width 7 height 7
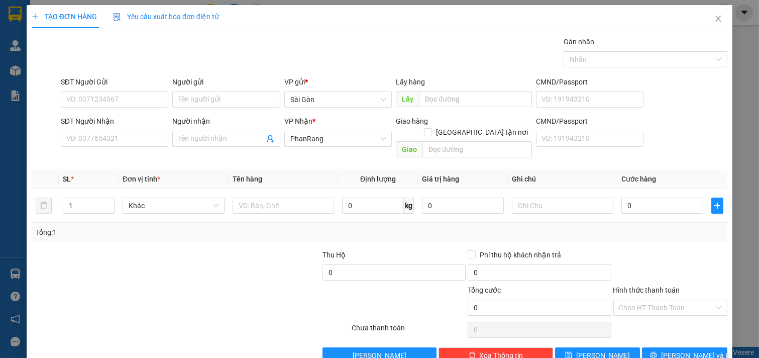
click at [138, 129] on div "SĐT Người Nhận" at bounding box center [115, 123] width 108 height 15
drag, startPoint x: 131, startPoint y: 143, endPoint x: 133, endPoint y: 136, distance: 7.8
click at [131, 143] on input "SĐT Người Nhận" at bounding box center [115, 139] width 108 height 16
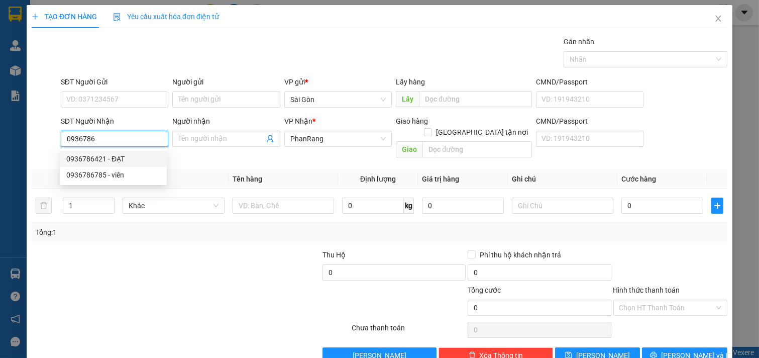
click at [127, 159] on div "0936786421 - ĐẠT" at bounding box center [113, 158] width 94 height 11
type input "0936786421"
type input "ĐẠT"
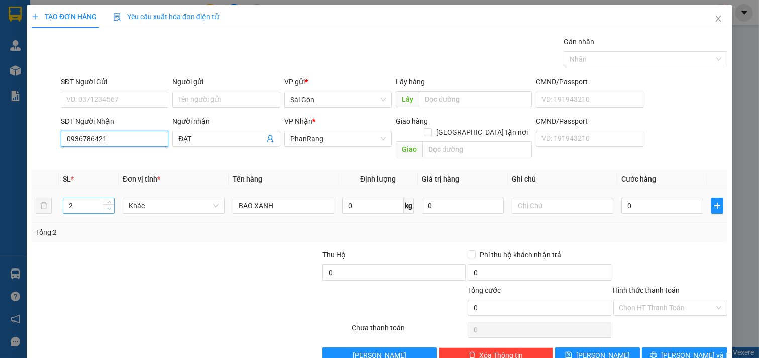
type input "0936786421"
type input "1"
click at [110, 206] on span "down" at bounding box center [109, 209] width 6 height 6
click at [305, 198] on input "BAO XANH" at bounding box center [284, 205] width 102 height 16
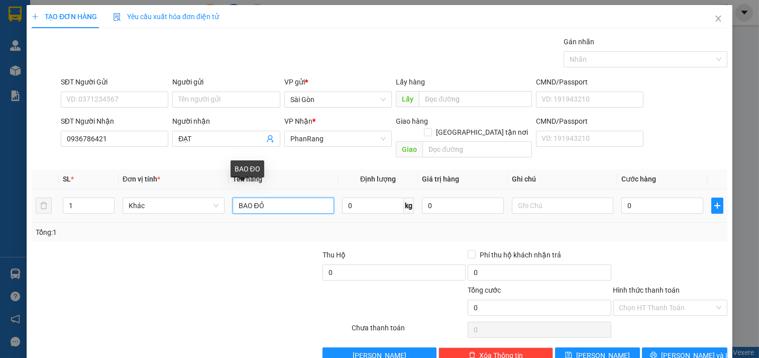
type input "BAO ĐỎ"
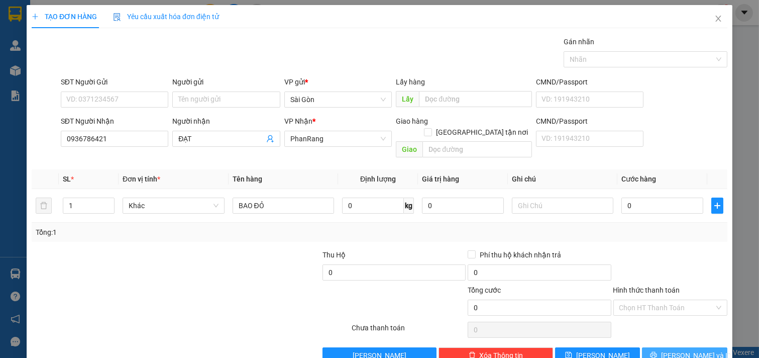
click at [680, 350] on span "[PERSON_NAME] và In" at bounding box center [696, 355] width 70 height 11
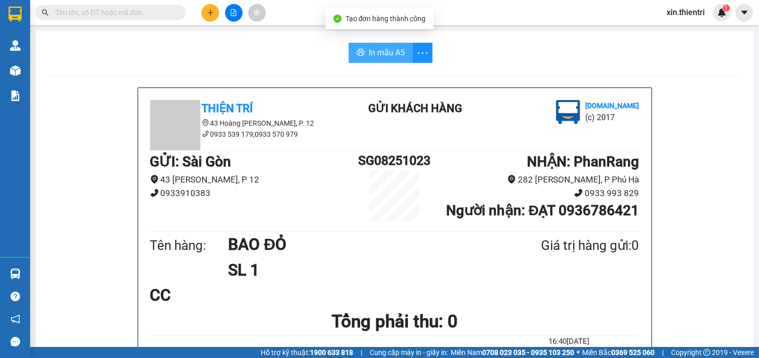
click at [380, 52] on span "In mẫu A5" at bounding box center [387, 52] width 36 height 13
click at [204, 13] on button at bounding box center [210, 13] width 18 height 18
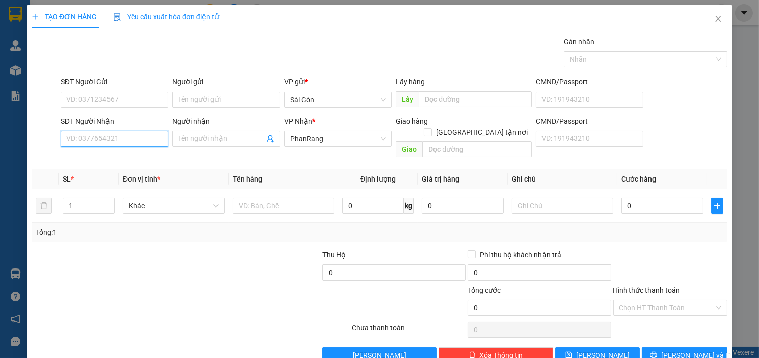
click at [114, 142] on input "SĐT Người Nhận" at bounding box center [115, 139] width 108 height 16
click at [134, 141] on input "SĐT Người Nhận" at bounding box center [115, 139] width 108 height 16
click at [148, 146] on input "SĐT Người Nhận" at bounding box center [115, 139] width 108 height 16
type input "0357871939"
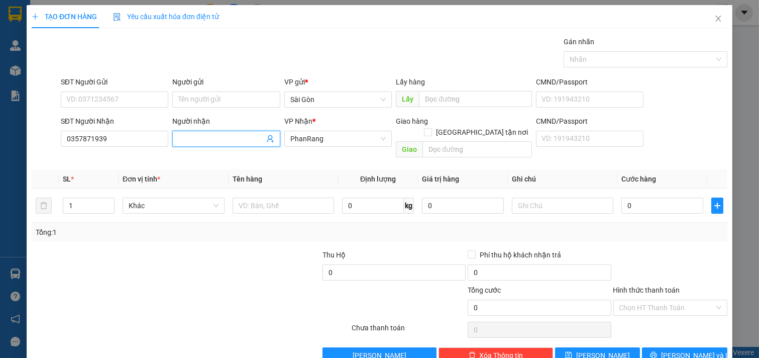
click at [193, 136] on input "Người nhận" at bounding box center [221, 138] width 86 height 11
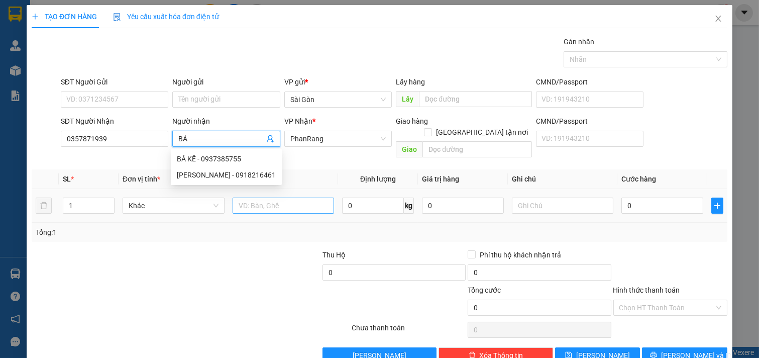
type input "BÁ"
click at [276, 197] on input "text" at bounding box center [284, 205] width 102 height 16
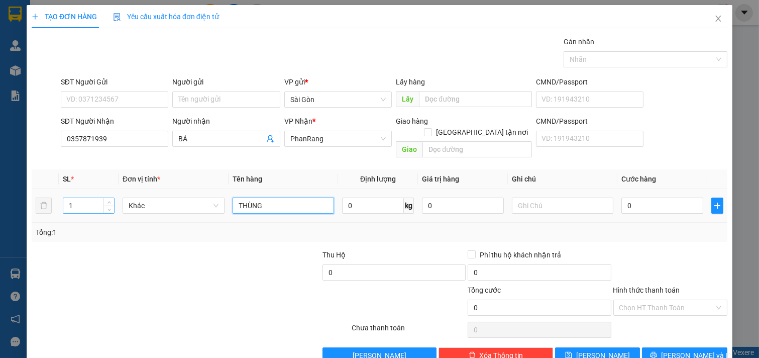
type input "THÙNG"
click at [85, 202] on div "1" at bounding box center [89, 205] width 52 height 16
click at [89, 198] on input "1" at bounding box center [88, 205] width 51 height 15
type input "5"
click at [250, 249] on div at bounding box center [248, 266] width 145 height 35
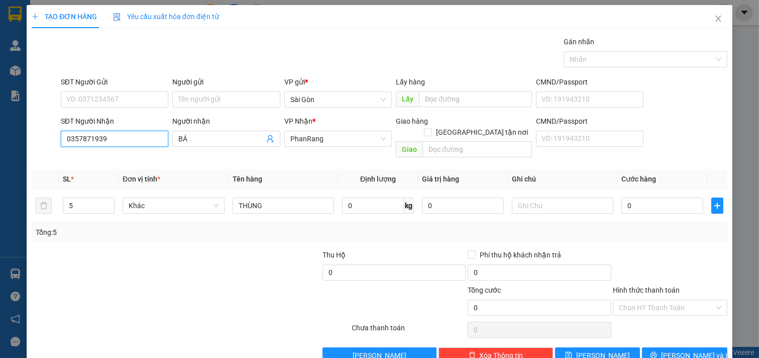
click at [128, 138] on input "0357871939" at bounding box center [115, 139] width 108 height 16
type input "0"
click at [92, 198] on input "5" at bounding box center [88, 205] width 51 height 15
click at [705, 19] on span "Close" at bounding box center [718, 19] width 28 height 28
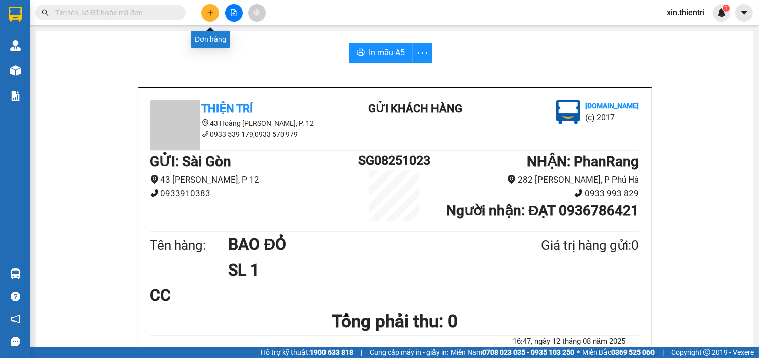
click at [204, 18] on button at bounding box center [210, 13] width 18 height 18
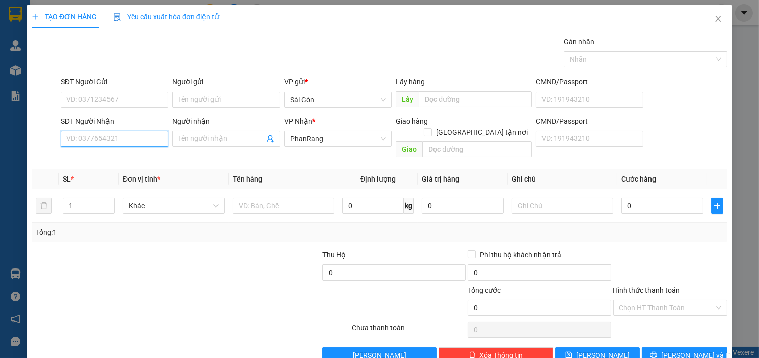
click at [140, 141] on input "SĐT Người Nhận" at bounding box center [115, 139] width 108 height 16
type input "0336118818"
click at [118, 159] on div "0336118818 - [GEOGRAPHIC_DATA]" at bounding box center [122, 158] width 113 height 11
type input "NHẬT BÌNH"
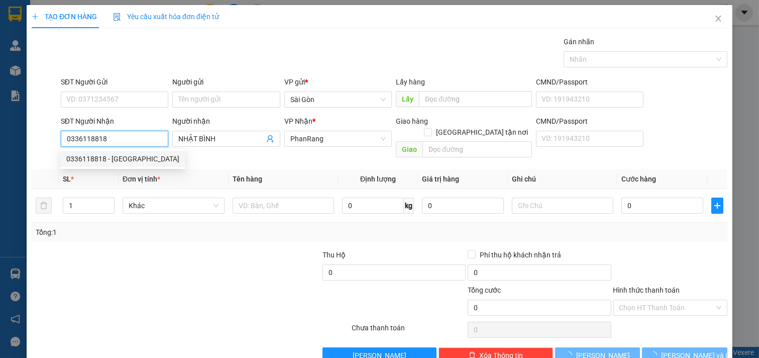
type input "40.000"
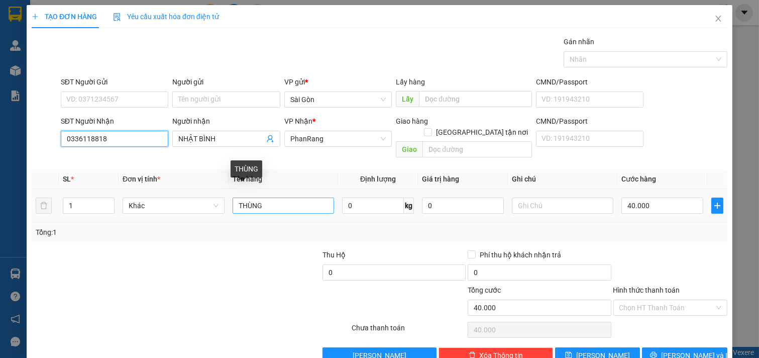
type input "0336118818"
click at [279, 197] on input "THÙNG" at bounding box center [284, 205] width 102 height 16
type input "T"
type input "CỤC ĐEN"
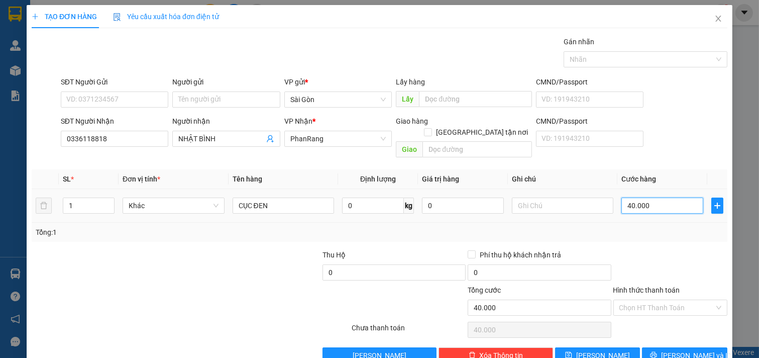
click at [657, 199] on input "40.000" at bounding box center [662, 205] width 82 height 16
type input "0"
click at [653, 198] on input "0" at bounding box center [662, 205] width 82 height 16
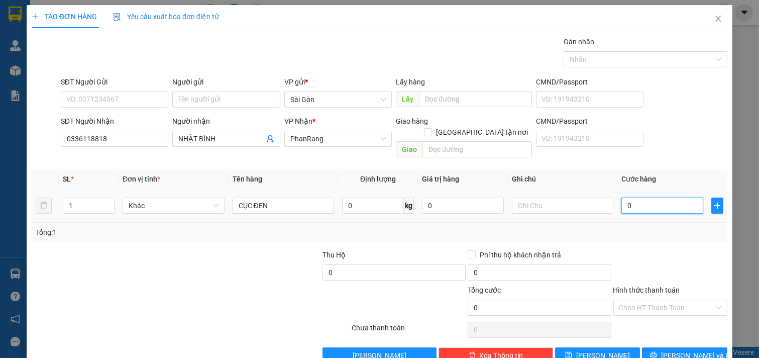
click at [653, 198] on input "0" at bounding box center [662, 205] width 82 height 16
type input "7"
type input "70"
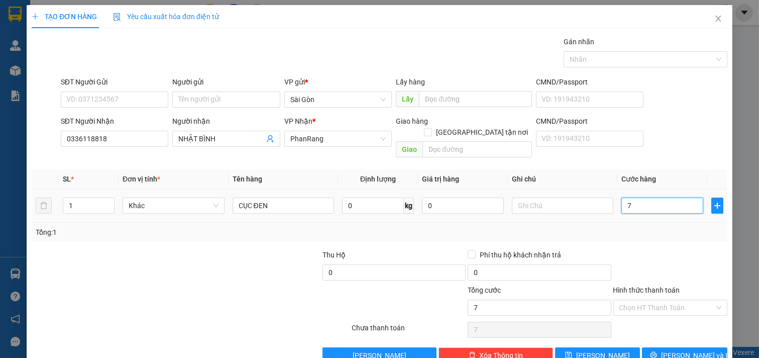
type input "70"
click at [650, 300] on input "Hình thức thanh toán" at bounding box center [666, 307] width 95 height 15
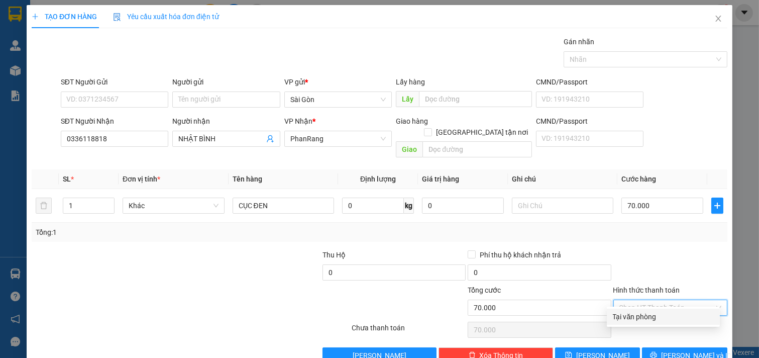
click at [656, 313] on div "Tại văn phòng" at bounding box center [663, 316] width 101 height 11
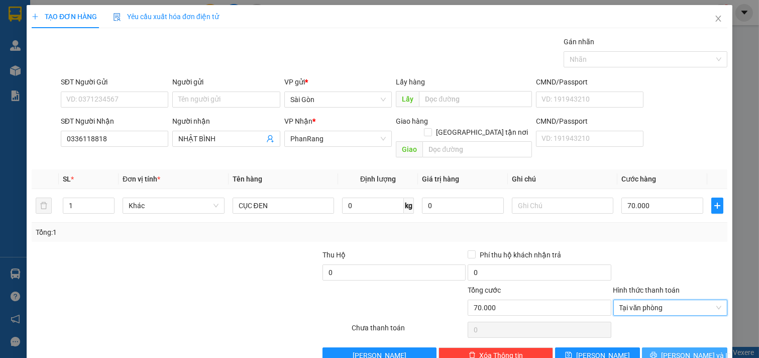
drag, startPoint x: 685, startPoint y: 347, endPoint x: 679, endPoint y: 346, distance: 6.7
click at [685, 350] on span "[PERSON_NAME] và In" at bounding box center [696, 355] width 70 height 11
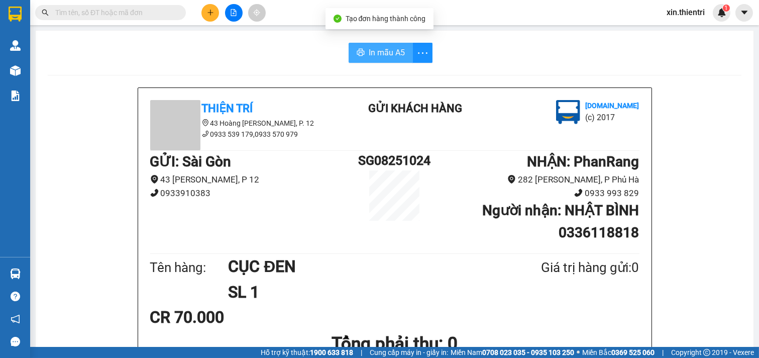
click at [373, 49] on span "In mẫu A5" at bounding box center [387, 52] width 36 height 13
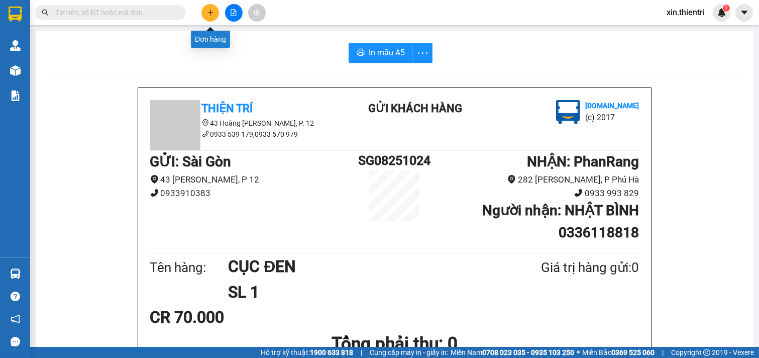
click at [208, 9] on icon "plus" at bounding box center [210, 12] width 7 height 7
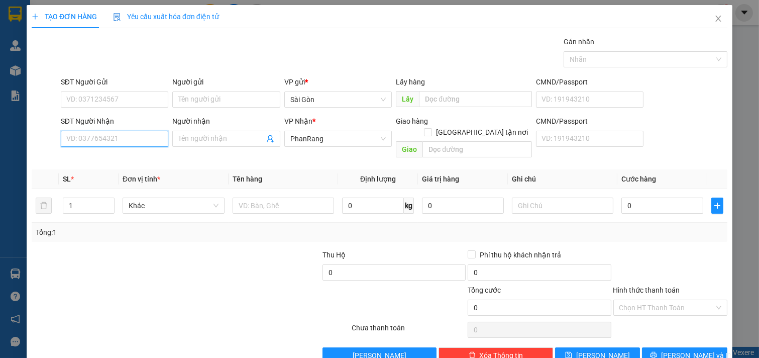
drag, startPoint x: 139, startPoint y: 142, endPoint x: 140, endPoint y: 137, distance: 5.1
click at [138, 141] on input "SĐT Người Nhận" at bounding box center [115, 139] width 108 height 16
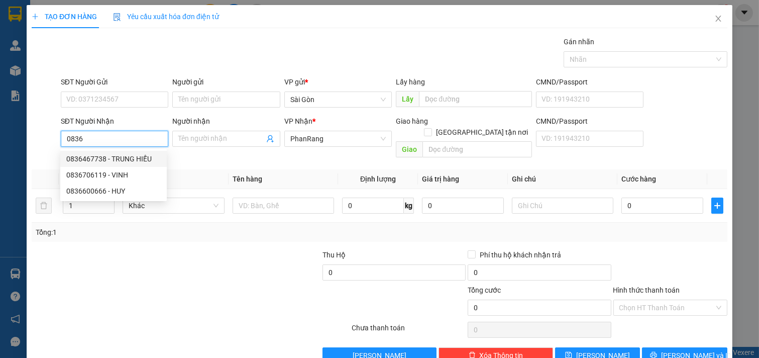
click at [148, 156] on div "0836467738 - TRUNG HIẾU" at bounding box center [113, 158] width 94 height 11
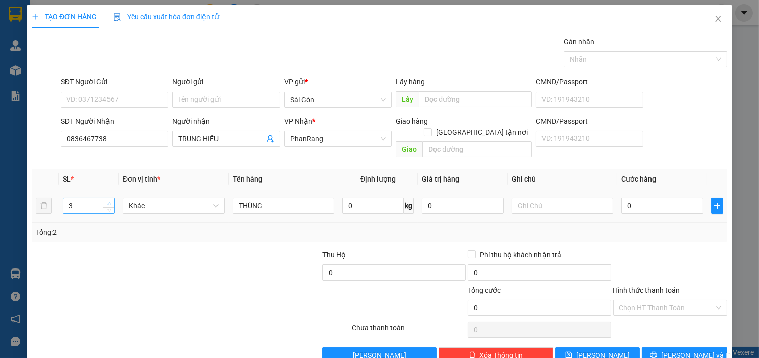
click at [106, 198] on span "Increase Value" at bounding box center [108, 202] width 11 height 9
click at [289, 197] on input "THÙNG" at bounding box center [284, 205] width 102 height 16
click at [103, 198] on span "Increase Value" at bounding box center [108, 202] width 11 height 9
click at [667, 347] on button "[PERSON_NAME] và In" at bounding box center [684, 355] width 85 height 16
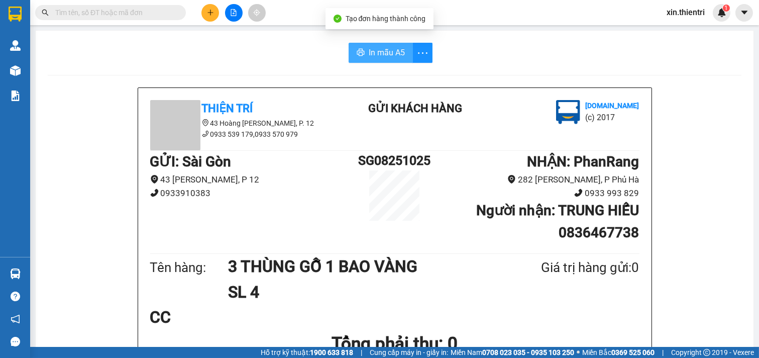
drag, startPoint x: 365, startPoint y: 48, endPoint x: 372, endPoint y: 53, distance: 8.4
click at [369, 48] on span "In mẫu A5" at bounding box center [387, 52] width 36 height 13
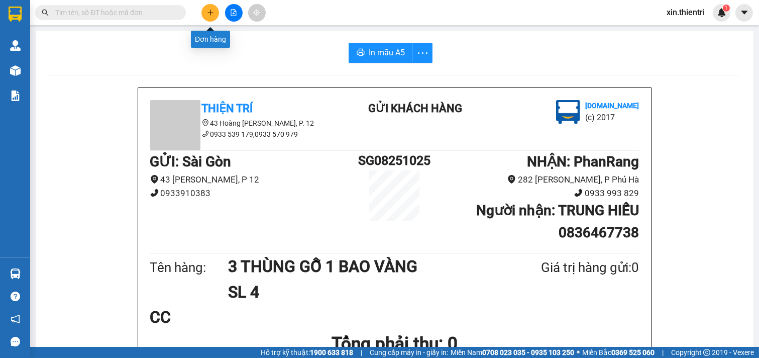
click at [204, 9] on button at bounding box center [210, 13] width 18 height 18
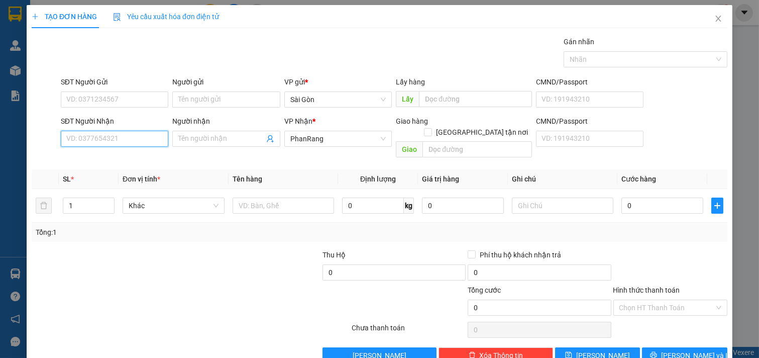
click at [148, 136] on input "SĐT Người Nhận" at bounding box center [115, 139] width 108 height 16
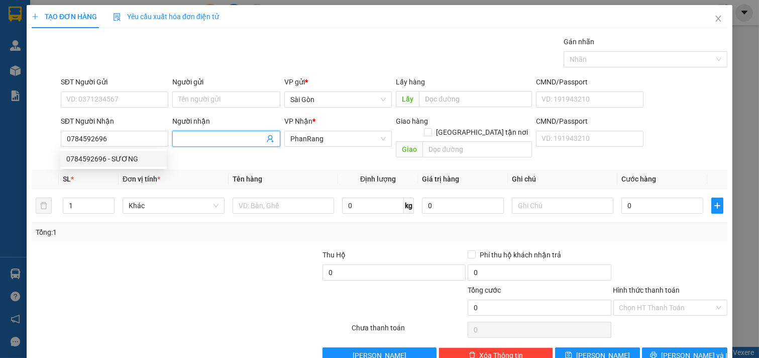
click at [207, 131] on span at bounding box center [226, 139] width 108 height 16
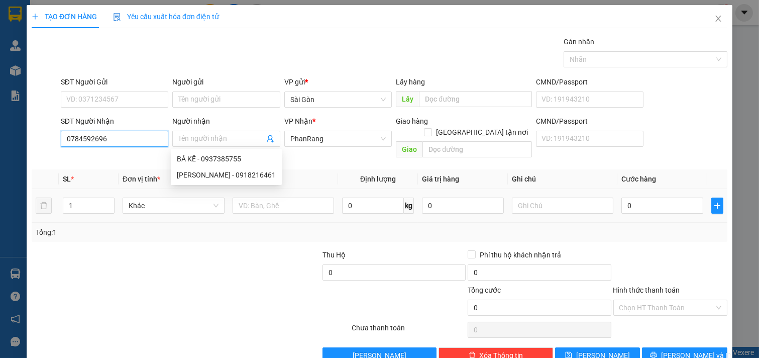
drag, startPoint x: 151, startPoint y: 136, endPoint x: 139, endPoint y: 179, distance: 44.8
click at [150, 136] on input "0784592696" at bounding box center [115, 139] width 108 height 16
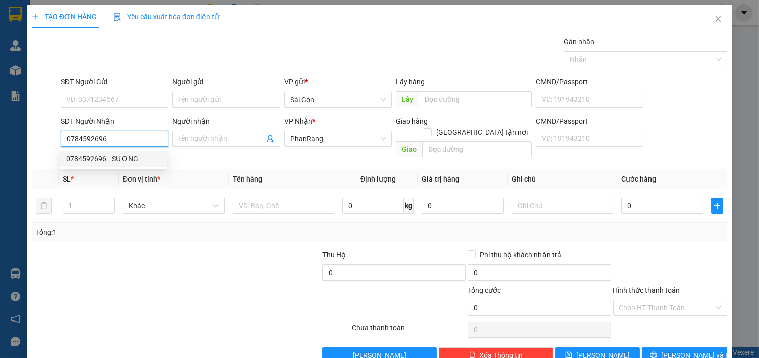
click at [138, 159] on div "0784592696 - SƯƠNG" at bounding box center [113, 158] width 94 height 11
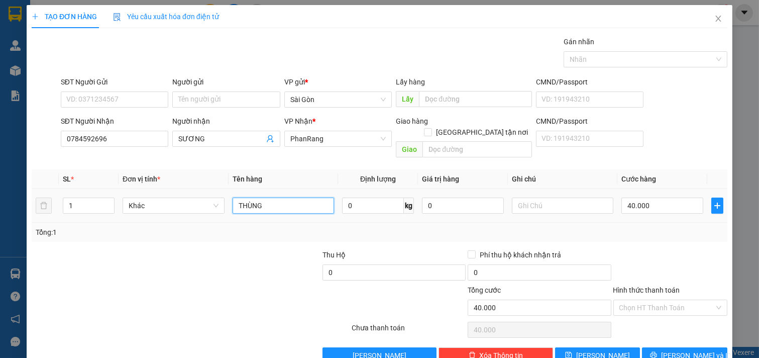
click at [293, 197] on input "THÙNG" at bounding box center [284, 205] width 102 height 16
click at [666, 197] on input "40.000" at bounding box center [662, 205] width 82 height 16
click at [648, 197] on input "0" at bounding box center [662, 205] width 82 height 16
drag, startPoint x: 659, startPoint y: 288, endPoint x: 669, endPoint y: 291, distance: 9.7
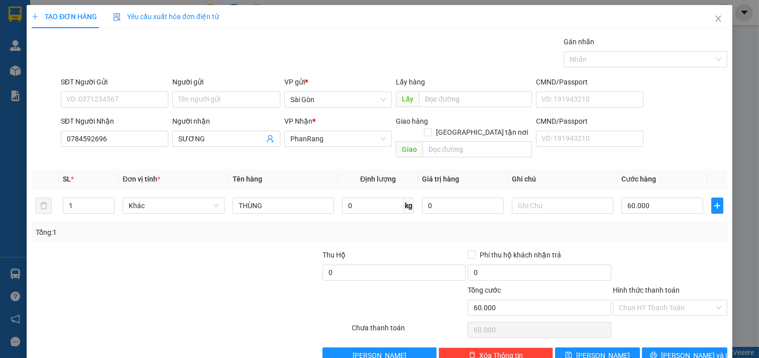
click at [659, 300] on input "Hình thức thanh toán" at bounding box center [666, 307] width 95 height 15
click at [672, 311] on div "Tại văn phòng" at bounding box center [663, 316] width 101 height 11
click at [672, 350] on span "[PERSON_NAME] và In" at bounding box center [696, 355] width 70 height 11
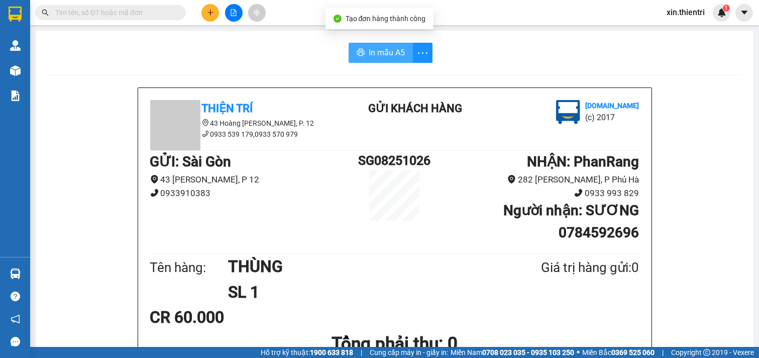
click at [382, 47] on button "In mẫu A5" at bounding box center [381, 53] width 64 height 20
click at [202, 12] on button at bounding box center [210, 13] width 18 height 18
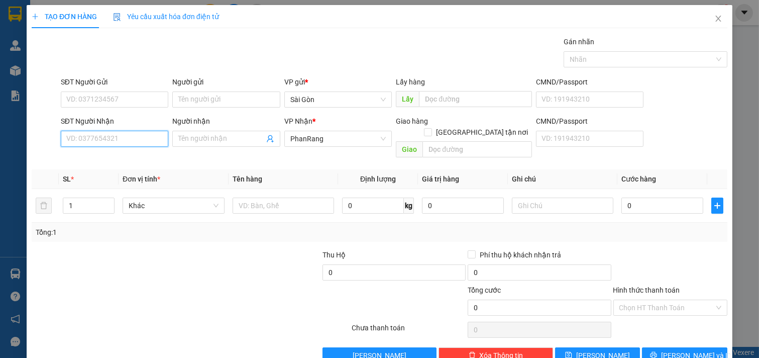
click at [126, 142] on input "SĐT Người Nhận" at bounding box center [115, 139] width 108 height 16
click at [203, 133] on input "Người nhận" at bounding box center [221, 138] width 86 height 11
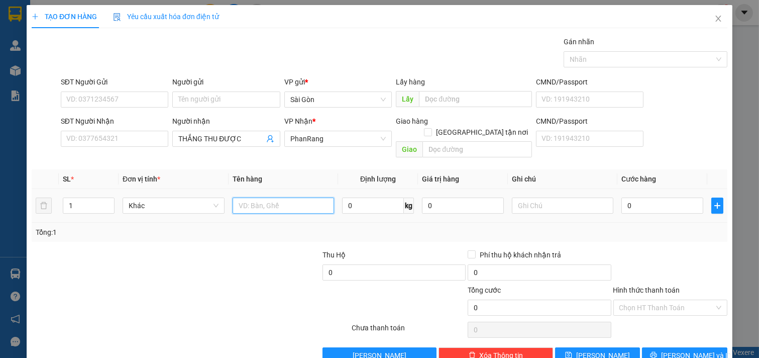
click at [287, 197] on input "text" at bounding box center [284, 205] width 102 height 16
click at [666, 347] on button "[PERSON_NAME] và In" at bounding box center [684, 355] width 85 height 16
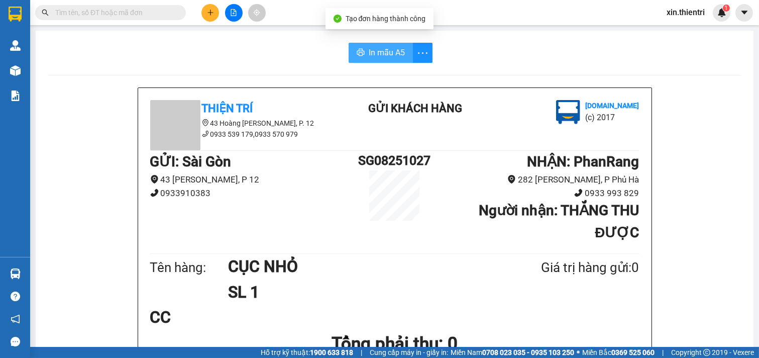
click at [380, 43] on button "In mẫu A5" at bounding box center [381, 53] width 64 height 20
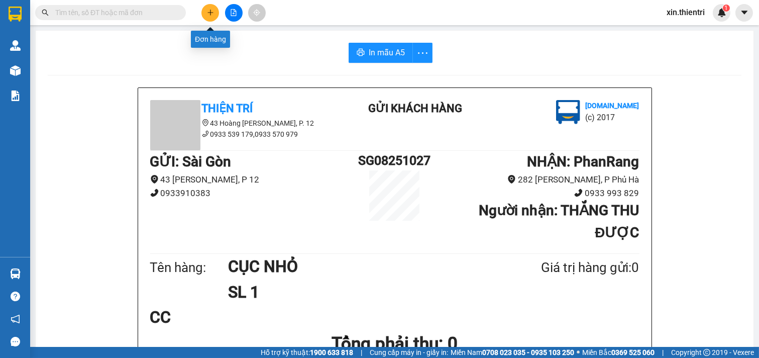
click at [207, 16] on button at bounding box center [210, 13] width 18 height 18
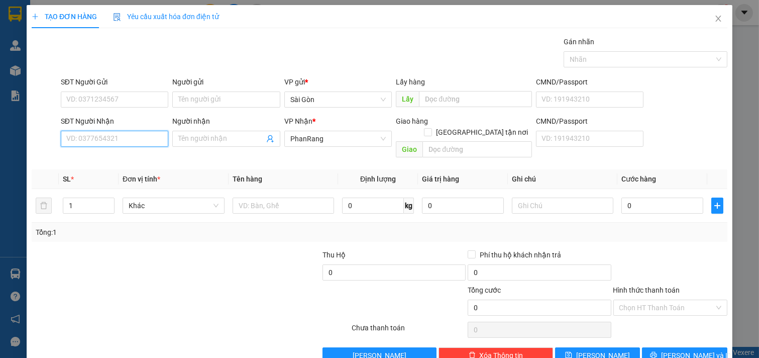
click at [147, 138] on input "SĐT Người Nhận" at bounding box center [115, 139] width 108 height 16
click at [109, 161] on div "0972895489 - HÙNG XÌ" at bounding box center [113, 158] width 94 height 11
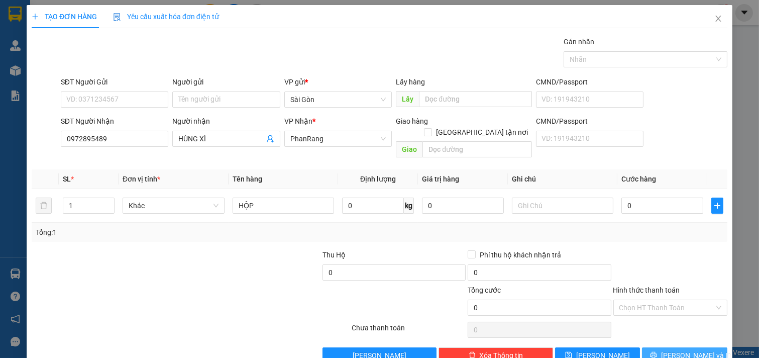
click at [674, 350] on span "[PERSON_NAME] và In" at bounding box center [696, 355] width 70 height 11
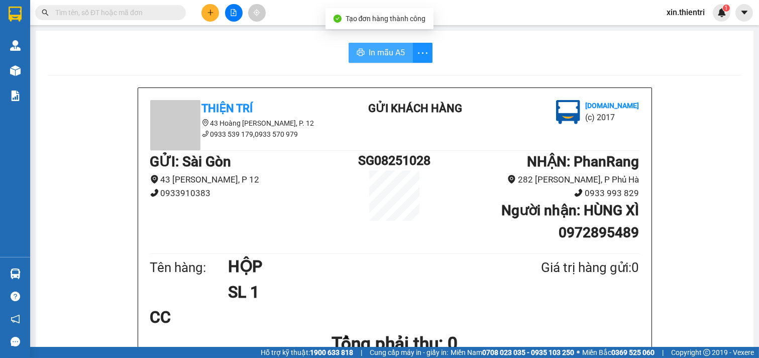
click at [382, 49] on span "In mẫu A5" at bounding box center [387, 52] width 36 height 13
drag, startPoint x: 210, startPoint y: 4, endPoint x: 209, endPoint y: 9, distance: 5.5
click at [209, 9] on button at bounding box center [210, 13] width 18 height 18
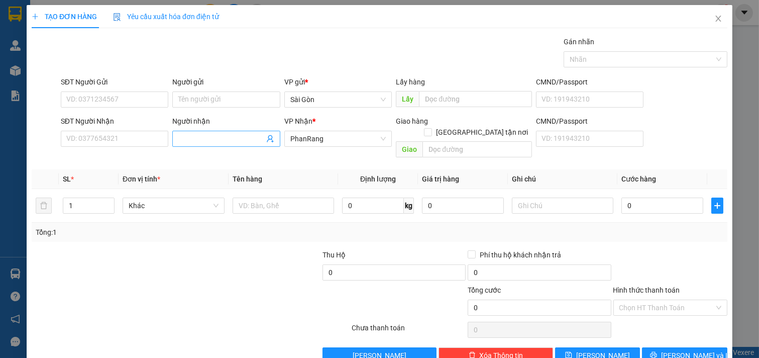
click at [205, 137] on input "Người nhận" at bounding box center [221, 138] width 86 height 11
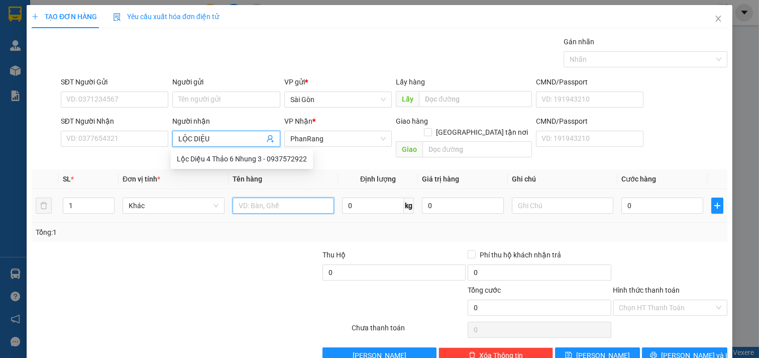
click at [259, 197] on input "text" at bounding box center [284, 205] width 102 height 16
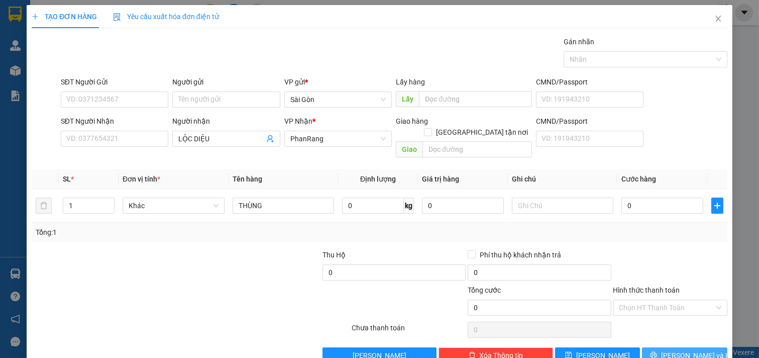
click at [648, 347] on button "[PERSON_NAME] và In" at bounding box center [684, 355] width 85 height 16
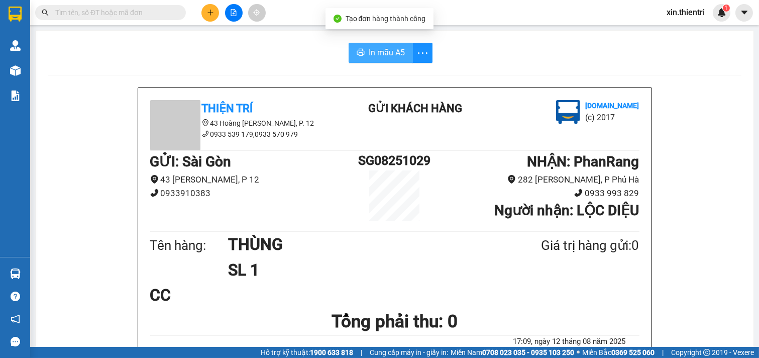
click at [379, 56] on span "In mẫu A5" at bounding box center [387, 52] width 36 height 13
click at [212, 15] on icon "plus" at bounding box center [210, 12] width 7 height 7
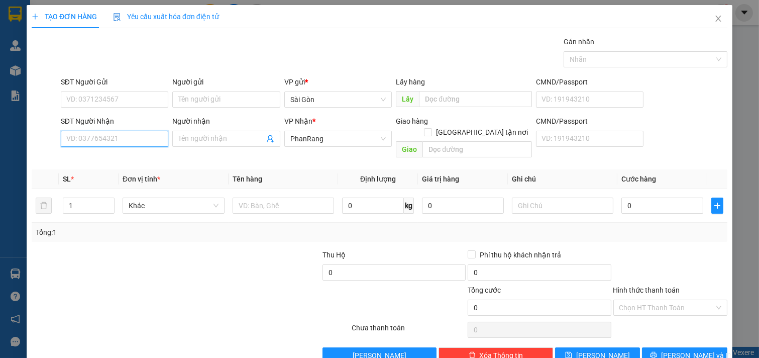
click at [151, 138] on input "SĐT Người Nhận" at bounding box center [115, 139] width 108 height 16
click at [198, 124] on div "Người nhận" at bounding box center [226, 121] width 108 height 11
click at [198, 133] on input "Người nhận" at bounding box center [221, 138] width 86 height 11
click at [192, 136] on input "Người nhận" at bounding box center [221, 138] width 86 height 11
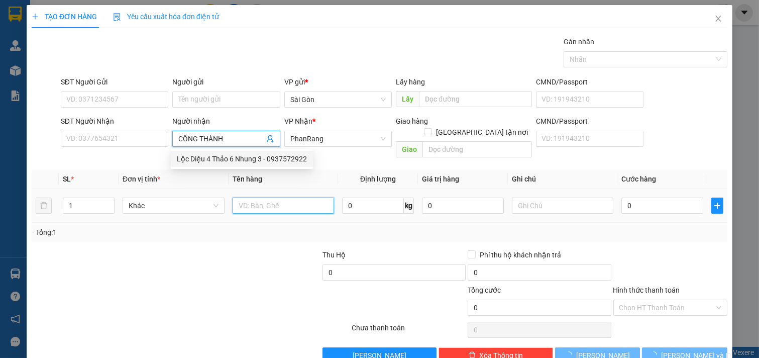
click at [280, 197] on input "text" at bounding box center [284, 205] width 102 height 16
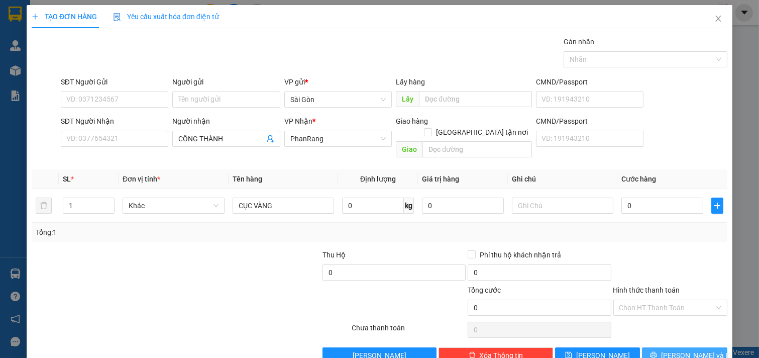
drag, startPoint x: 655, startPoint y: 323, endPoint x: 661, endPoint y: 327, distance: 7.2
click at [655, 347] on button "[PERSON_NAME] và In" at bounding box center [684, 355] width 85 height 16
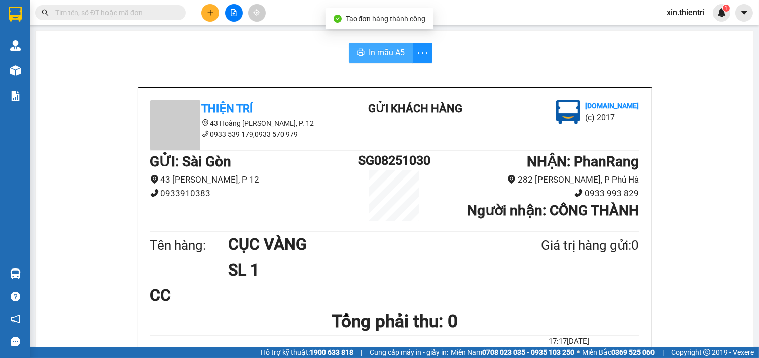
drag, startPoint x: 382, startPoint y: 52, endPoint x: 400, endPoint y: 53, distance: 18.1
click at [383, 52] on span "In mẫu A5" at bounding box center [387, 52] width 36 height 13
click at [207, 12] on icon "plus" at bounding box center [210, 12] width 7 height 7
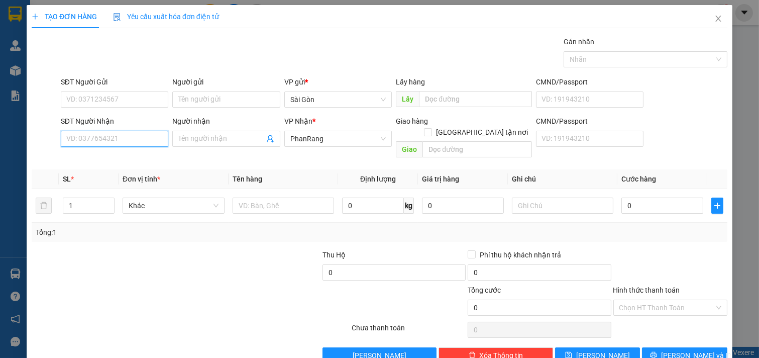
click at [128, 135] on input "SĐT Người Nhận" at bounding box center [115, 139] width 108 height 16
click at [121, 161] on div "0976631722 - NGUYÊN BỘ" at bounding box center [113, 158] width 94 height 11
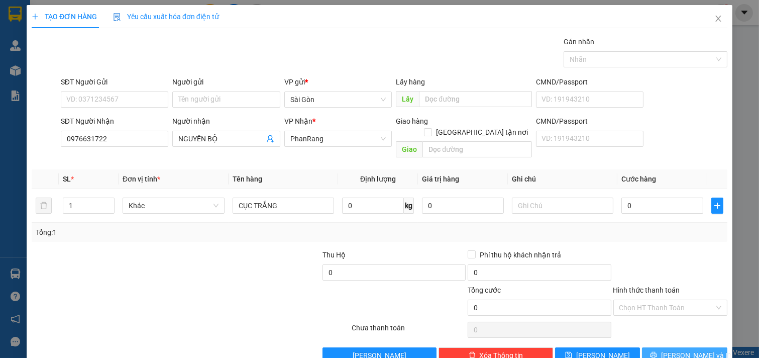
click at [699, 347] on button "[PERSON_NAME] và In" at bounding box center [684, 355] width 85 height 16
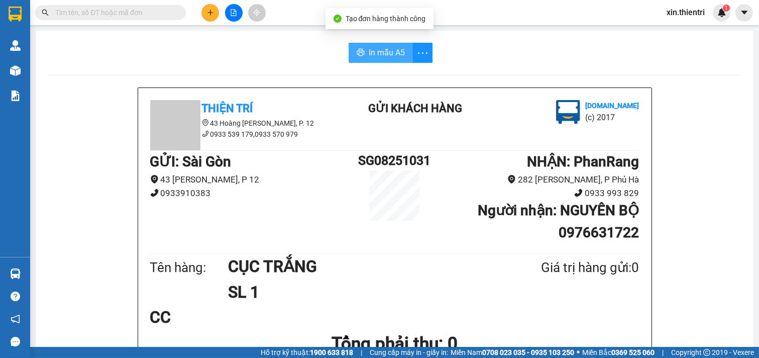
click at [369, 52] on span "In mẫu A5" at bounding box center [387, 52] width 36 height 13
click at [205, 4] on button at bounding box center [210, 13] width 18 height 18
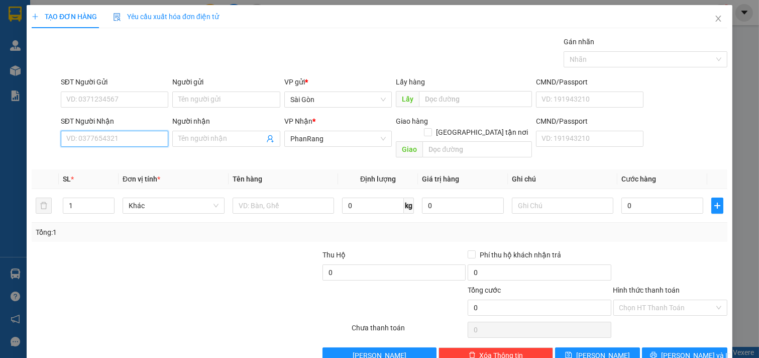
click at [123, 136] on input "SĐT Người Nhận" at bounding box center [115, 139] width 108 height 16
click at [103, 158] on div "0908773709 - QUYÊN" at bounding box center [113, 158] width 94 height 11
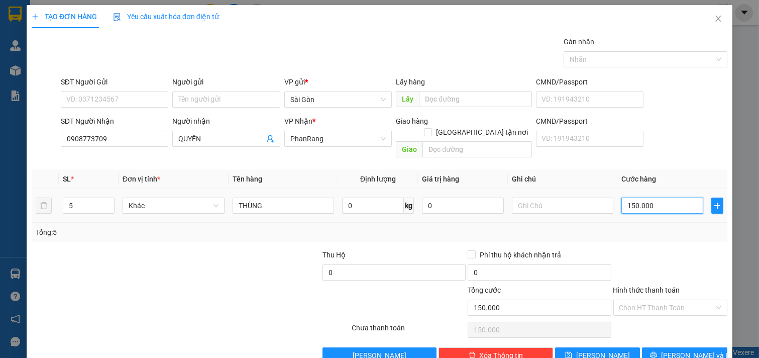
click at [671, 197] on input "150.000" at bounding box center [662, 205] width 82 height 16
click at [108, 207] on icon "down" at bounding box center [109, 209] width 4 height 4
click at [108, 206] on span "down" at bounding box center [109, 209] width 6 height 6
click at [108, 207] on icon "down" at bounding box center [109, 209] width 4 height 4
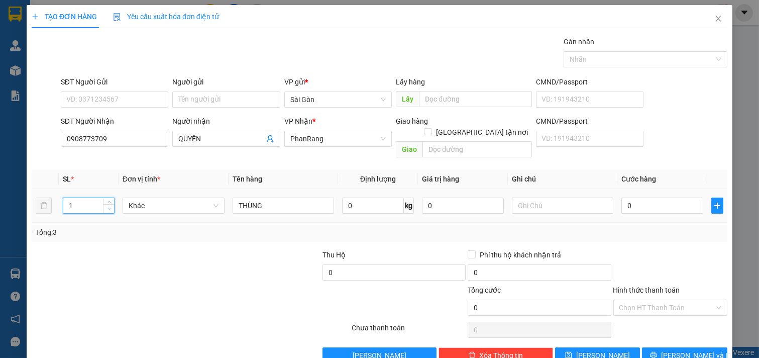
click at [107, 207] on icon "down" at bounding box center [109, 209] width 4 height 4
click at [650, 347] on button "[PERSON_NAME] và In" at bounding box center [684, 355] width 85 height 16
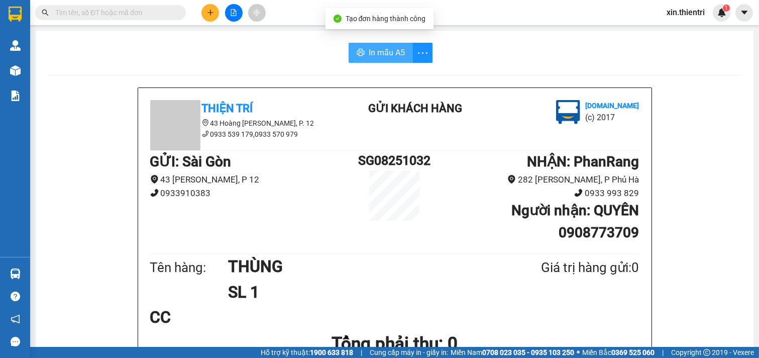
click at [380, 52] on span "In mẫu A5" at bounding box center [387, 52] width 36 height 13
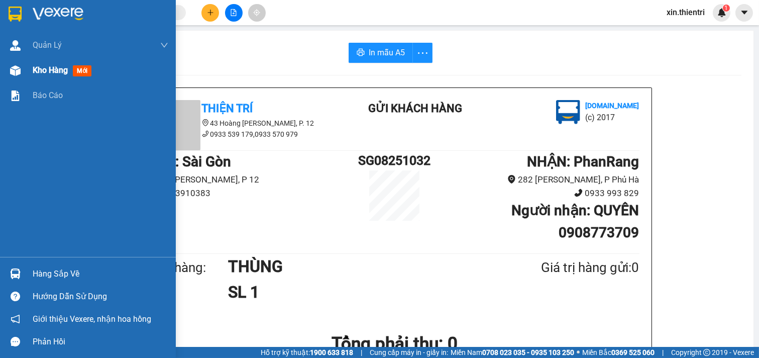
click at [52, 63] on div "Kho hàng mới" at bounding box center [101, 70] width 136 height 25
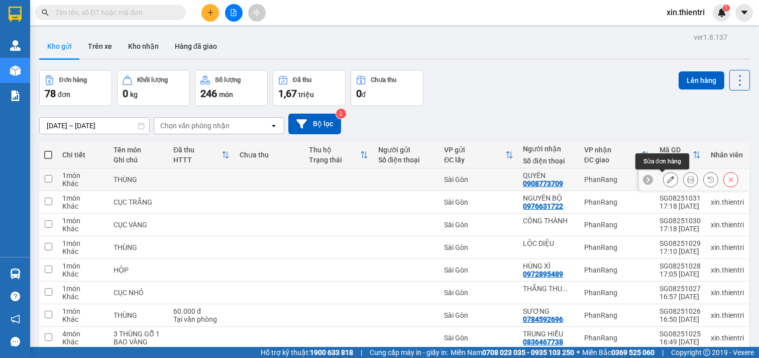
click at [663, 174] on button at bounding box center [670, 180] width 14 height 18
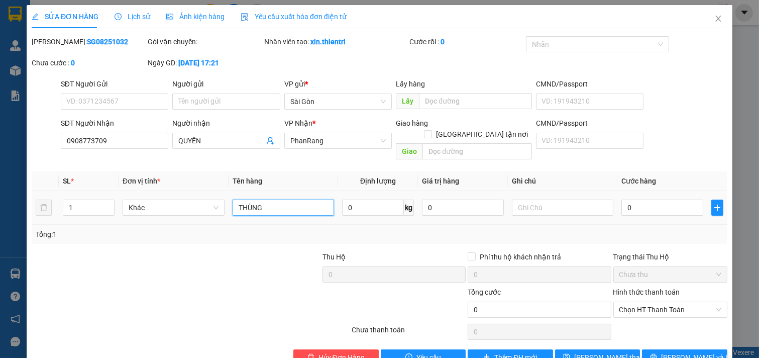
click at [283, 199] on input "THÙNG" at bounding box center [284, 207] width 102 height 16
drag, startPoint x: 655, startPoint y: 341, endPoint x: 648, endPoint y: 340, distance: 7.1
click at [656, 349] on button "[PERSON_NAME] và In" at bounding box center [684, 357] width 85 height 16
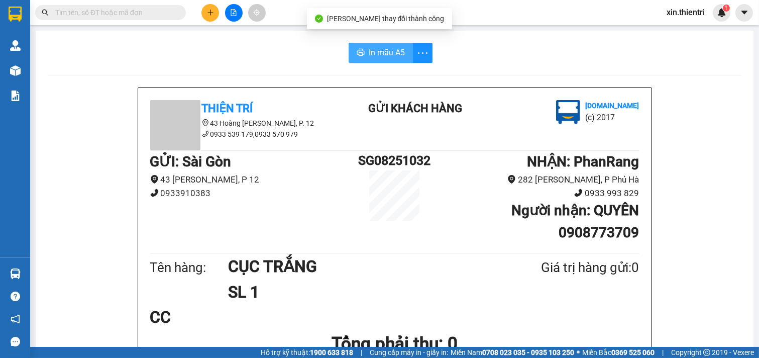
click at [375, 59] on button "In mẫu A5" at bounding box center [381, 53] width 64 height 20
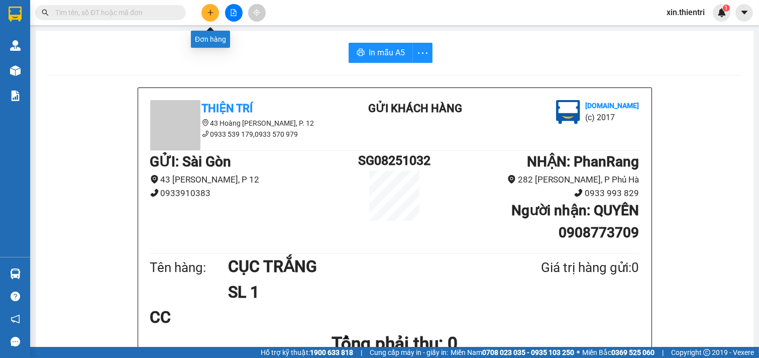
click at [211, 19] on button at bounding box center [210, 13] width 18 height 18
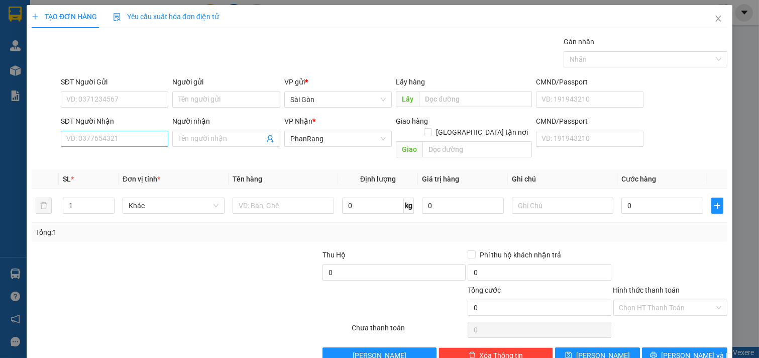
drag, startPoint x: 148, startPoint y: 151, endPoint x: 143, endPoint y: 136, distance: 15.6
click at [148, 149] on div "SĐT Người Nhận VD: 0377654321" at bounding box center [115, 133] width 108 height 35
click at [142, 135] on input "SĐT Người Nhận" at bounding box center [115, 139] width 108 height 16
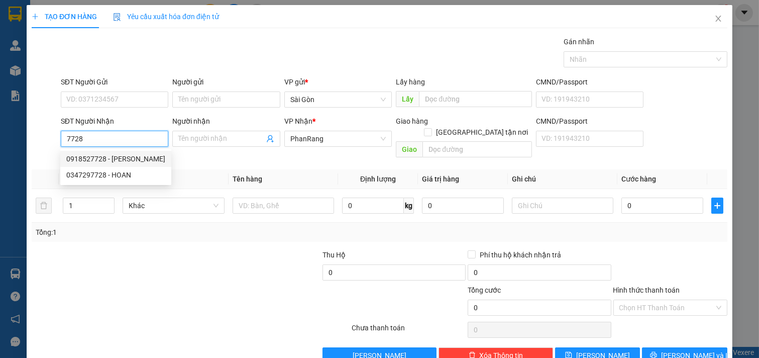
drag, startPoint x: 126, startPoint y: 146, endPoint x: 123, endPoint y: 157, distance: 11.0
click at [123, 157] on div "0918527728 - [PERSON_NAME]" at bounding box center [115, 158] width 99 height 11
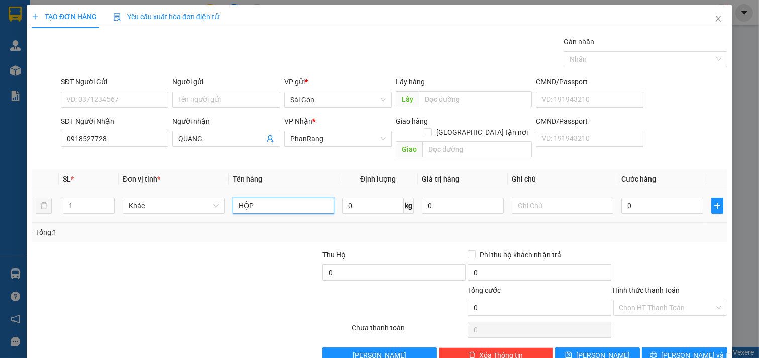
click at [280, 197] on input "HỘP" at bounding box center [284, 205] width 102 height 16
click at [676, 350] on span "[PERSON_NAME] và In" at bounding box center [696, 355] width 70 height 11
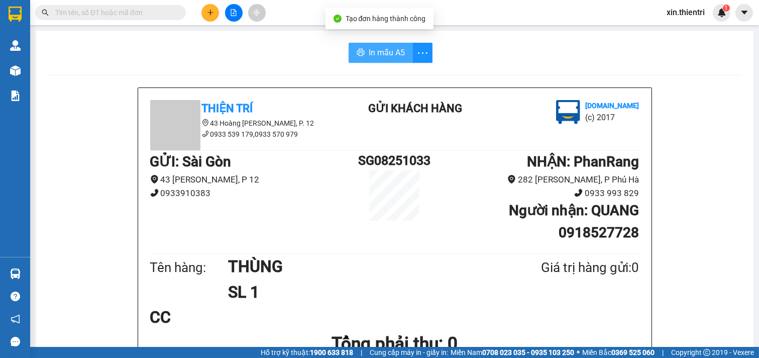
click at [380, 58] on span "In mẫu A5" at bounding box center [387, 52] width 36 height 13
click at [369, 51] on span "In mẫu A5" at bounding box center [387, 52] width 36 height 13
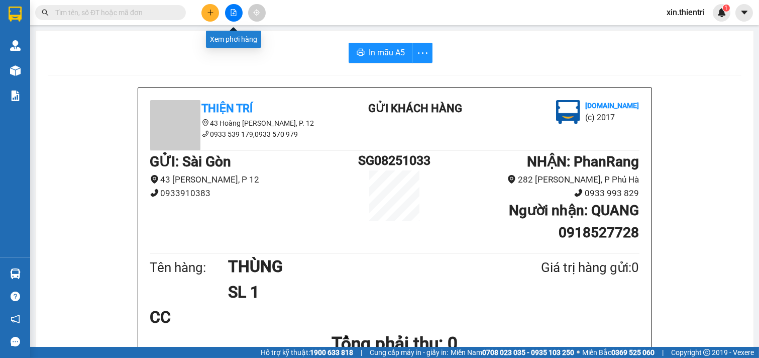
click at [215, 13] on button at bounding box center [210, 13] width 18 height 18
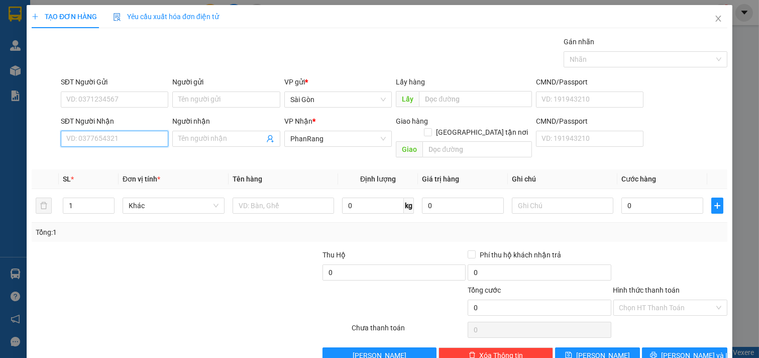
click at [134, 145] on input "SĐT Người Nhận" at bounding box center [115, 139] width 108 height 16
drag, startPoint x: 219, startPoint y: 136, endPoint x: 208, endPoint y: 147, distance: 15.6
click at [219, 137] on input "Người nhận" at bounding box center [221, 138] width 86 height 11
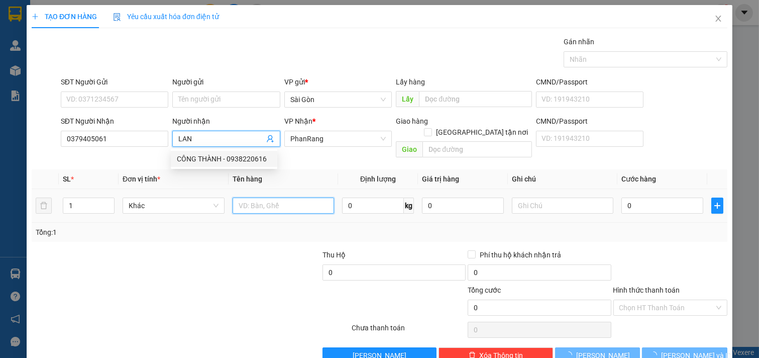
click at [266, 200] on input "text" at bounding box center [284, 205] width 102 height 16
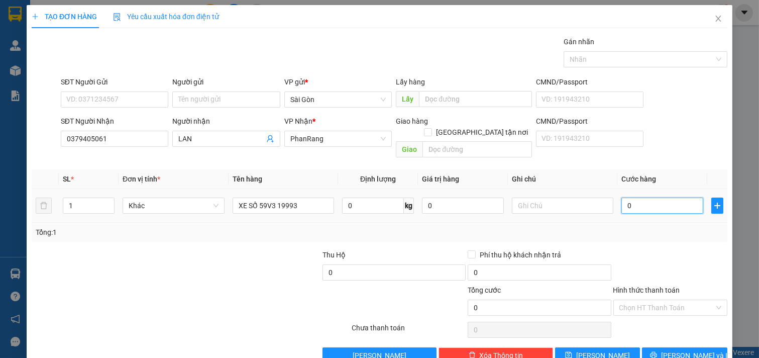
click at [652, 197] on input "0" at bounding box center [662, 205] width 82 height 16
drag, startPoint x: 680, startPoint y: 304, endPoint x: 678, endPoint y: 314, distance: 10.7
click at [680, 303] on div "Chọn HT Thanh Toán" at bounding box center [670, 307] width 115 height 16
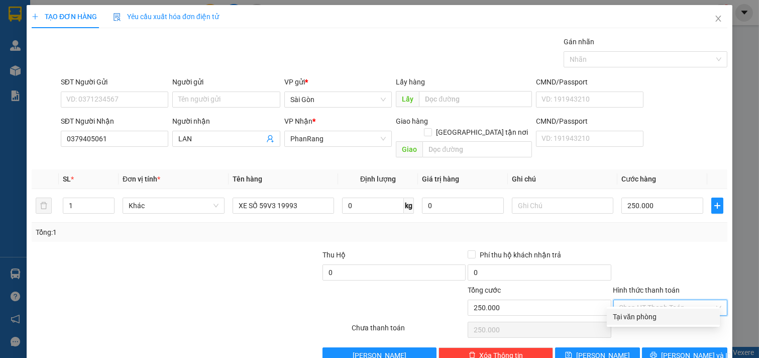
click at [677, 322] on div "Tại văn phòng" at bounding box center [663, 316] width 113 height 16
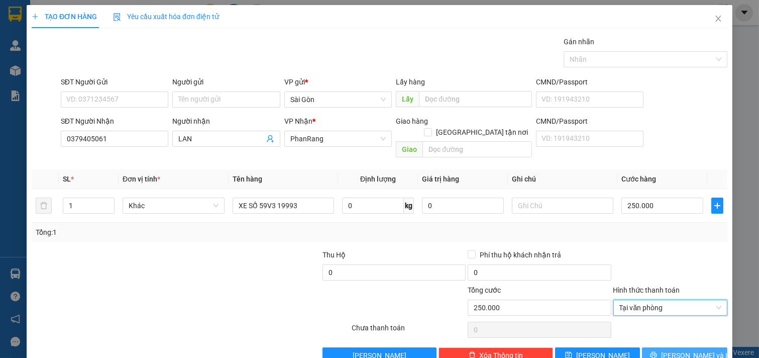
click at [672, 350] on span "[PERSON_NAME] và In" at bounding box center [696, 355] width 70 height 11
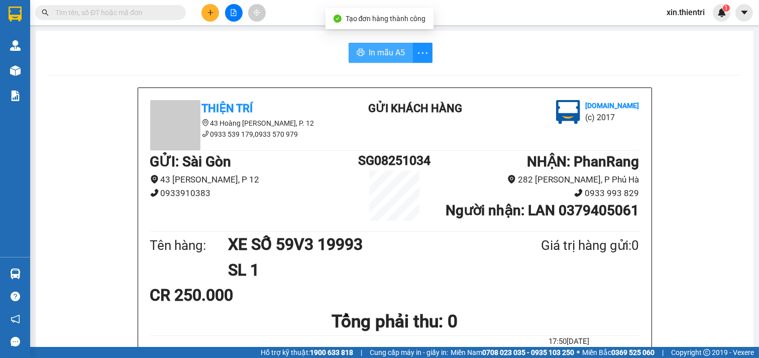
click at [379, 53] on span "In mẫu A5" at bounding box center [387, 52] width 36 height 13
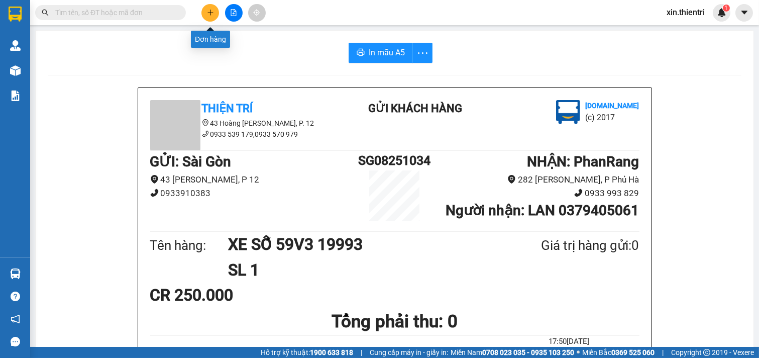
click at [211, 9] on button at bounding box center [210, 13] width 18 height 18
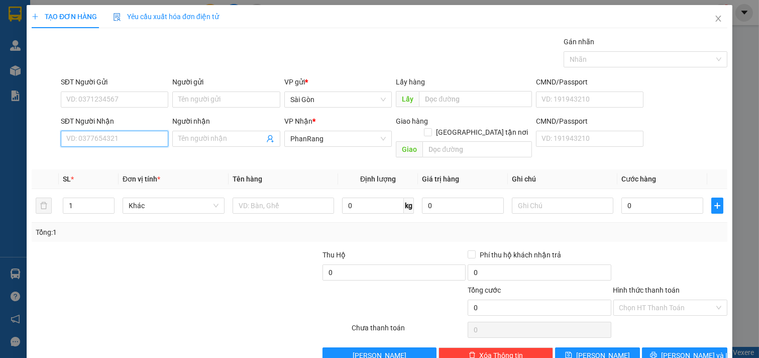
click at [127, 138] on input "SĐT Người Nhận" at bounding box center [115, 139] width 108 height 16
drag, startPoint x: 143, startPoint y: 162, endPoint x: 140, endPoint y: 155, distance: 8.3
click at [142, 159] on div "08188822328 - LINH" at bounding box center [113, 158] width 94 height 11
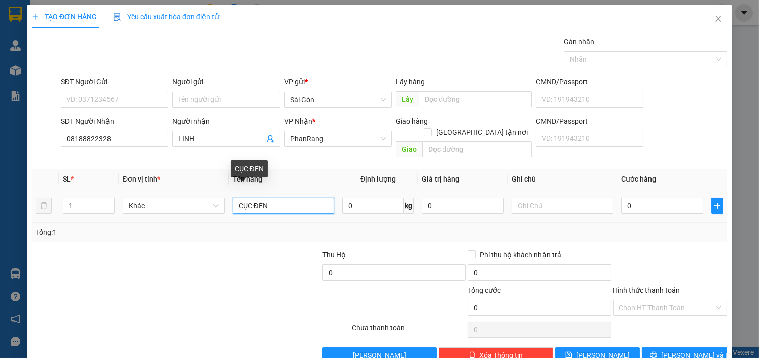
click at [312, 197] on input "CỤC ĐEN" at bounding box center [284, 205] width 102 height 16
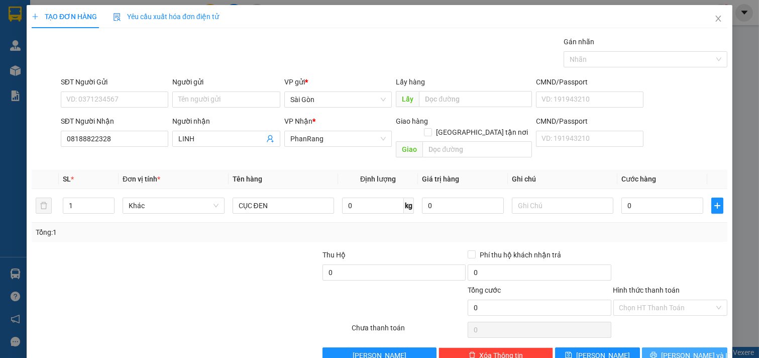
click at [669, 347] on button "[PERSON_NAME] và In" at bounding box center [684, 355] width 85 height 16
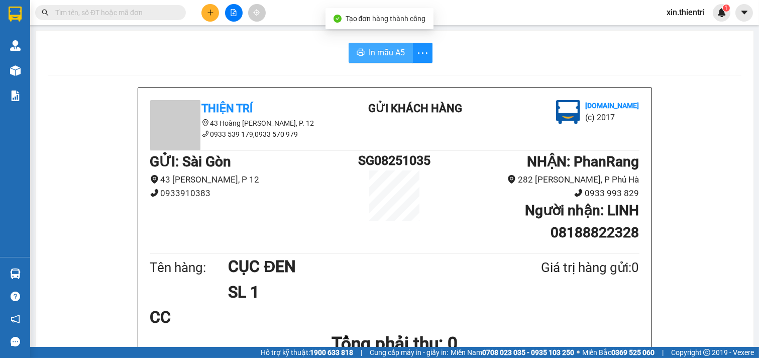
click at [369, 51] on span "In mẫu A5" at bounding box center [387, 52] width 36 height 13
click at [208, 10] on icon "plus" at bounding box center [210, 12] width 7 height 7
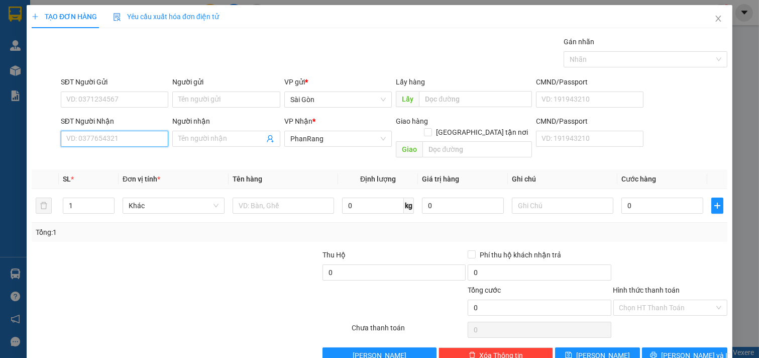
click at [141, 138] on input "SĐT Người Nhận" at bounding box center [115, 139] width 108 height 16
drag, startPoint x: 132, startPoint y: 161, endPoint x: 123, endPoint y: 160, distance: 8.6
click at [132, 161] on div "0792310306 - TẦM" at bounding box center [113, 158] width 94 height 11
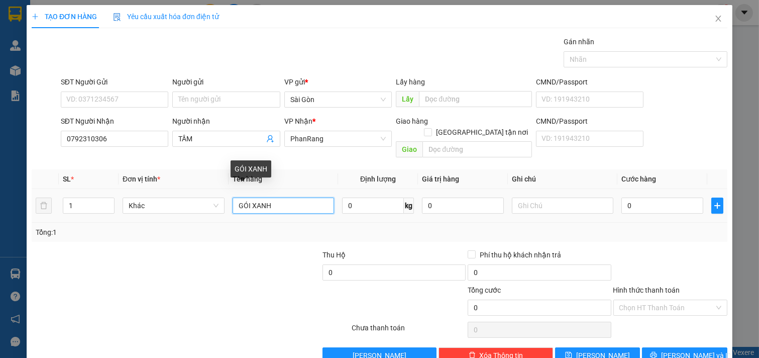
click at [300, 201] on input "GÓI XANH" at bounding box center [284, 205] width 102 height 16
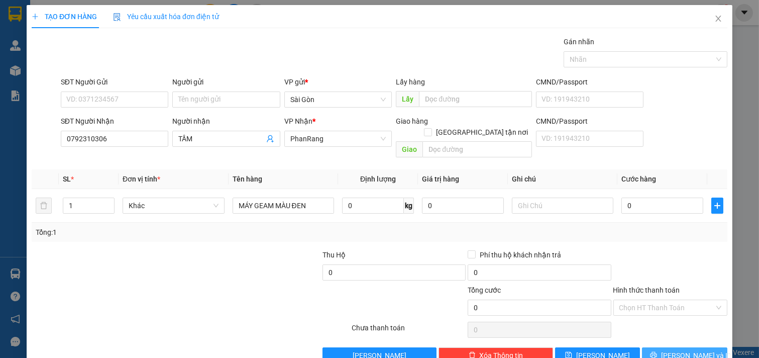
drag, startPoint x: 699, startPoint y: 343, endPoint x: 692, endPoint y: 345, distance: 7.7
click at [697, 347] on button "[PERSON_NAME] và In" at bounding box center [684, 355] width 85 height 16
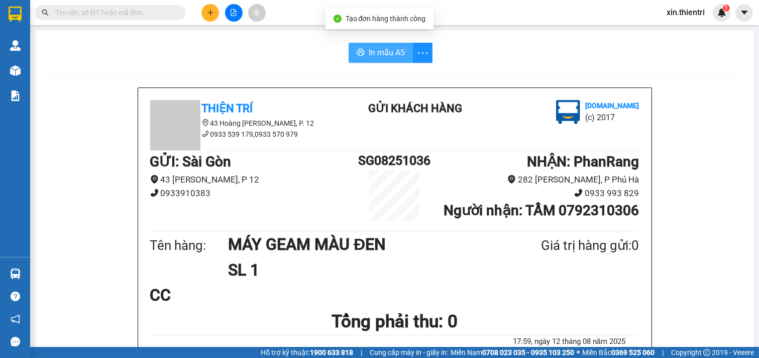
click at [370, 45] on button "In mẫu A5" at bounding box center [381, 53] width 64 height 20
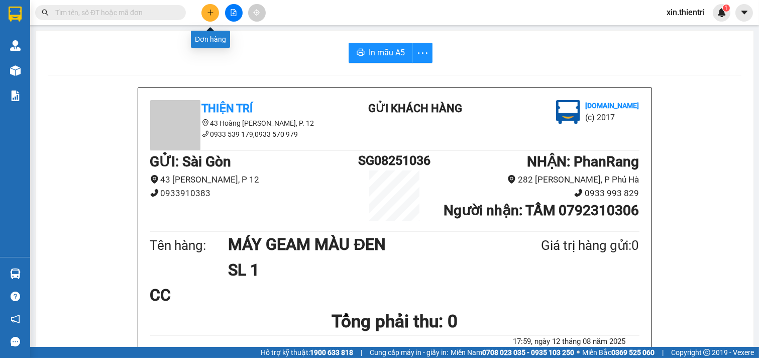
click at [205, 11] on button at bounding box center [210, 13] width 18 height 18
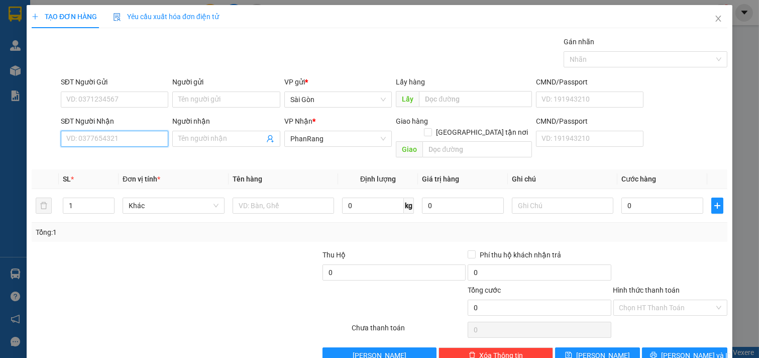
click at [139, 140] on input "SĐT Người Nhận" at bounding box center [115, 139] width 108 height 16
drag, startPoint x: 98, startPoint y: 158, endPoint x: 81, endPoint y: 161, distance: 17.3
click at [97, 158] on div "0919824665 - [PERSON_NAME]" at bounding box center [115, 158] width 99 height 11
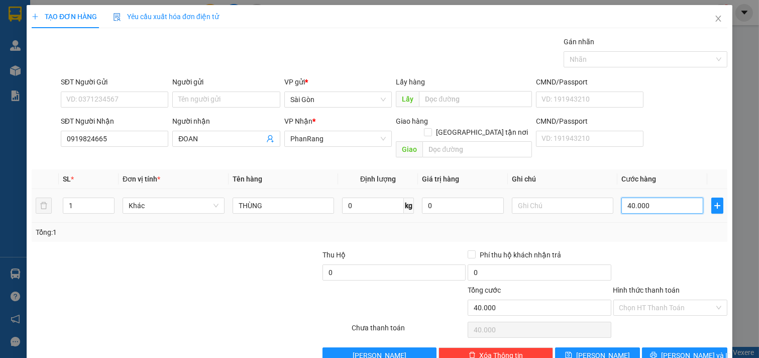
click at [644, 197] on input "40.000" at bounding box center [662, 205] width 82 height 16
click at [637, 197] on input "0" at bounding box center [662, 205] width 82 height 16
click at [629, 300] on input "Hình thức thanh toán" at bounding box center [666, 307] width 95 height 15
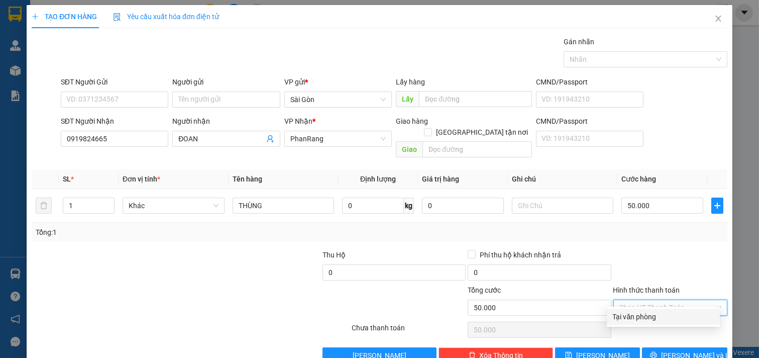
click at [639, 307] on div "Hình thức thanh toán Chọn HT Thanh Toán" at bounding box center [670, 301] width 115 height 35
click at [641, 303] on input "Hình thức thanh toán" at bounding box center [666, 307] width 95 height 15
drag, startPoint x: 640, startPoint y: 310, endPoint x: 641, endPoint y: 322, distance: 11.6
click at [640, 313] on div "Tại văn phòng" at bounding box center [663, 316] width 101 height 11
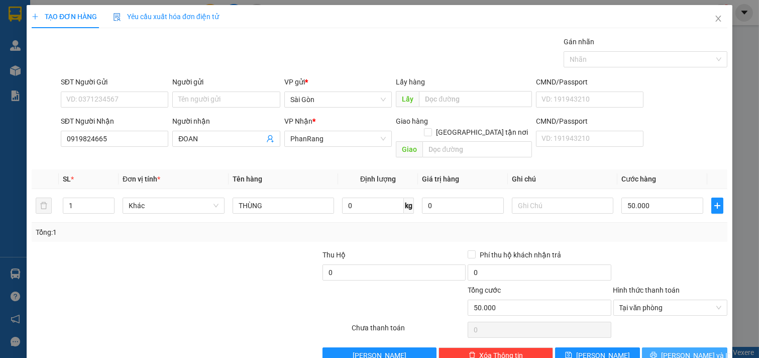
click at [646, 347] on button "[PERSON_NAME] và In" at bounding box center [684, 355] width 85 height 16
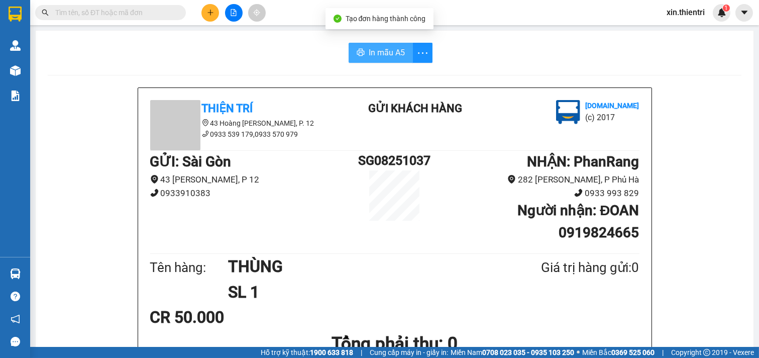
click at [374, 56] on span "In mẫu A5" at bounding box center [387, 52] width 36 height 13
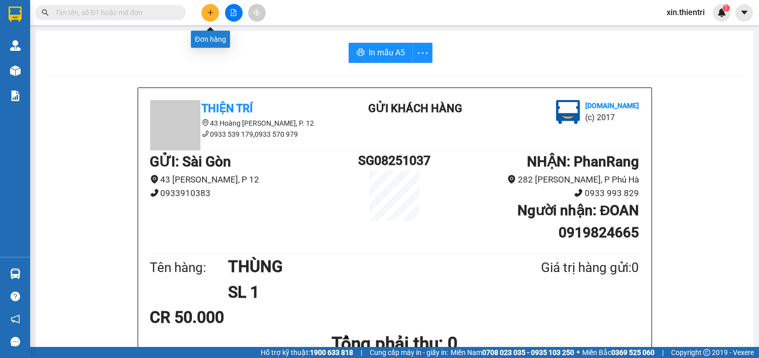
click at [216, 12] on button at bounding box center [210, 13] width 18 height 18
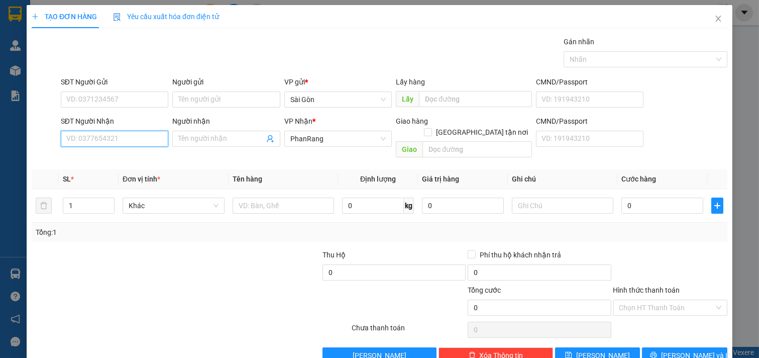
click at [144, 133] on input "SĐT Người Nhận" at bounding box center [115, 139] width 108 height 16
click at [119, 156] on div "0919914575 - LỰC" at bounding box center [113, 158] width 94 height 11
click at [103, 204] on span "Decrease Value" at bounding box center [108, 208] width 11 height 9
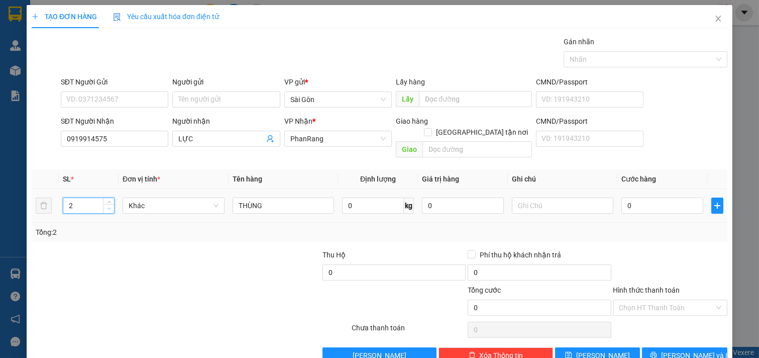
click at [103, 204] on span "Decrease Value" at bounding box center [108, 208] width 11 height 9
click at [103, 205] on span "Decrease Value" at bounding box center [108, 209] width 11 height 8
click at [667, 347] on button "[PERSON_NAME] và In" at bounding box center [684, 355] width 85 height 16
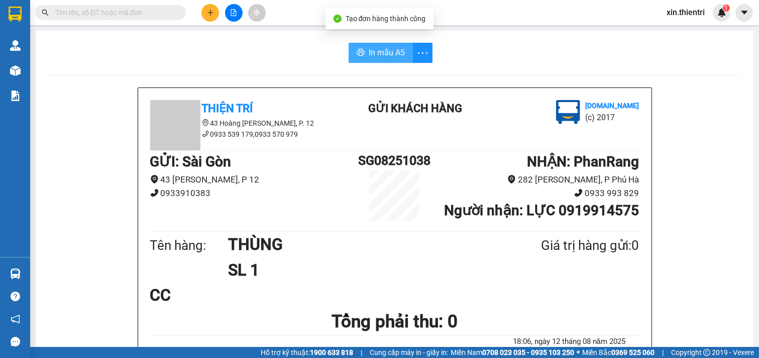
click at [374, 48] on span "In mẫu A5" at bounding box center [387, 52] width 36 height 13
click at [216, 12] on button at bounding box center [210, 13] width 18 height 18
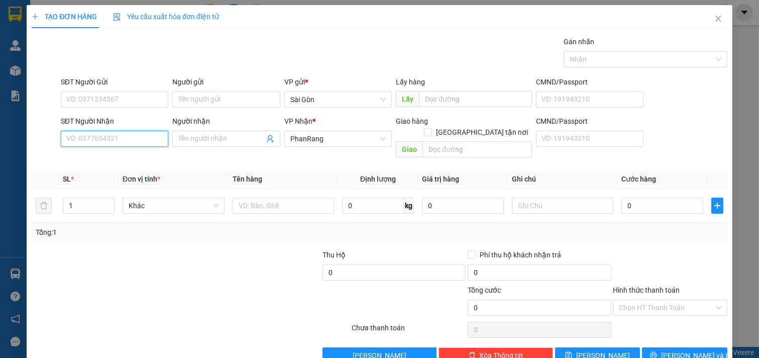
click at [93, 137] on input "SĐT Người Nhận" at bounding box center [115, 139] width 108 height 16
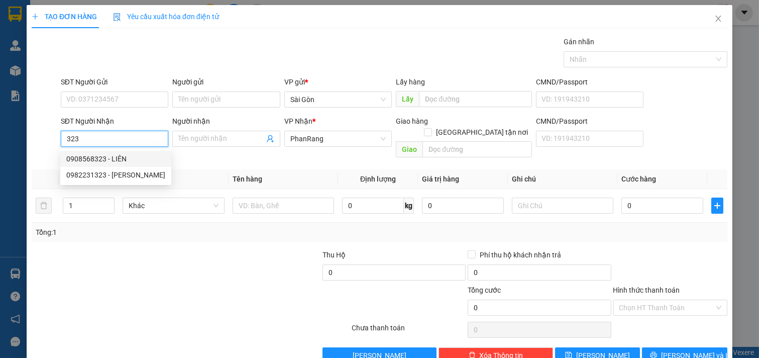
click at [105, 156] on div "0908568323 - LIÊN" at bounding box center [115, 158] width 99 height 11
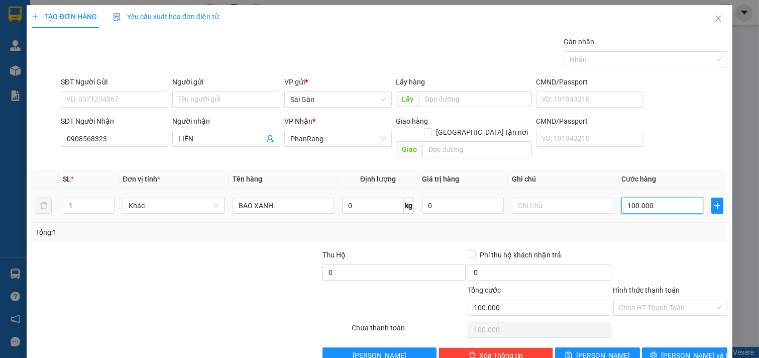
click at [644, 197] on input "100.000" at bounding box center [662, 205] width 82 height 16
click at [634, 198] on input "0" at bounding box center [662, 205] width 82 height 16
click at [634, 201] on input "0" at bounding box center [662, 205] width 82 height 16
click at [632, 197] on input "0" at bounding box center [662, 205] width 82 height 16
drag, startPoint x: 632, startPoint y: 189, endPoint x: 632, endPoint y: 196, distance: 6.5
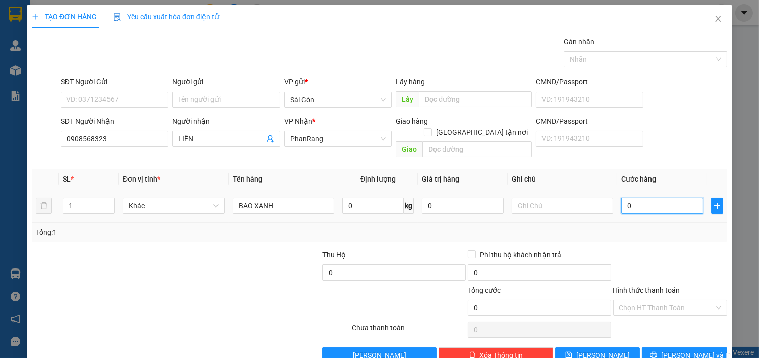
click at [632, 197] on input "0" at bounding box center [662, 205] width 82 height 16
drag, startPoint x: 658, startPoint y: 280, endPoint x: 693, endPoint y: 298, distance: 39.1
click at [658, 300] on input "Hình thức thanh toán" at bounding box center [666, 307] width 95 height 15
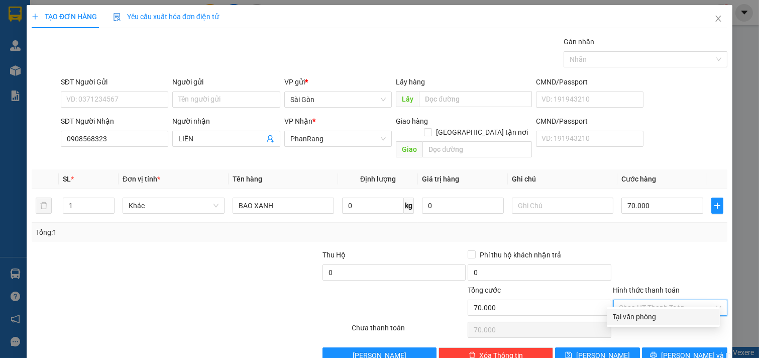
click at [681, 311] on div "Tại văn phòng" at bounding box center [663, 316] width 101 height 11
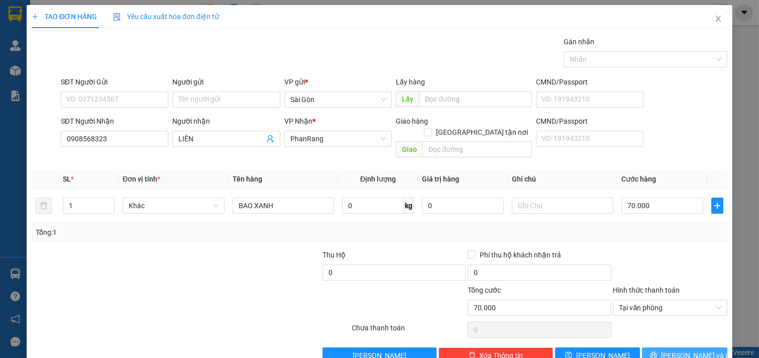
drag, startPoint x: 679, startPoint y: 331, endPoint x: 663, endPoint y: 330, distance: 15.6
click at [679, 350] on span "[PERSON_NAME] và In" at bounding box center [696, 355] width 70 height 11
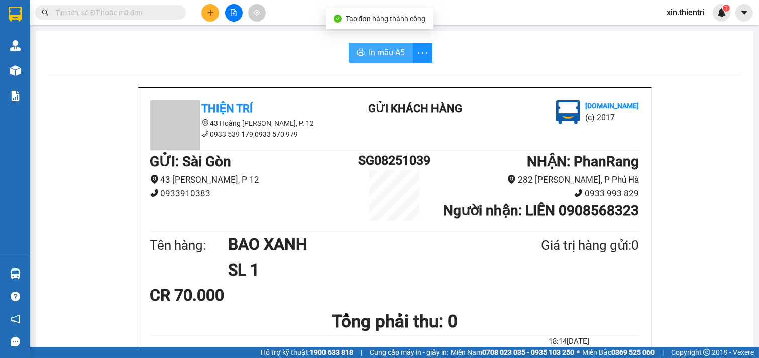
click at [372, 49] on span "In mẫu A5" at bounding box center [387, 52] width 36 height 13
click at [207, 11] on icon "plus" at bounding box center [210, 12] width 7 height 7
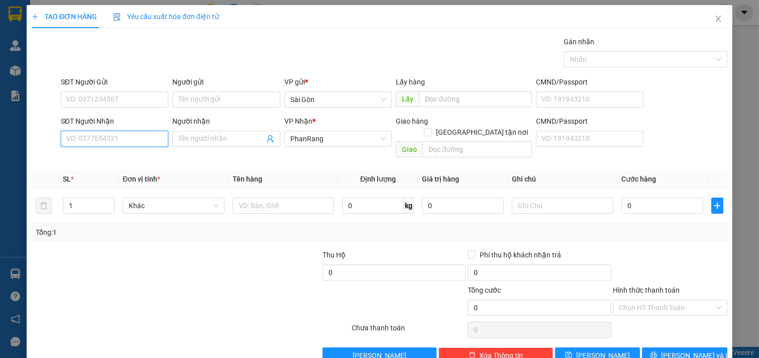
click at [135, 136] on input "SĐT Người Nhận" at bounding box center [115, 139] width 108 height 16
click at [118, 156] on div "0913744371 - HƯƠNG" at bounding box center [113, 158] width 94 height 11
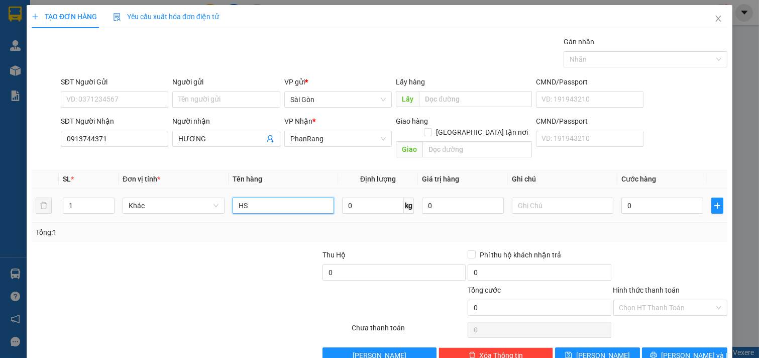
click at [260, 197] on input "HS" at bounding box center [284, 205] width 102 height 16
click at [675, 347] on button "[PERSON_NAME] và In" at bounding box center [684, 355] width 85 height 16
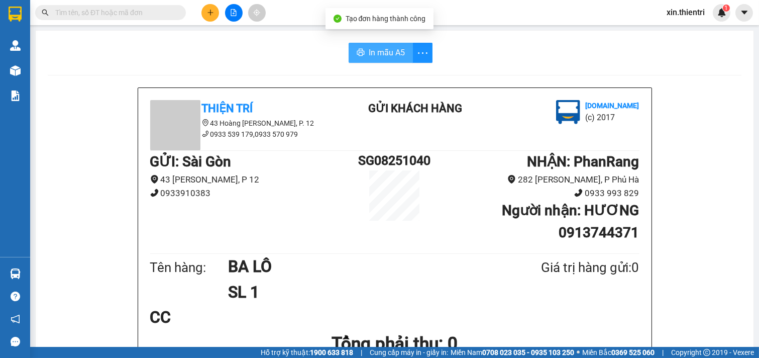
drag, startPoint x: 362, startPoint y: 47, endPoint x: 360, endPoint y: 35, distance: 11.8
click at [363, 46] on button "In mẫu A5" at bounding box center [381, 53] width 64 height 20
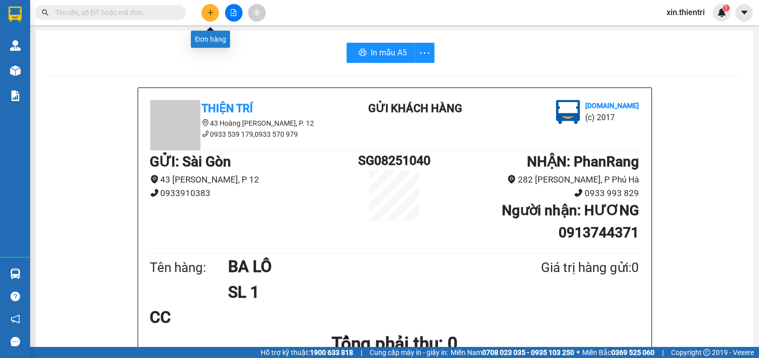
click at [212, 16] on icon "plus" at bounding box center [210, 12] width 7 height 7
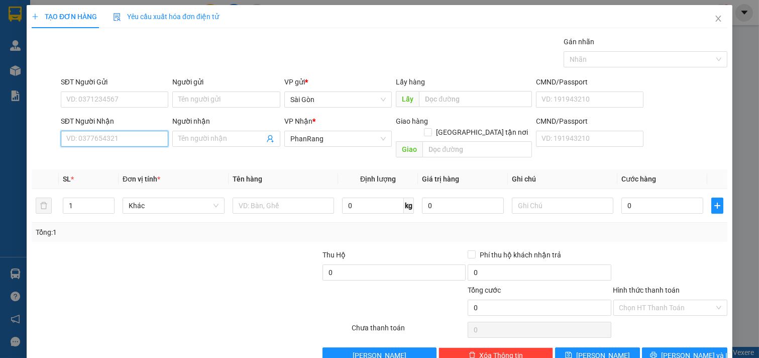
click at [143, 147] on input "SĐT Người Nhận" at bounding box center [115, 139] width 108 height 16
drag, startPoint x: 136, startPoint y: 161, endPoint x: 132, endPoint y: 152, distance: 9.4
click at [136, 160] on div "0948741069 - DUNG" at bounding box center [113, 158] width 94 height 11
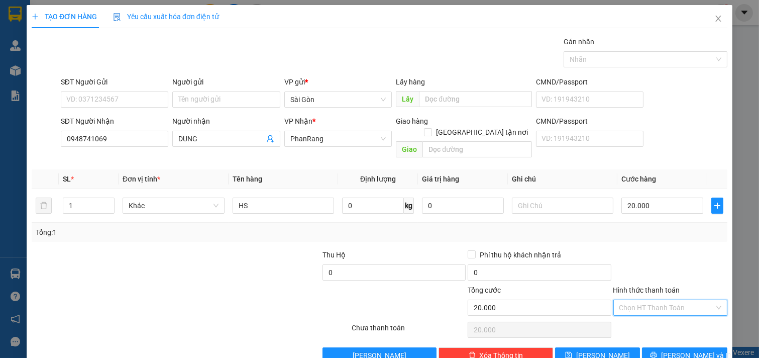
drag, startPoint x: 654, startPoint y: 298, endPoint x: 663, endPoint y: 309, distance: 15.0
click at [655, 300] on input "Hình thức thanh toán" at bounding box center [666, 307] width 95 height 15
click at [665, 314] on div "Tại văn phòng" at bounding box center [663, 316] width 101 height 11
click at [657, 351] on icon "printer" at bounding box center [653, 354] width 7 height 7
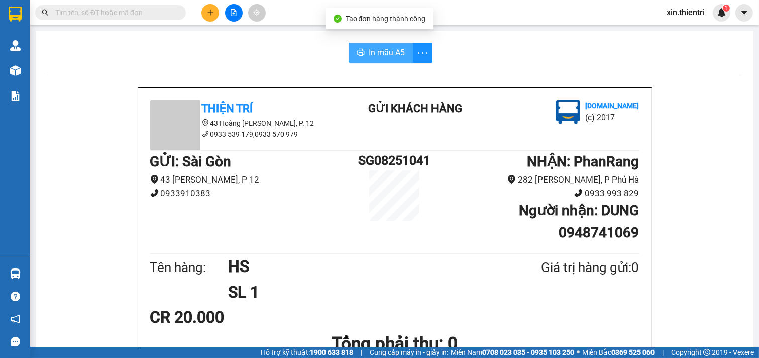
drag, startPoint x: 380, startPoint y: 54, endPoint x: 372, endPoint y: 54, distance: 8.1
click at [380, 54] on span "In mẫu A5" at bounding box center [387, 52] width 36 height 13
click at [214, 14] on button at bounding box center [210, 13] width 18 height 18
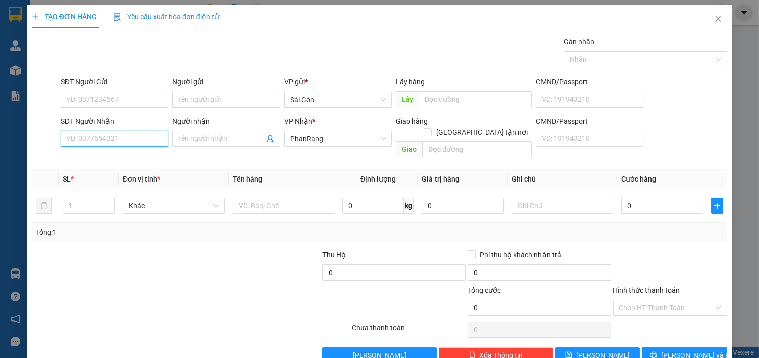
click at [121, 139] on input "SĐT Người Nhận" at bounding box center [115, 139] width 108 height 16
click at [109, 158] on div "0912938361 - HƯNG" at bounding box center [115, 158] width 99 height 11
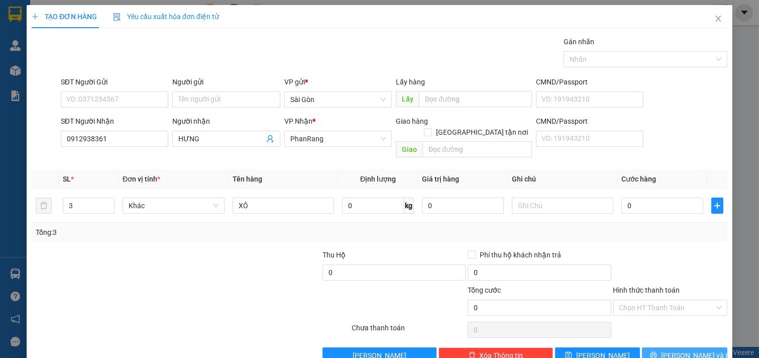
click at [667, 347] on button "[PERSON_NAME] và In" at bounding box center [684, 355] width 85 height 16
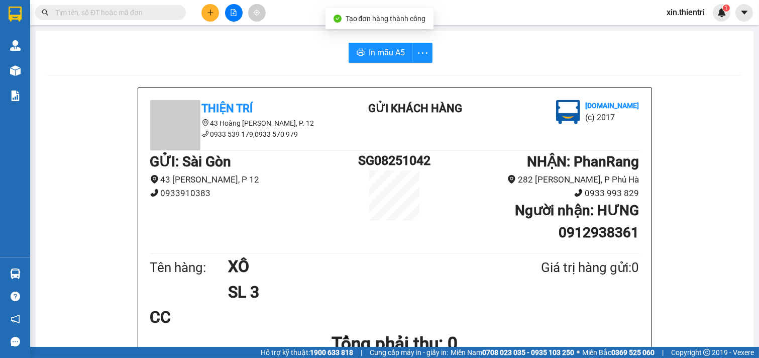
click at [388, 48] on span "In mẫu A5" at bounding box center [387, 52] width 36 height 13
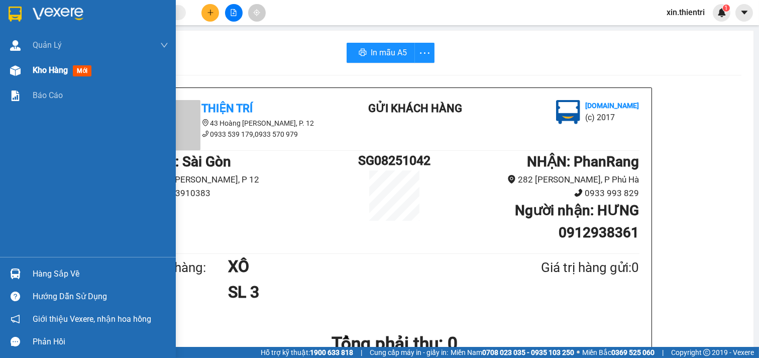
click at [63, 76] on div "Kho hàng mới" at bounding box center [64, 70] width 63 height 13
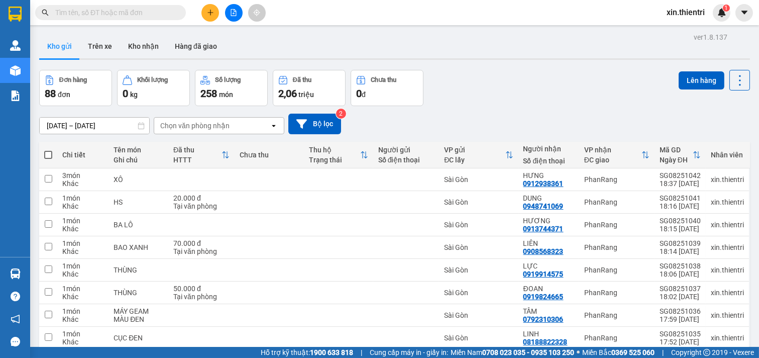
click at [208, 16] on button at bounding box center [210, 13] width 18 height 18
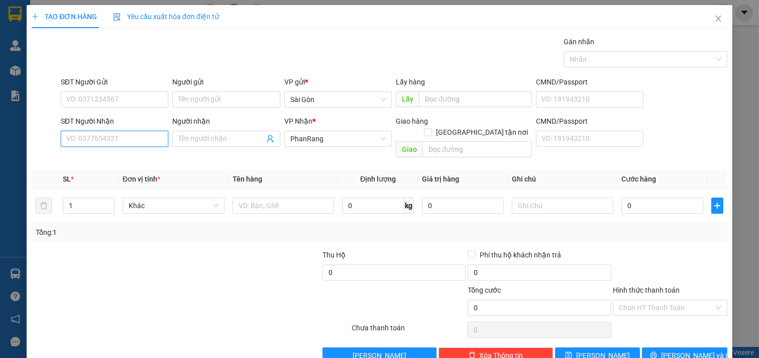
click at [136, 135] on input "SĐT Người Nhận" at bounding box center [115, 139] width 108 height 16
click at [188, 129] on div "Người nhận" at bounding box center [226, 123] width 108 height 15
click at [191, 137] on input "Người nhận" at bounding box center [221, 138] width 86 height 11
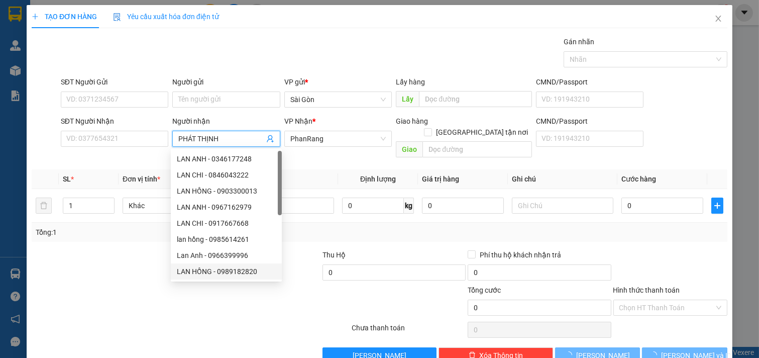
drag, startPoint x: 192, startPoint y: 265, endPoint x: 146, endPoint y: 283, distance: 49.6
click at [172, 271] on body "Kết quả tìm kiếm ( 0 ) Bộ lọc No Data xin.thientri 1 Quản Lý Quản lý khách hàng…" at bounding box center [379, 179] width 759 height 358
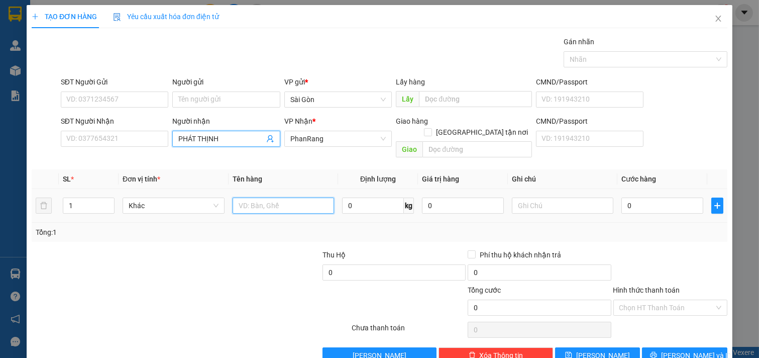
click at [262, 200] on input "text" at bounding box center [284, 205] width 102 height 16
click at [108, 207] on icon "down" at bounding box center [109, 209] width 4 height 4
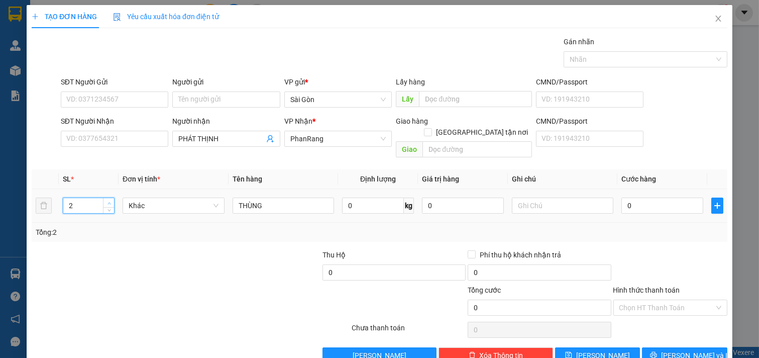
click at [107, 201] on icon "up" at bounding box center [109, 203] width 4 height 4
click at [681, 350] on span "[PERSON_NAME] và In" at bounding box center [696, 355] width 70 height 11
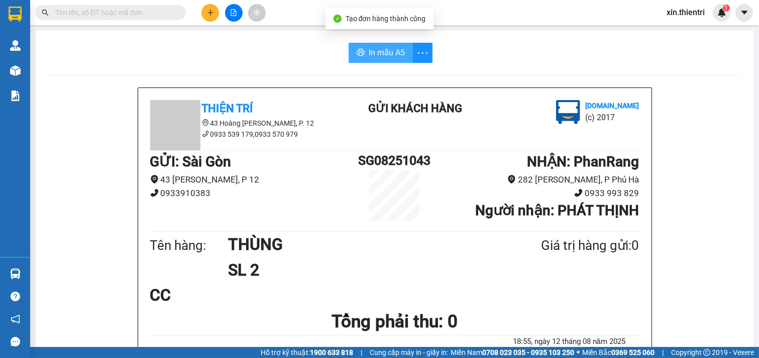
drag, startPoint x: 379, startPoint y: 52, endPoint x: 384, endPoint y: 52, distance: 5.5
click at [379, 53] on span "In mẫu A5" at bounding box center [387, 52] width 36 height 13
click at [208, 14] on icon "plus" at bounding box center [210, 12] width 7 height 7
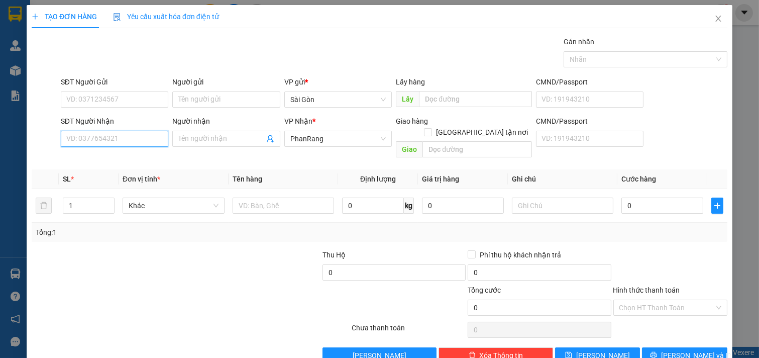
click at [126, 134] on input "SĐT Người Nhận" at bounding box center [115, 139] width 108 height 16
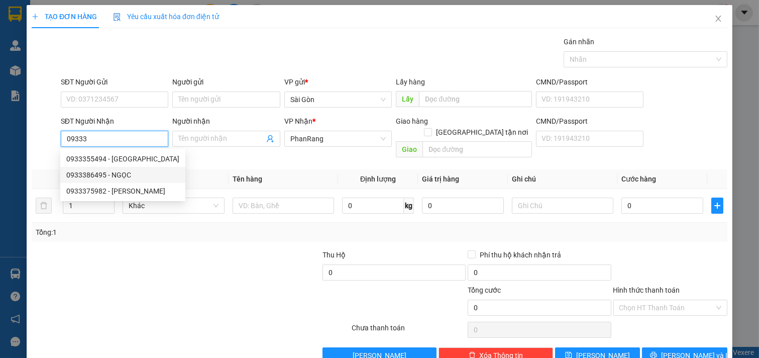
click at [112, 175] on div "0933386495 - NGỌC" at bounding box center [122, 174] width 113 height 11
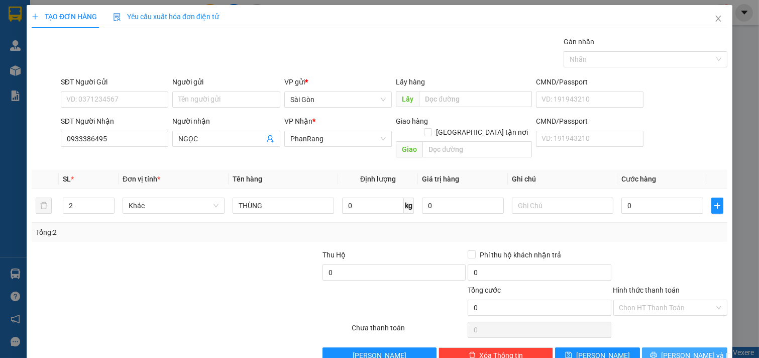
click at [669, 350] on span "[PERSON_NAME] và In" at bounding box center [696, 355] width 70 height 11
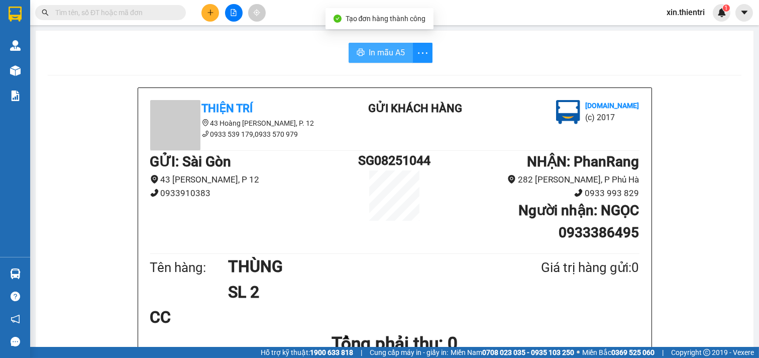
click at [393, 44] on button "In mẫu A5" at bounding box center [381, 53] width 64 height 20
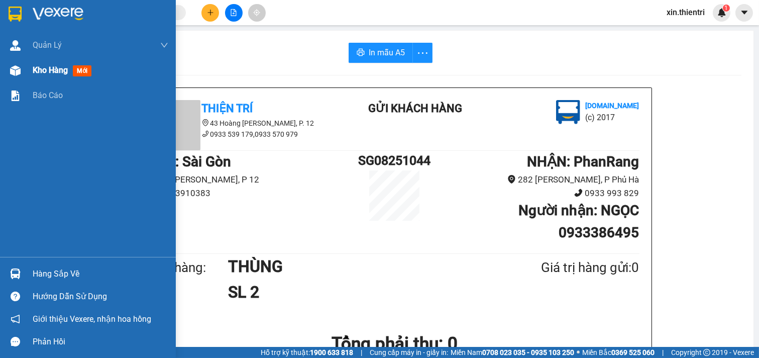
click at [38, 71] on span "Kho hàng" at bounding box center [50, 70] width 35 height 10
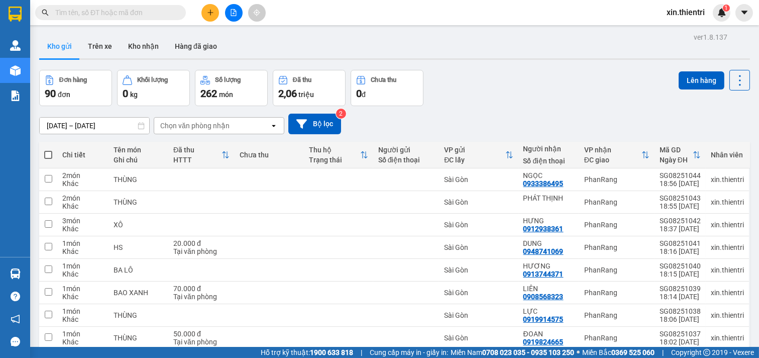
click at [208, 13] on icon "plus" at bounding box center [210, 12] width 6 height 1
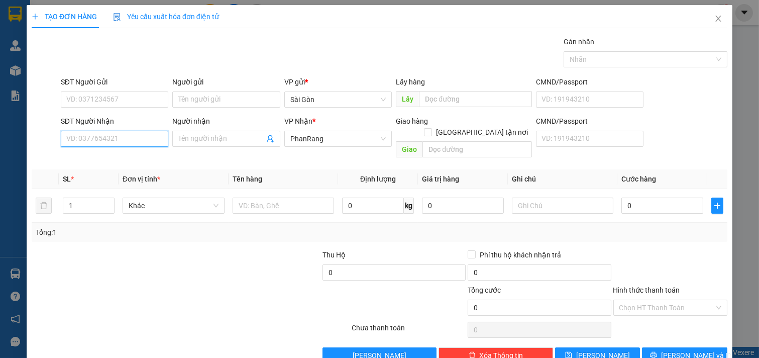
drag, startPoint x: 121, startPoint y: 133, endPoint x: 131, endPoint y: 135, distance: 10.2
click at [123, 134] on input "SĐT Người Nhận" at bounding box center [115, 139] width 108 height 16
drag, startPoint x: 100, startPoint y: 161, endPoint x: 81, endPoint y: 155, distance: 20.6
click at [94, 161] on div "0888830878 - TUYẾT" at bounding box center [113, 158] width 94 height 11
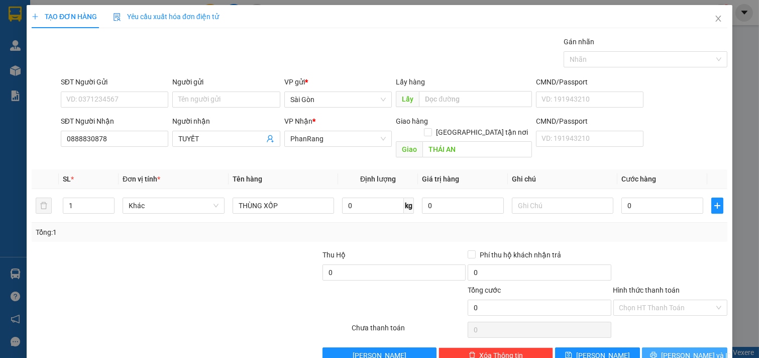
click at [678, 350] on span "[PERSON_NAME] và In" at bounding box center [696, 355] width 70 height 11
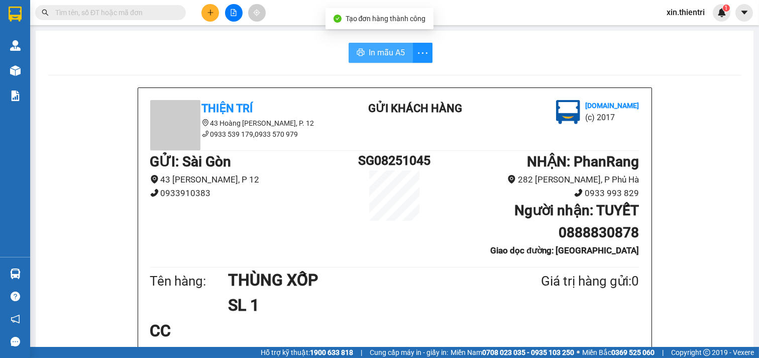
click at [369, 54] on span "In mẫu A5" at bounding box center [387, 52] width 36 height 13
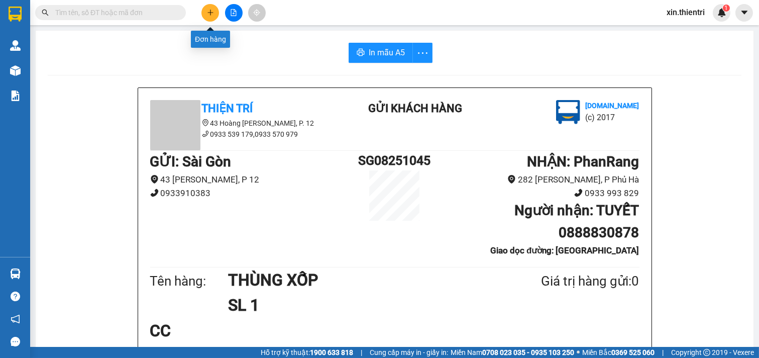
drag, startPoint x: 204, startPoint y: 12, endPoint x: 204, endPoint y: 19, distance: 7.6
click at [204, 19] on button at bounding box center [210, 13] width 18 height 18
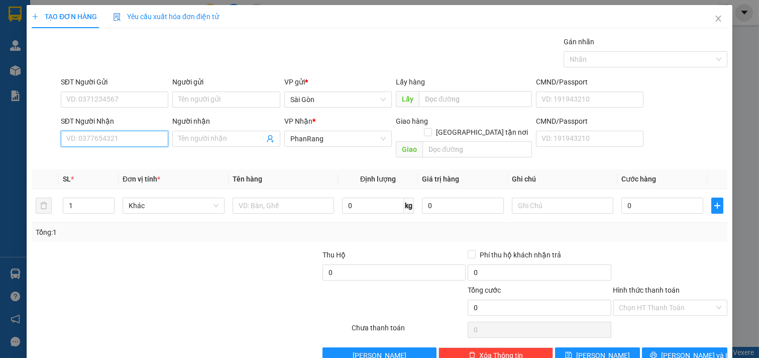
drag, startPoint x: 82, startPoint y: 139, endPoint x: 89, endPoint y: 133, distance: 9.3
click at [85, 136] on input "SĐT Người Nhận" at bounding box center [115, 139] width 108 height 16
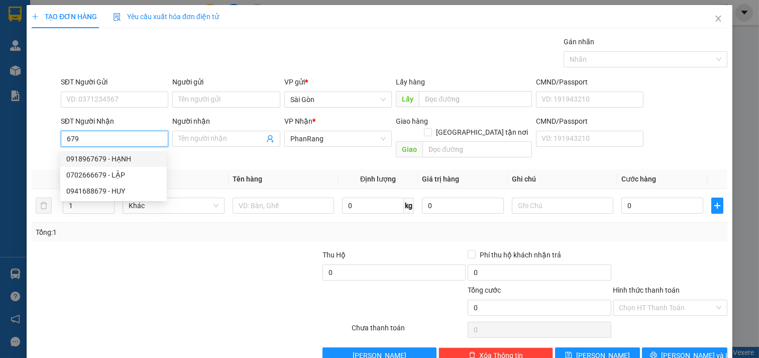
drag, startPoint x: 113, startPoint y: 159, endPoint x: 94, endPoint y: 156, distance: 18.3
click at [109, 159] on div "0918967679 - HẠNH" at bounding box center [113, 158] width 94 height 11
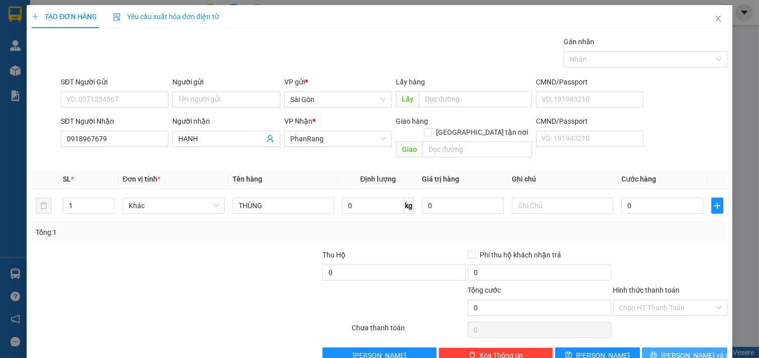
click at [676, 350] on span "[PERSON_NAME] và In" at bounding box center [696, 355] width 70 height 11
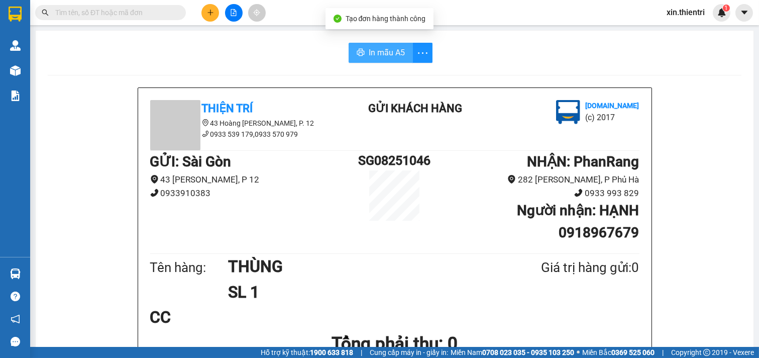
click at [385, 48] on span "In mẫu A5" at bounding box center [387, 52] width 36 height 13
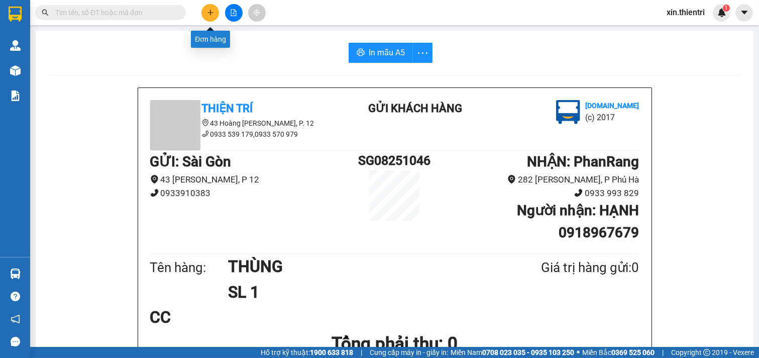
click at [205, 8] on button at bounding box center [210, 13] width 18 height 18
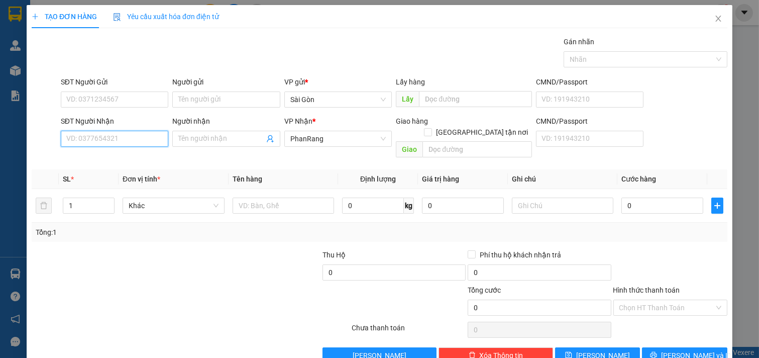
drag, startPoint x: 118, startPoint y: 143, endPoint x: 109, endPoint y: 149, distance: 10.4
click at [115, 143] on input "SĐT Người Nhận" at bounding box center [115, 139] width 108 height 16
click at [119, 159] on div "0934698169 - [GEOGRAPHIC_DATA]" at bounding box center [122, 158] width 113 height 11
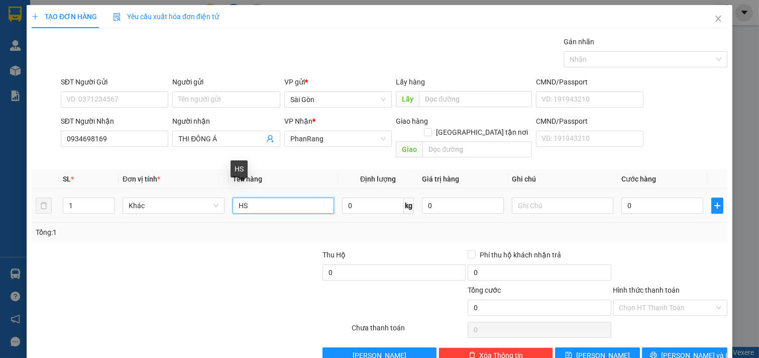
drag, startPoint x: 259, startPoint y: 194, endPoint x: 29, endPoint y: 201, distance: 230.1
click at [29, 201] on div "TẠO ĐƠN HÀNG Yêu cầu xuất hóa đơn điện tử Transit Pickup Surcharge Ids Transit …" at bounding box center [380, 188] width 706 height 366
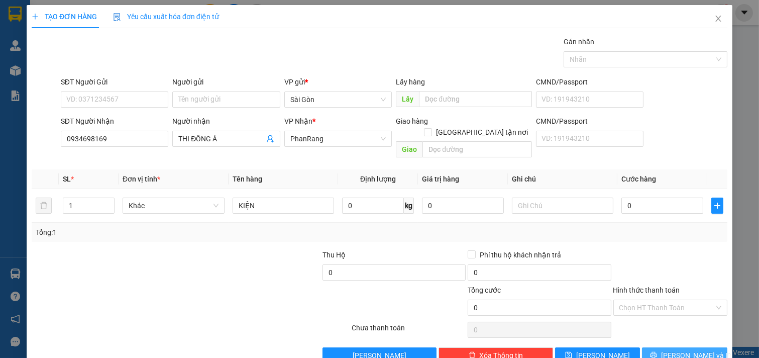
click at [698, 347] on button "[PERSON_NAME] và In" at bounding box center [684, 355] width 85 height 16
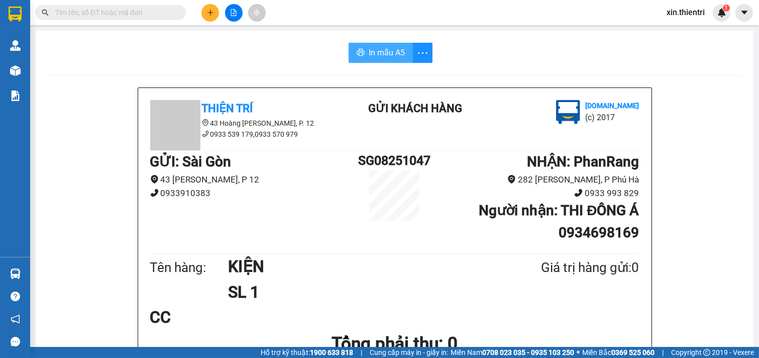
drag, startPoint x: 386, startPoint y: 50, endPoint x: 409, endPoint y: 117, distance: 70.4
click at [386, 51] on span "In mẫu A5" at bounding box center [387, 52] width 36 height 13
click at [213, 13] on button at bounding box center [210, 13] width 18 height 18
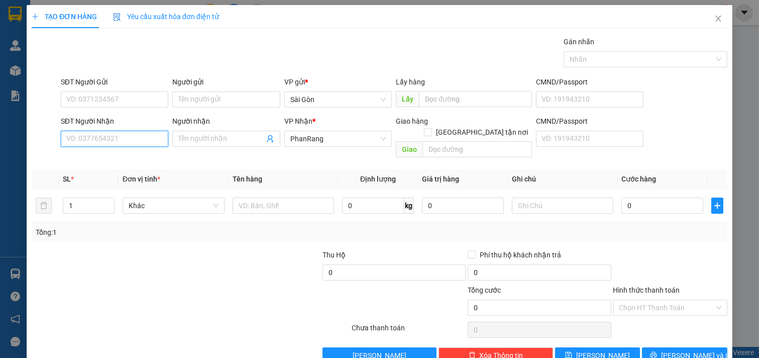
drag, startPoint x: 80, startPoint y: 135, endPoint x: 86, endPoint y: 130, distance: 7.5
click at [82, 134] on input "SĐT Người Nhận" at bounding box center [115, 139] width 108 height 16
drag, startPoint x: 81, startPoint y: 161, endPoint x: 93, endPoint y: 165, distance: 12.7
click at [82, 161] on div "0903282774 - [PERSON_NAME]" at bounding box center [115, 158] width 99 height 11
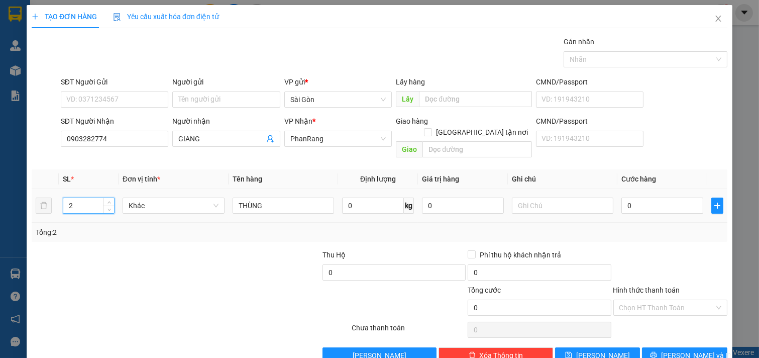
drag, startPoint x: 103, startPoint y: 190, endPoint x: 96, endPoint y: 193, distance: 7.9
click at [103, 198] on span "Increase Value" at bounding box center [108, 202] width 11 height 8
click at [686, 350] on span "[PERSON_NAME] và In" at bounding box center [696, 355] width 70 height 11
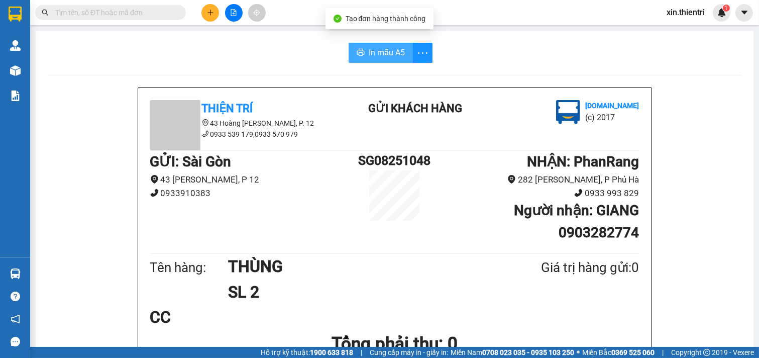
click at [374, 43] on button "In mẫu A5" at bounding box center [381, 53] width 64 height 20
drag, startPoint x: 590, startPoint y: 320, endPoint x: 209, endPoint y: 12, distance: 489.6
click at [209, 12] on icon "plus" at bounding box center [210, 12] width 6 height 1
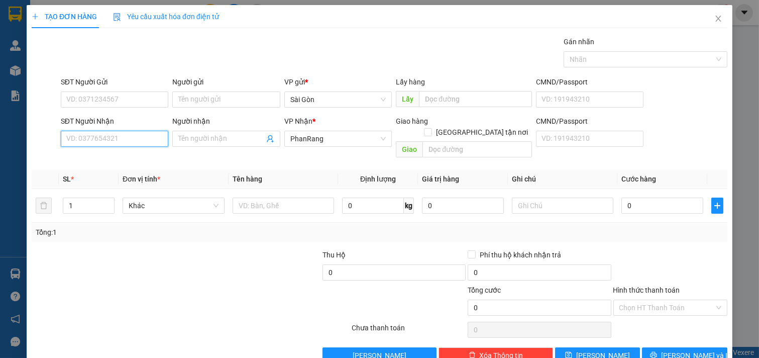
drag, startPoint x: 103, startPoint y: 144, endPoint x: 108, endPoint y: 143, distance: 5.6
click at [104, 148] on div "SĐT Người Nhận VD: 0377654321" at bounding box center [115, 133] width 108 height 35
drag, startPoint x: 105, startPoint y: 152, endPoint x: 91, endPoint y: 152, distance: 14.1
click at [105, 153] on div "0909907779 - NHÂN" at bounding box center [113, 159] width 106 height 16
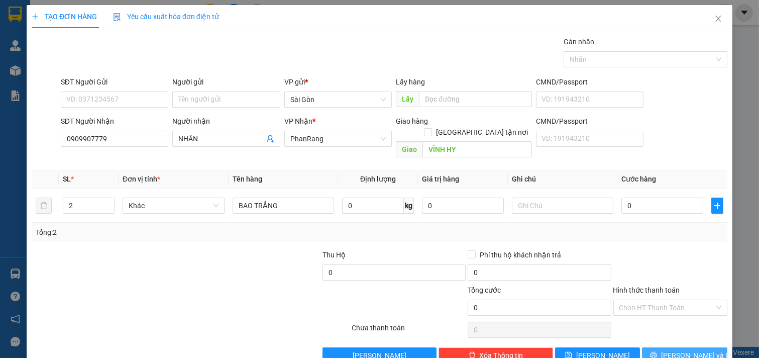
click at [672, 350] on span "[PERSON_NAME] và In" at bounding box center [696, 355] width 70 height 11
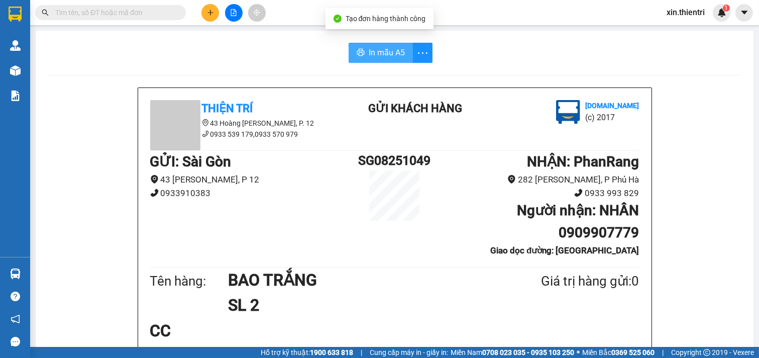
drag, startPoint x: 375, startPoint y: 49, endPoint x: 395, endPoint y: 100, distance: 55.0
click at [376, 50] on span "In mẫu A5" at bounding box center [387, 52] width 36 height 13
click at [357, 56] on icon "printer" at bounding box center [361, 52] width 8 height 8
click at [204, 18] on button at bounding box center [210, 13] width 18 height 18
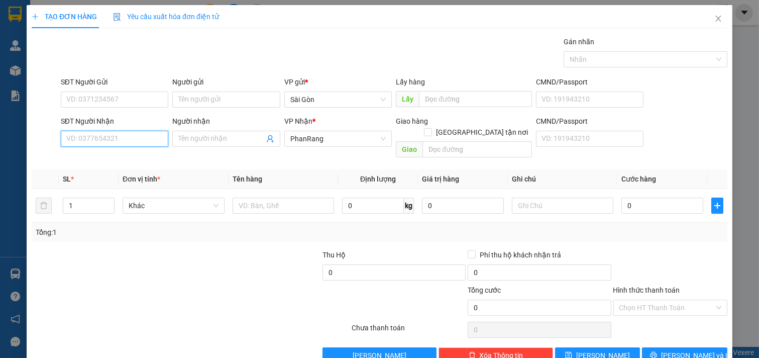
click at [122, 138] on input "SĐT Người Nhận" at bounding box center [115, 139] width 108 height 16
click at [124, 162] on div "0823954606 - TUẤN" at bounding box center [113, 158] width 94 height 11
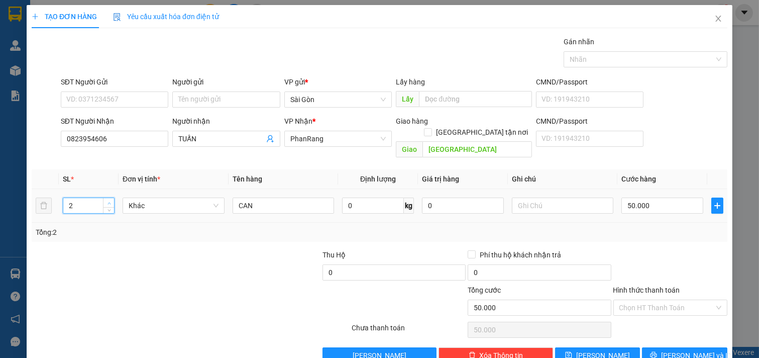
click at [103, 198] on span "Increase Value" at bounding box center [108, 202] width 11 height 9
click at [673, 200] on input "50.000" at bounding box center [662, 205] width 82 height 16
drag, startPoint x: 685, startPoint y: 333, endPoint x: 681, endPoint y: 327, distance: 7.5
click at [684, 350] on span "[PERSON_NAME] và In" at bounding box center [696, 355] width 70 height 11
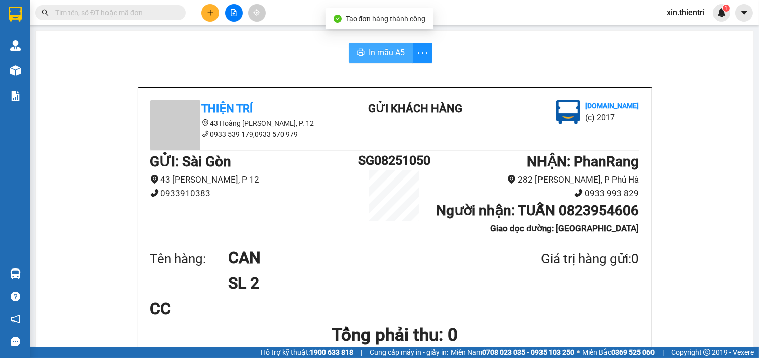
click at [387, 47] on span "In mẫu A5" at bounding box center [387, 52] width 36 height 13
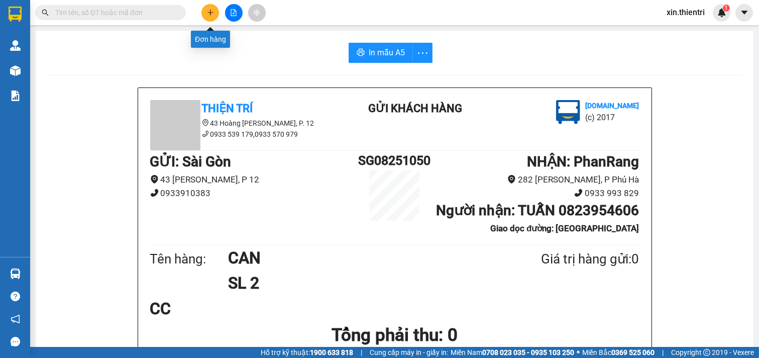
click at [213, 14] on button at bounding box center [210, 13] width 18 height 18
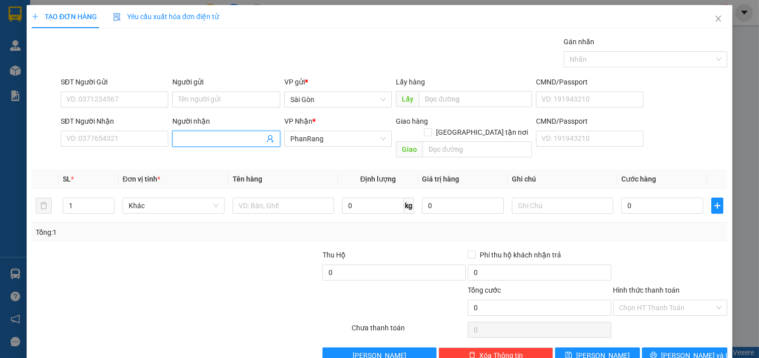
click at [197, 146] on span at bounding box center [226, 139] width 108 height 16
click at [257, 197] on input "text" at bounding box center [284, 205] width 102 height 16
click at [685, 350] on span "[PERSON_NAME] và In" at bounding box center [696, 355] width 70 height 11
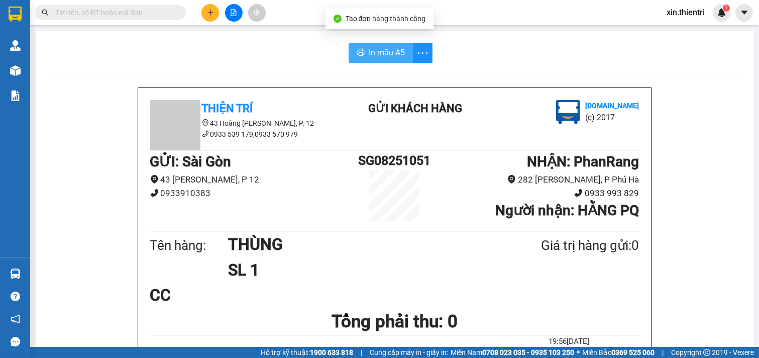
click at [357, 56] on icon "printer" at bounding box center [361, 52] width 8 height 8
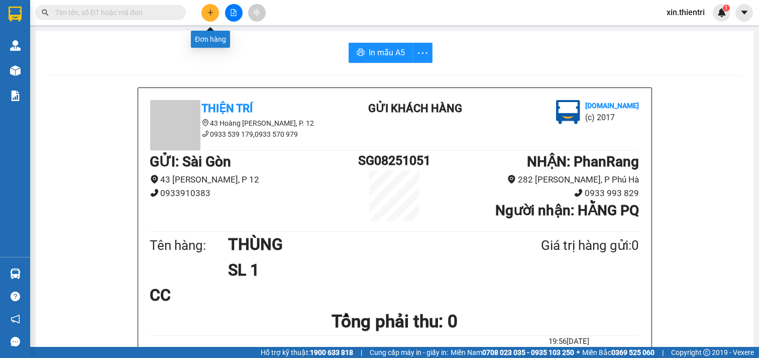
click at [208, 9] on icon "plus" at bounding box center [210, 12] width 7 height 7
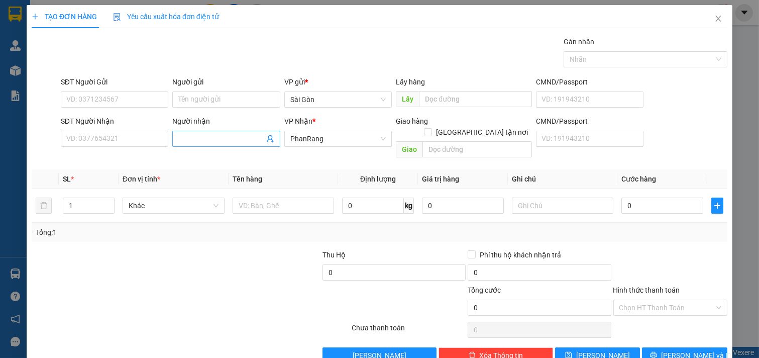
drag, startPoint x: 191, startPoint y: 139, endPoint x: 196, endPoint y: 143, distance: 6.4
click at [192, 141] on input "Người nhận" at bounding box center [221, 138] width 86 height 11
click at [298, 197] on input "text" at bounding box center [284, 205] width 102 height 16
click at [677, 347] on button "[PERSON_NAME] và In" at bounding box center [684, 355] width 85 height 16
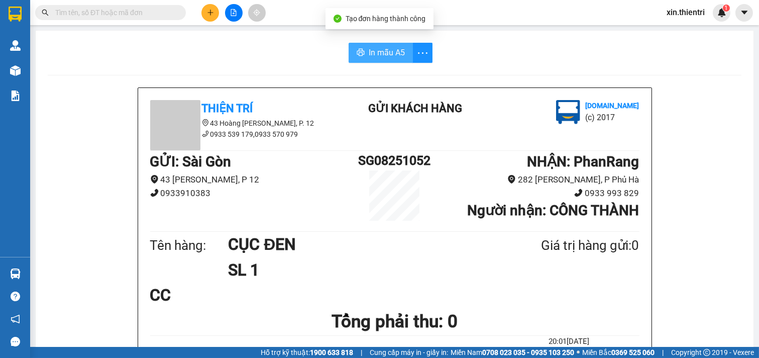
drag, startPoint x: 348, startPoint y: 41, endPoint x: 353, endPoint y: 52, distance: 12.1
drag, startPoint x: 353, startPoint y: 52, endPoint x: 424, endPoint y: 71, distance: 73.3
click at [357, 53] on icon "printer" at bounding box center [361, 52] width 8 height 8
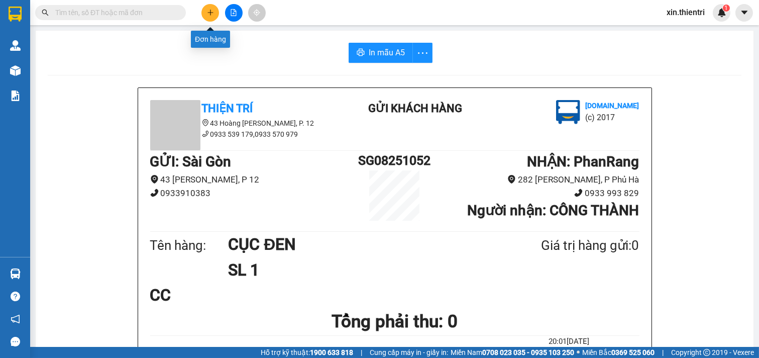
click at [209, 14] on icon "plus" at bounding box center [210, 12] width 7 height 7
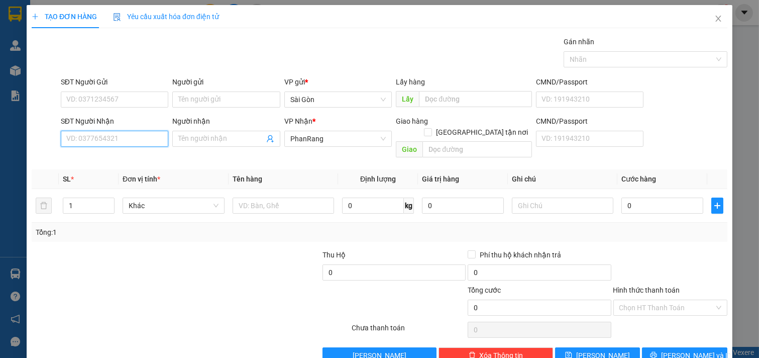
drag, startPoint x: 87, startPoint y: 146, endPoint x: 107, endPoint y: 159, distance: 24.0
click at [87, 148] on div "SĐT Người Nhận VD: 0377654321" at bounding box center [115, 133] width 108 height 35
click at [126, 151] on div "0826111981 - THẢO" at bounding box center [113, 159] width 106 height 16
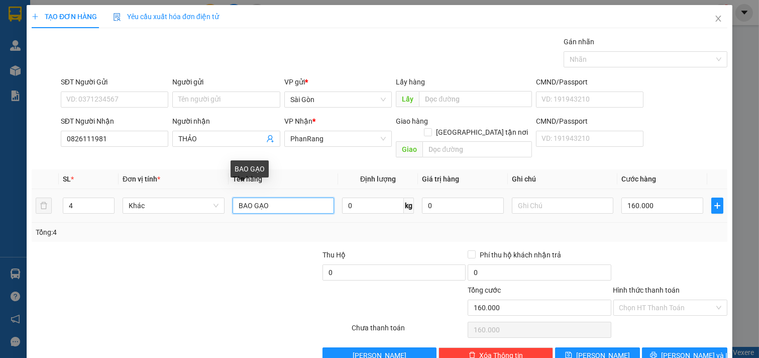
drag, startPoint x: 272, startPoint y: 196, endPoint x: 17, endPoint y: 202, distance: 254.7
click at [19, 202] on div "TẠO ĐƠN HÀNG Yêu cầu xuất hóa đơn điện tử Transit Pickup Surcharge Ids Transit …" at bounding box center [379, 179] width 759 height 358
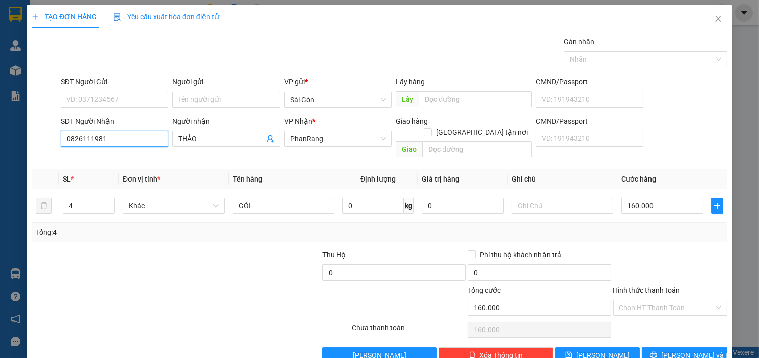
drag, startPoint x: 119, startPoint y: 138, endPoint x: 19, endPoint y: 197, distance: 116.9
click at [0, 182] on div "TẠO ĐƠN HÀNG Yêu cầu xuất hóa đơn điện tử Transit Pickup Surcharge Ids Transit …" at bounding box center [379, 179] width 759 height 358
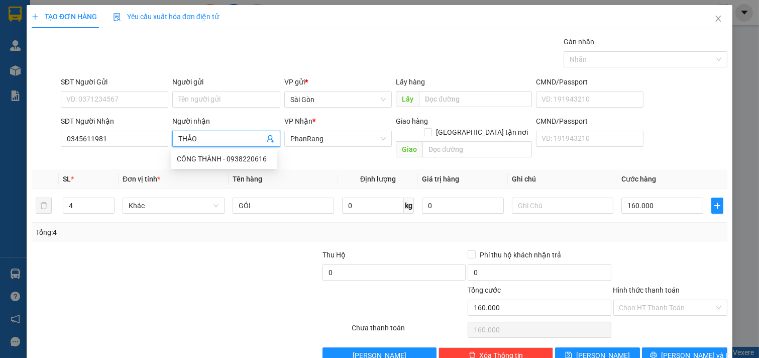
drag, startPoint x: 210, startPoint y: 143, endPoint x: 0, endPoint y: 170, distance: 211.7
click at [0, 170] on div "TẠO ĐƠN HÀNG Yêu cầu xuất hóa đơn điện tử Transit Pickup Surcharge Ids Transit …" at bounding box center [379, 179] width 759 height 358
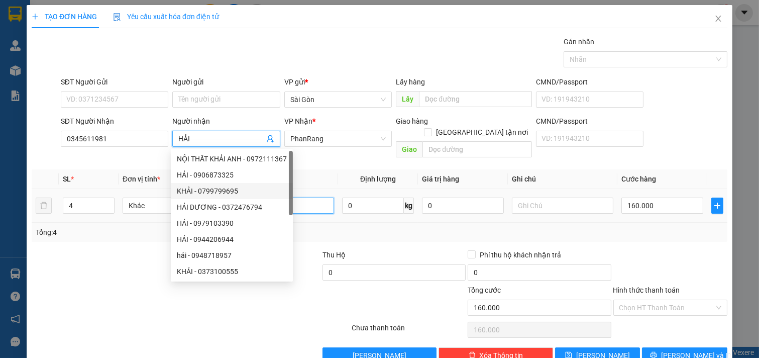
click at [312, 197] on input "GÓI" at bounding box center [284, 205] width 102 height 16
click at [313, 197] on input "GÓI" at bounding box center [284, 205] width 102 height 16
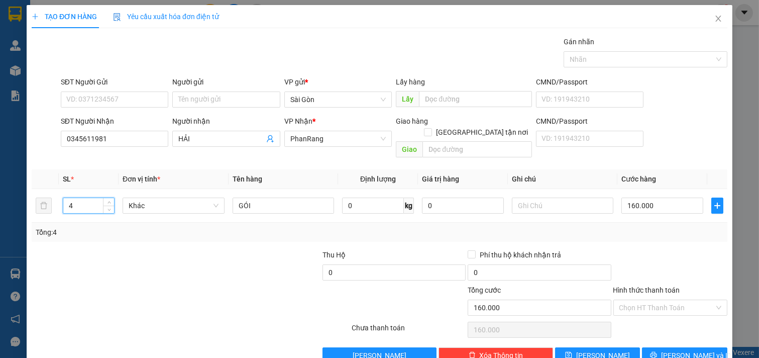
drag, startPoint x: 83, startPoint y: 196, endPoint x: 0, endPoint y: 199, distance: 82.9
click at [0, 199] on div "TẠO ĐƠN HÀNG Yêu cầu xuất hóa đơn điện tử Transit Pickup Surcharge Ids Transit …" at bounding box center [379, 179] width 759 height 358
click at [663, 199] on input "160.000" at bounding box center [662, 205] width 82 height 16
click at [657, 351] on icon "printer" at bounding box center [653, 354] width 7 height 7
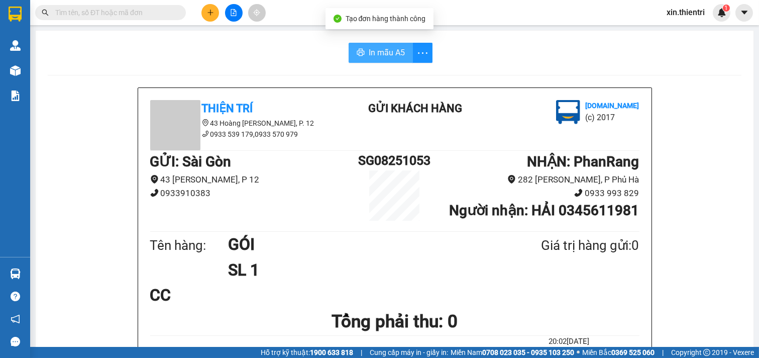
click at [369, 48] on span "In mẫu A5" at bounding box center [387, 52] width 36 height 13
click at [215, 4] on div at bounding box center [233, 13] width 75 height 18
click at [212, 11] on icon "plus" at bounding box center [210, 12] width 7 height 7
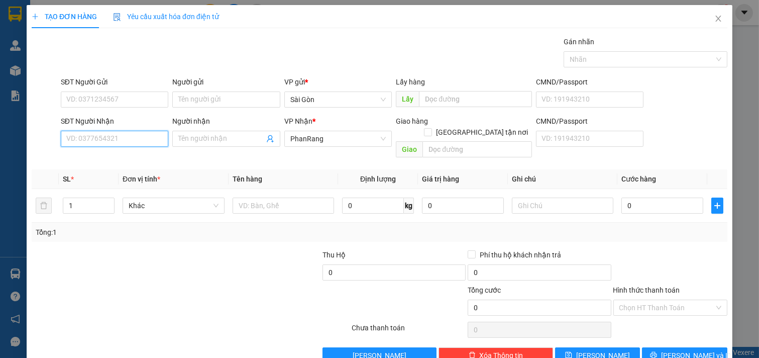
click at [126, 144] on input "SĐT Người Nhận" at bounding box center [115, 139] width 108 height 16
drag, startPoint x: 98, startPoint y: 158, endPoint x: 106, endPoint y: 162, distance: 8.3
click at [99, 158] on div "0783270290 - NGÂN" at bounding box center [113, 158] width 94 height 11
drag, startPoint x: 667, startPoint y: 290, endPoint x: 653, endPoint y: 333, distance: 44.5
click at [663, 300] on input "Hình thức thanh toán" at bounding box center [666, 307] width 95 height 15
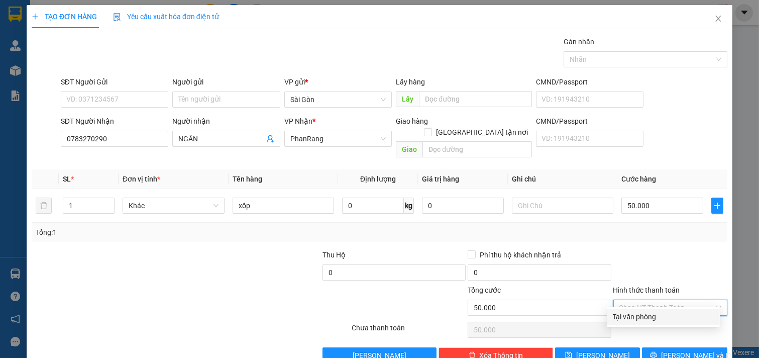
drag, startPoint x: 659, startPoint y: 320, endPoint x: 666, endPoint y: 337, distance: 18.0
click at [659, 320] on div "Tại văn phòng" at bounding box center [663, 316] width 101 height 11
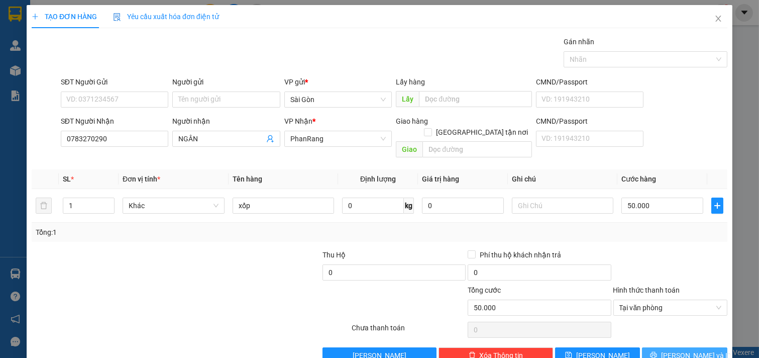
click at [667, 347] on button "[PERSON_NAME] và In" at bounding box center [684, 355] width 85 height 16
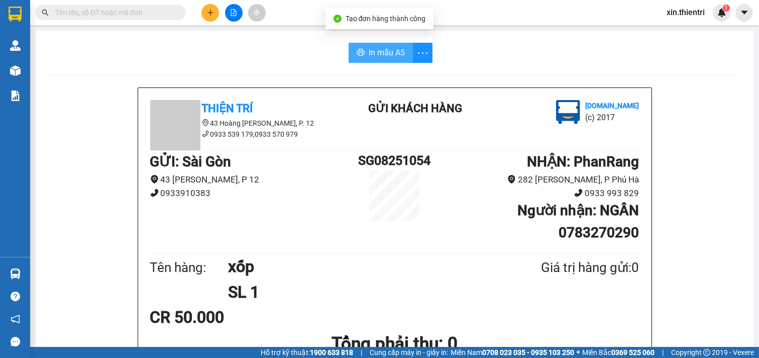
click at [382, 46] on button "In mẫu A5" at bounding box center [381, 53] width 64 height 20
click at [205, 11] on button at bounding box center [210, 13] width 18 height 18
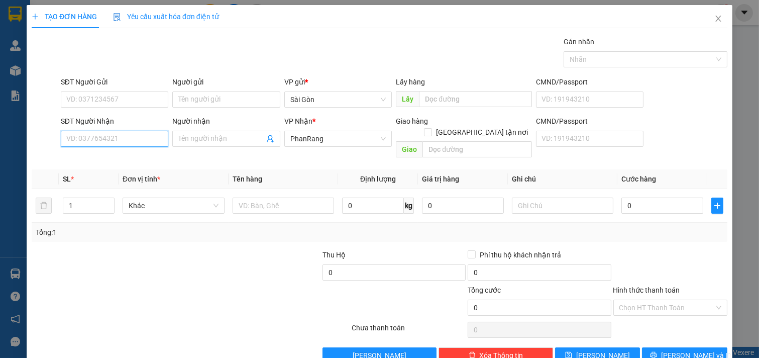
drag, startPoint x: 97, startPoint y: 142, endPoint x: 110, endPoint y: 147, distance: 13.8
click at [104, 147] on input "SĐT Người Nhận" at bounding box center [115, 139] width 108 height 16
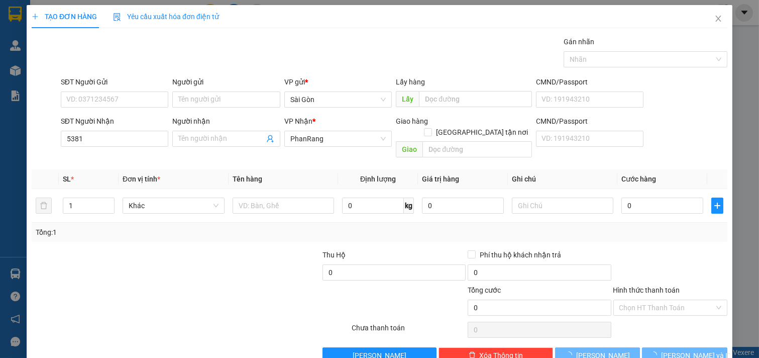
scroll to position [14, 0]
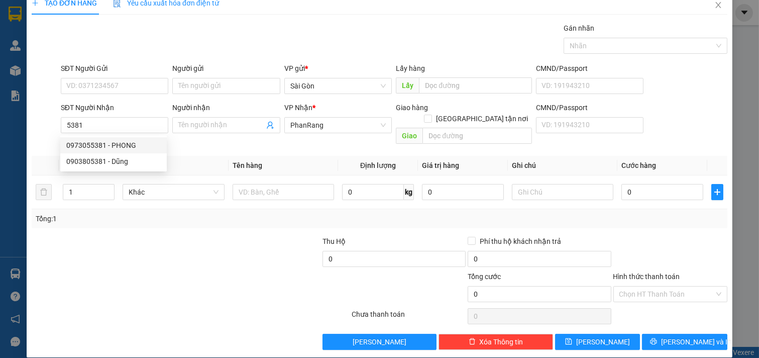
scroll to position [58, 0]
click at [117, 145] on div "0973055381 - PHONG" at bounding box center [113, 145] width 94 height 11
type input "0973055381"
type input "PHONG"
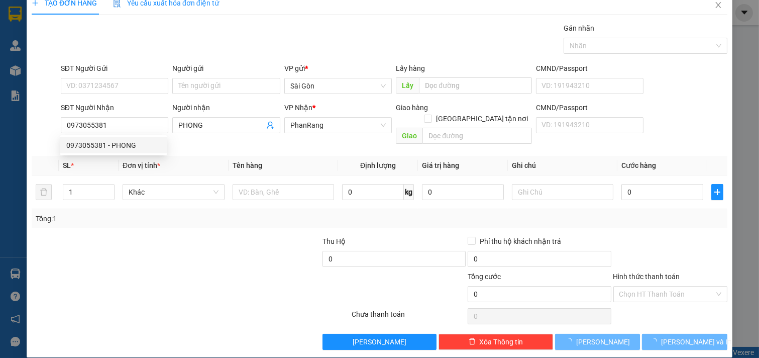
type input "20.000"
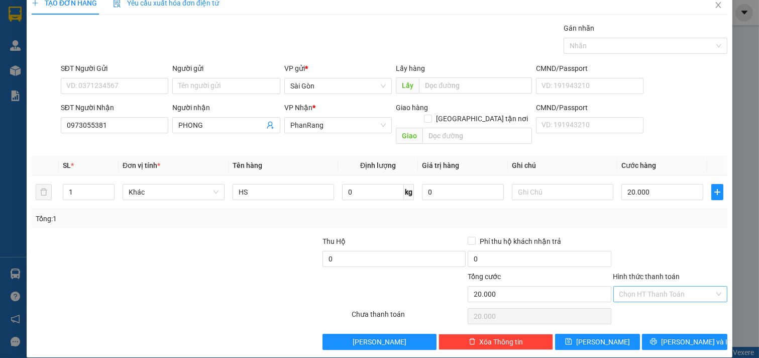
drag, startPoint x: 658, startPoint y: 283, endPoint x: 655, endPoint y: 289, distance: 6.1
click at [658, 286] on input "Hình thức thanh toán" at bounding box center [666, 293] width 95 height 15
drag, startPoint x: 654, startPoint y: 297, endPoint x: 655, endPoint y: 313, distance: 16.6
click at [654, 299] on div "Tại văn phòng" at bounding box center [663, 302] width 101 height 11
type input "0"
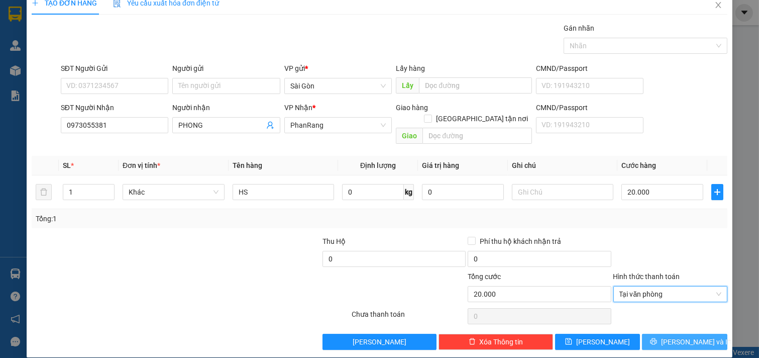
click at [655, 334] on button "[PERSON_NAME] và In" at bounding box center [684, 342] width 85 height 16
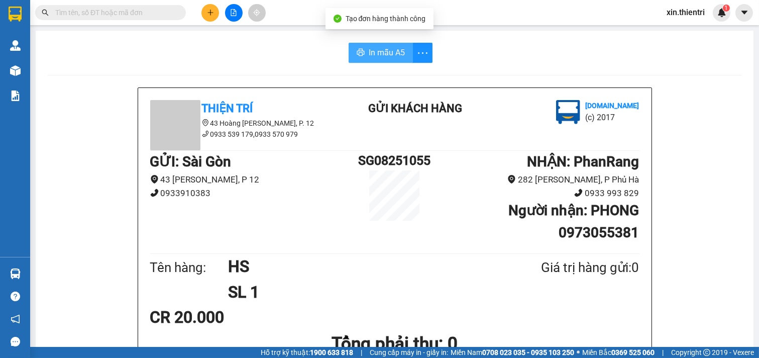
click at [349, 50] on button "In mẫu A5" at bounding box center [381, 53] width 64 height 20
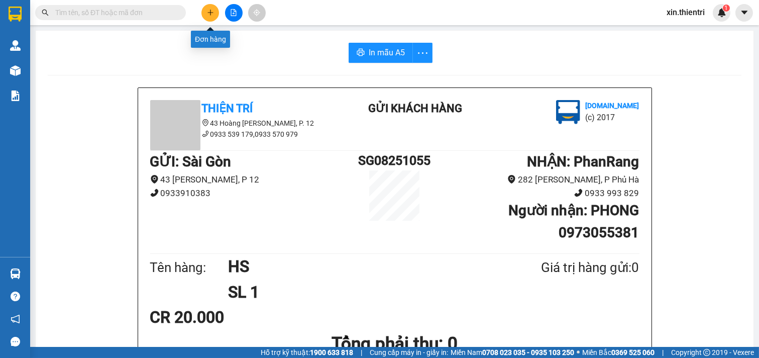
click at [205, 10] on button at bounding box center [210, 13] width 18 height 18
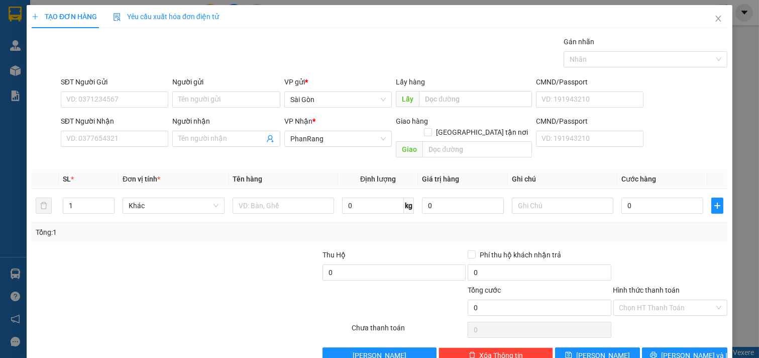
drag, startPoint x: 108, startPoint y: 129, endPoint x: 133, endPoint y: 162, distance: 41.6
click at [108, 135] on div "SĐT Người Nhận VD: 0377654321" at bounding box center [115, 133] width 108 height 35
click at [124, 142] on input "SĐT Người Nhận" at bounding box center [115, 139] width 108 height 16
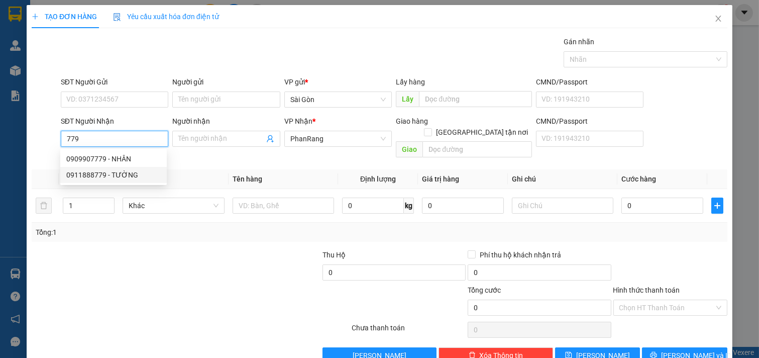
drag, startPoint x: 116, startPoint y: 173, endPoint x: 122, endPoint y: 171, distance: 6.5
click at [116, 174] on div "0911888779 - TƯỜNG" at bounding box center [113, 174] width 94 height 11
type input "0911888779"
type input "TƯỜNG"
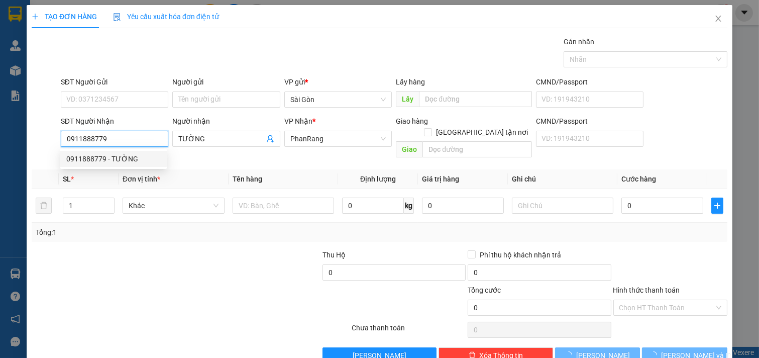
type input "20.000"
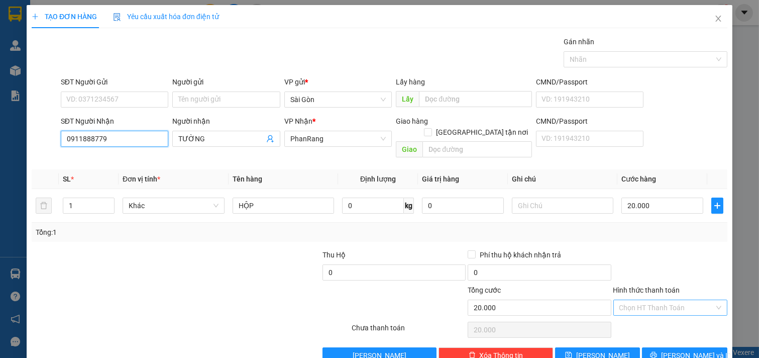
type input "0911888779"
click at [636, 300] on input "Hình thức thanh toán" at bounding box center [666, 307] width 95 height 15
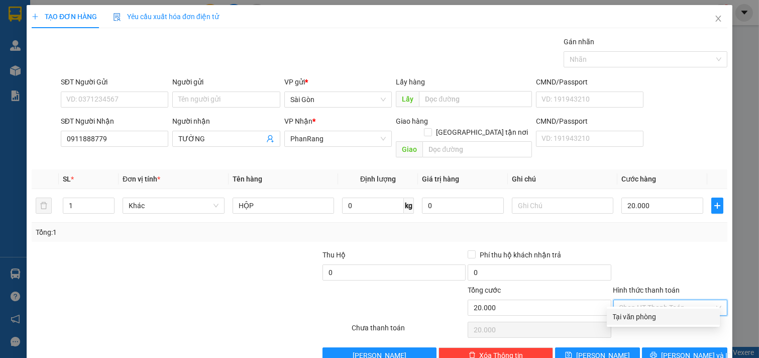
drag, startPoint x: 630, startPoint y: 315, endPoint x: 660, endPoint y: 329, distance: 33.5
click at [631, 315] on div "Tại văn phòng" at bounding box center [663, 316] width 101 height 11
type input "0"
click at [671, 335] on div "Transit Pickup Surcharge Ids Transit Deliver Surcharge Ids Transit Deliver Surc…" at bounding box center [380, 199] width 696 height 327
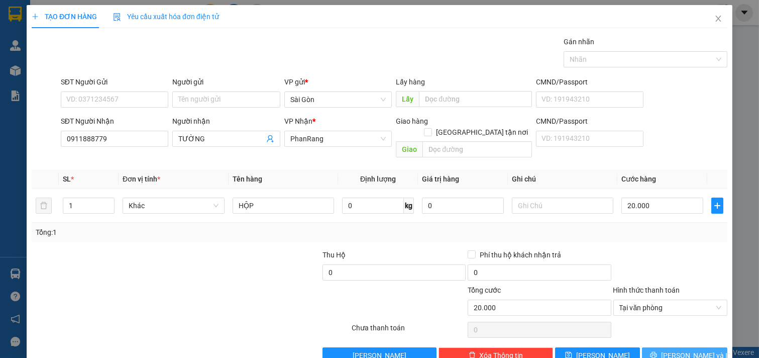
drag, startPoint x: 664, startPoint y: 340, endPoint x: 659, endPoint y: 340, distance: 5.0
click at [664, 347] on button "[PERSON_NAME] và In" at bounding box center [684, 355] width 85 height 16
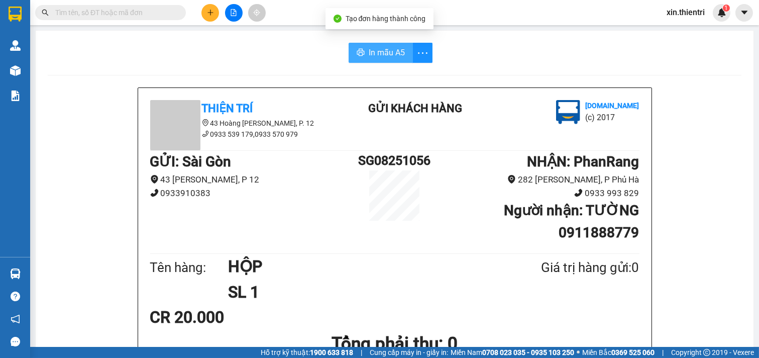
drag, startPoint x: 373, startPoint y: 55, endPoint x: 389, endPoint y: 73, distance: 23.9
click at [374, 56] on span "In mẫu A5" at bounding box center [387, 52] width 36 height 13
click at [207, 12] on icon "plus" at bounding box center [210, 12] width 7 height 7
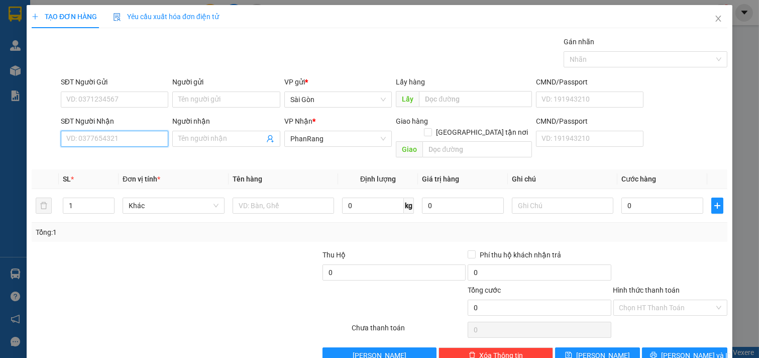
drag, startPoint x: 131, startPoint y: 139, endPoint x: 139, endPoint y: 134, distance: 9.2
click at [136, 137] on input "SĐT Người Nhận" at bounding box center [115, 139] width 108 height 16
type input "0"
click at [126, 151] on div "0975599622 - 10 GHIN" at bounding box center [113, 159] width 106 height 16
type input "0975599622"
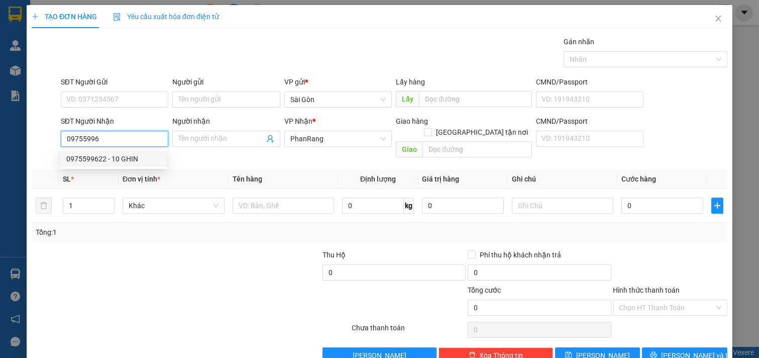
type input "10 GHIN"
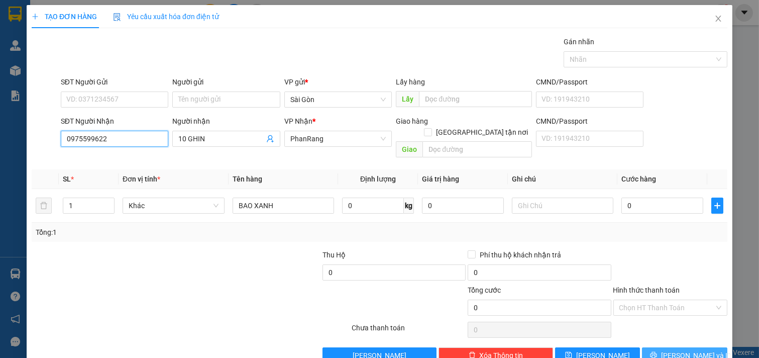
type input "0975599622"
click at [679, 350] on span "[PERSON_NAME] và In" at bounding box center [696, 355] width 70 height 11
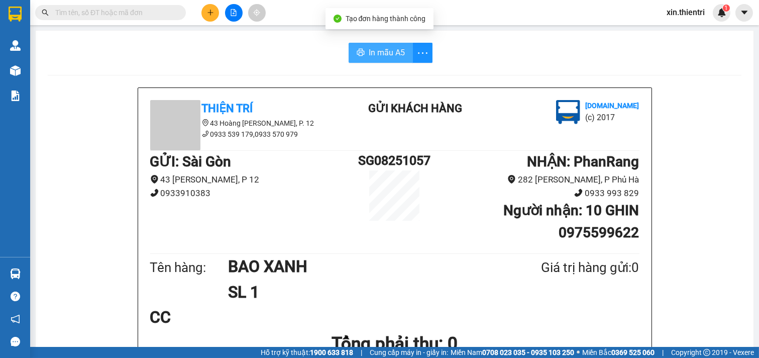
drag, startPoint x: 382, startPoint y: 53, endPoint x: 524, endPoint y: 147, distance: 170.0
click at [383, 54] on span "In mẫu A5" at bounding box center [387, 52] width 36 height 13
click at [212, 12] on icon "plus" at bounding box center [210, 12] width 7 height 7
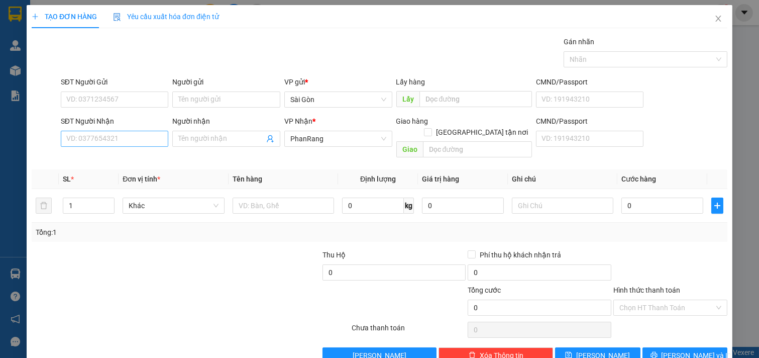
click at [104, 131] on div "SĐT Người Nhận VD: 0377654321" at bounding box center [115, 133] width 108 height 35
click at [101, 138] on input "SĐT Người Nhận" at bounding box center [115, 139] width 108 height 16
click at [102, 142] on input "SĐT Người Nhận" at bounding box center [115, 139] width 108 height 16
click at [105, 149] on div "SĐT Người Nhận VD: 0377654321" at bounding box center [115, 133] width 108 height 35
click at [99, 152] on div "Transit Pickup Surcharge Ids Transit Deliver Surcharge Ids Transit Deliver Surc…" at bounding box center [380, 199] width 696 height 327
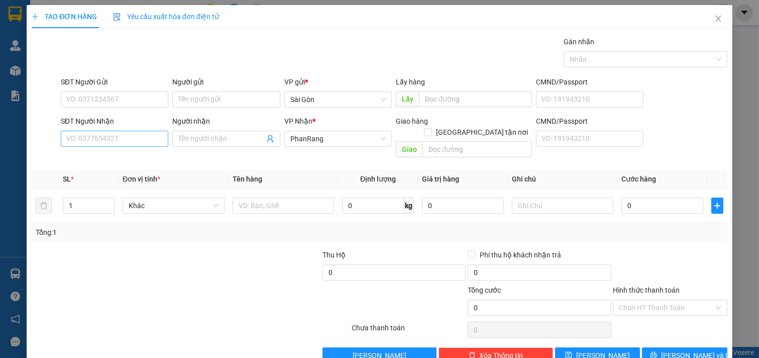
drag, startPoint x: 100, startPoint y: 152, endPoint x: 103, endPoint y: 144, distance: 8.4
click at [101, 149] on div "Transit Pickup Surcharge Ids Transit Deliver Surcharge Ids Transit Deliver Surc…" at bounding box center [380, 199] width 696 height 327
click at [103, 144] on input "SĐT Người Nhận" at bounding box center [115, 139] width 108 height 16
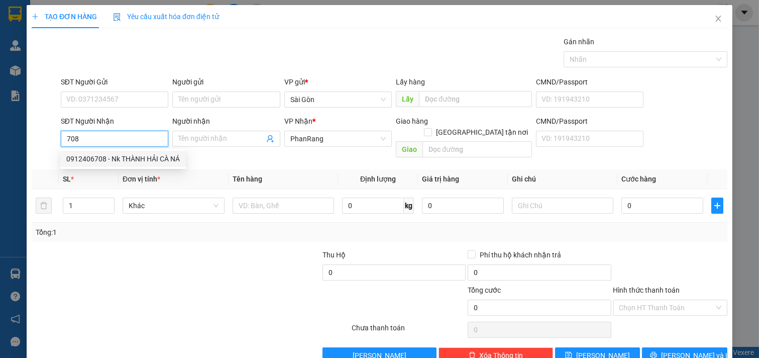
click at [124, 163] on div "0912406708 - Nk THÀNH HẢI CÀ NÁ" at bounding box center [123, 158] width 114 height 11
type input "0912406708"
type input "Nk THÀNH HẢI CÀ NÁ"
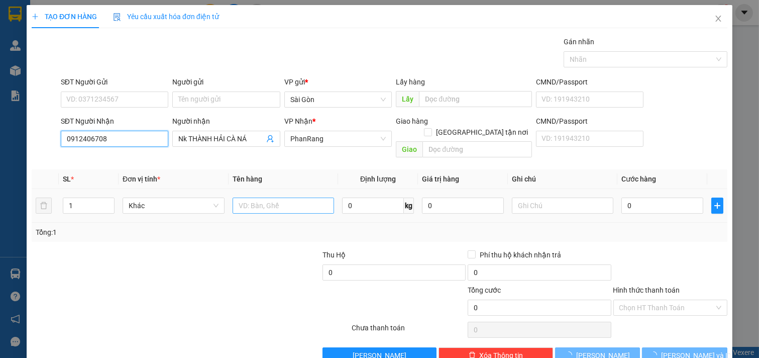
type input "20.000"
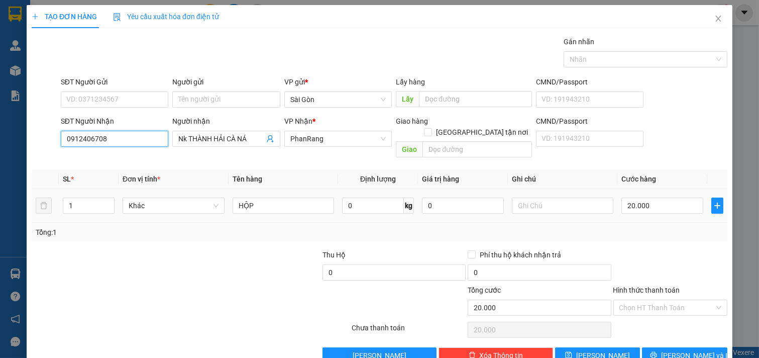
type input "0912406708"
click at [302, 197] on input "HỘP" at bounding box center [284, 205] width 102 height 16
drag, startPoint x: 638, startPoint y: 288, endPoint x: 638, endPoint y: 307, distance: 19.1
click at [637, 300] on input "Hình thức thanh toán" at bounding box center [666, 307] width 95 height 15
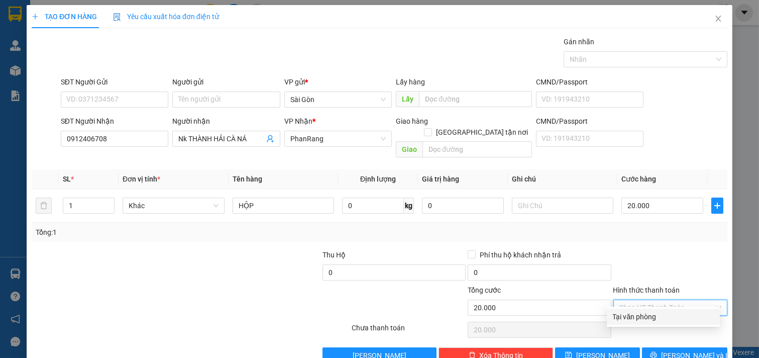
drag, startPoint x: 639, startPoint y: 312, endPoint x: 652, endPoint y: 339, distance: 29.4
click at [640, 312] on div "Tại văn phòng" at bounding box center [663, 316] width 101 height 11
type input "0"
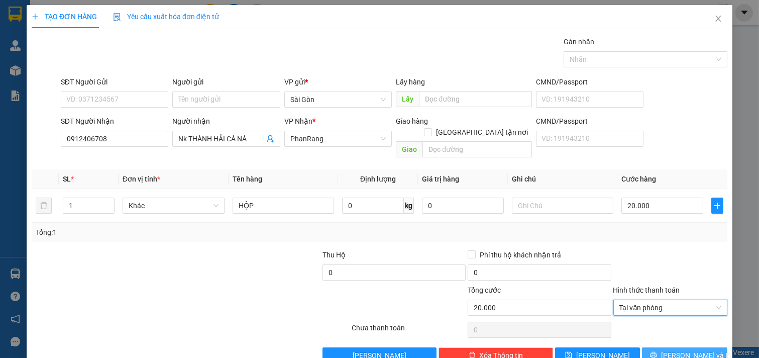
click at [654, 347] on button "[PERSON_NAME] và In" at bounding box center [684, 355] width 85 height 16
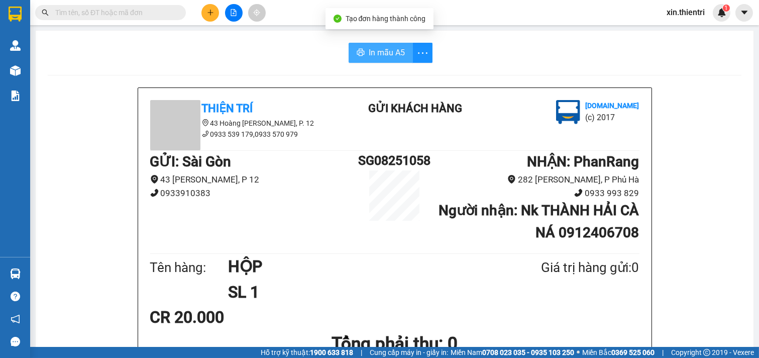
click at [372, 52] on span "In mẫu A5" at bounding box center [387, 52] width 36 height 13
drag, startPoint x: 216, startPoint y: 92, endPoint x: 212, endPoint y: 14, distance: 79.0
click at [212, 14] on icon "plus" at bounding box center [210, 12] width 7 height 7
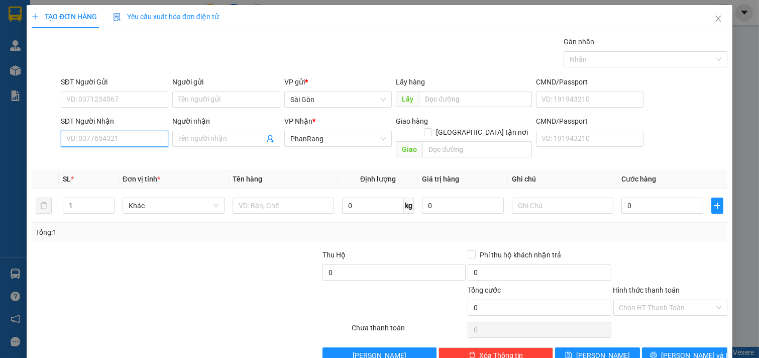
click at [120, 142] on input "SĐT Người Nhận" at bounding box center [115, 139] width 108 height 16
click at [97, 152] on div "0378144174 - CƯƠNG" at bounding box center [113, 159] width 106 height 16
type input "0378144174"
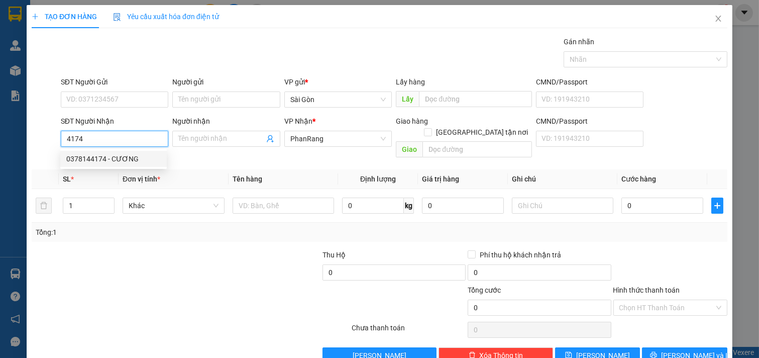
type input "CƯƠNG"
type input "20.000"
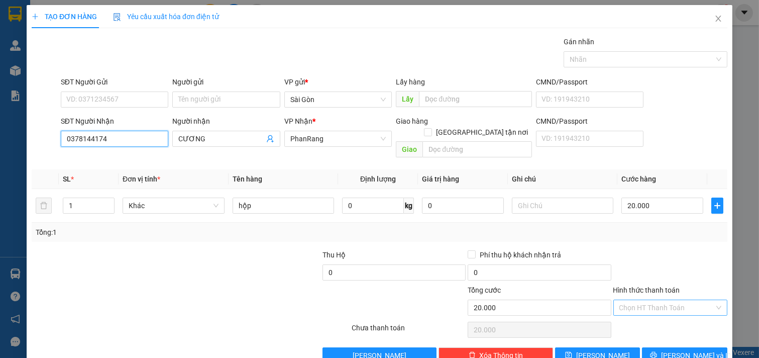
type input "0378144174"
click at [667, 300] on input "Hình thức thanh toán" at bounding box center [666, 307] width 95 height 15
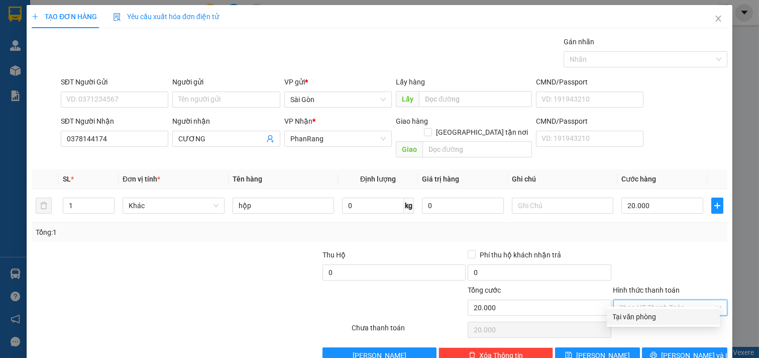
click at [653, 313] on div "Tại văn phòng" at bounding box center [663, 316] width 101 height 11
type input "0"
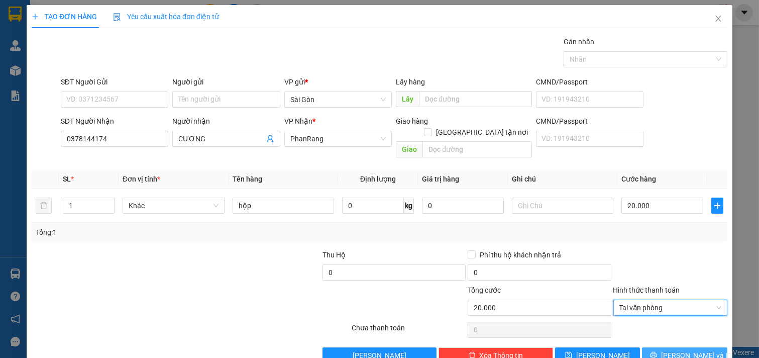
click at [651, 347] on button "[PERSON_NAME] và In" at bounding box center [684, 355] width 85 height 16
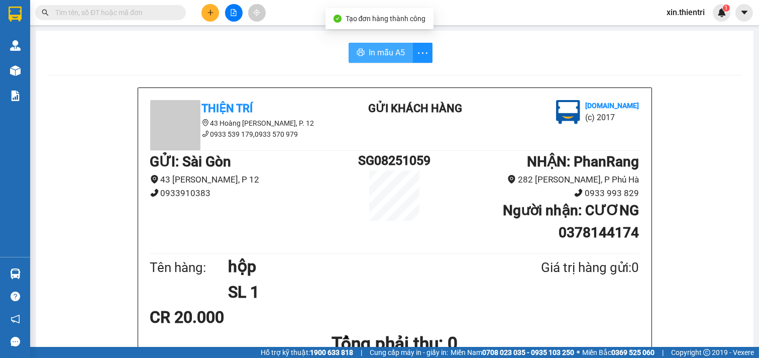
click at [362, 44] on button "In mẫu A5" at bounding box center [381, 53] width 64 height 20
click at [206, 7] on button at bounding box center [210, 13] width 18 height 18
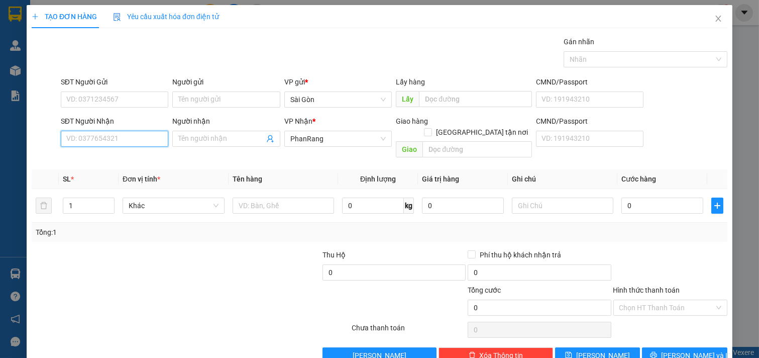
click at [116, 144] on input "SĐT Người Nhận" at bounding box center [115, 139] width 108 height 16
click at [106, 157] on div "0966611117 - NGỌC" at bounding box center [113, 158] width 94 height 11
type input "0966611117"
type input "NGỌC"
type input "50.000"
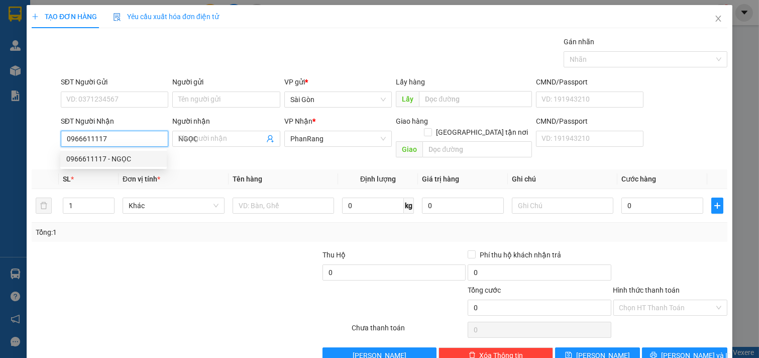
type input "50.000"
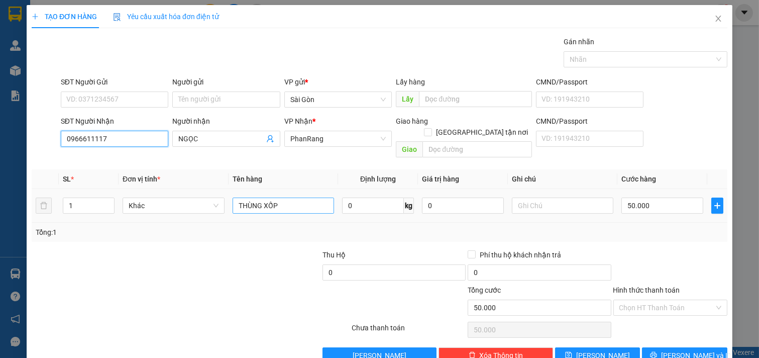
type input "0966611117"
drag, startPoint x: 316, startPoint y: 193, endPoint x: 0, endPoint y: 206, distance: 316.7
click at [0, 206] on div "TẠO ĐƠN HÀNG Yêu cầu xuất hóa đơn điện tử Transit Pickup Surcharge Ids Transit …" at bounding box center [379, 179] width 759 height 358
type input "gói"
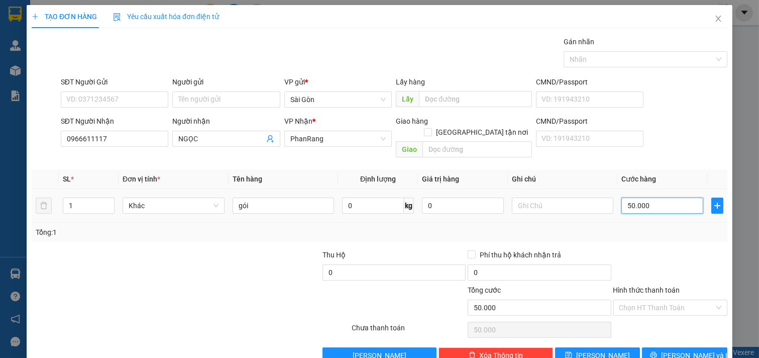
click at [676, 197] on input "50.000" at bounding box center [662, 205] width 82 height 16
type input "3"
type input "30"
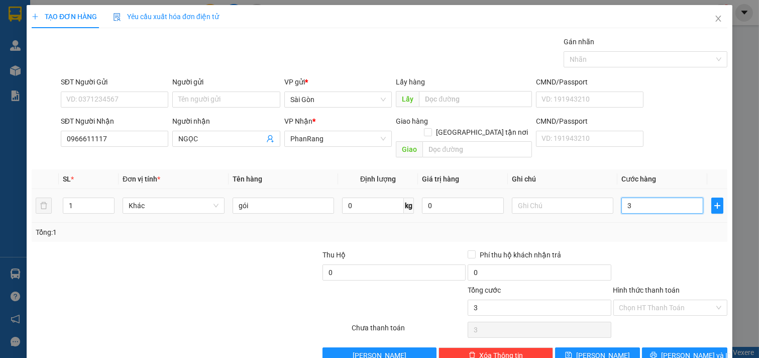
type input "30"
type input "30.000"
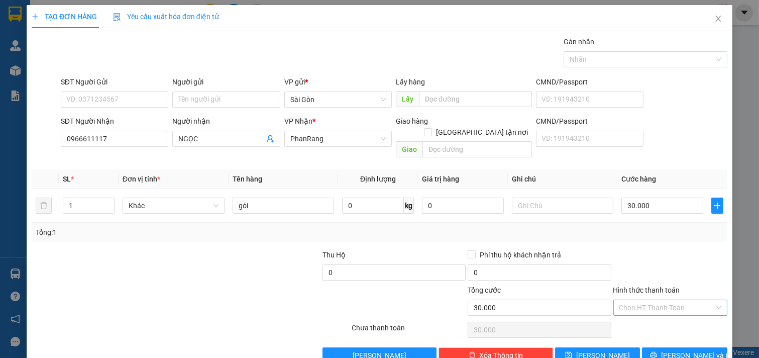
drag, startPoint x: 643, startPoint y: 298, endPoint x: 644, endPoint y: 304, distance: 6.6
click at [643, 300] on input "Hình thức thanh toán" at bounding box center [666, 307] width 95 height 15
click at [645, 318] on div "Tại văn phòng" at bounding box center [663, 316] width 101 height 11
type input "0"
click at [654, 350] on button "[PERSON_NAME] và In" at bounding box center [684, 355] width 85 height 16
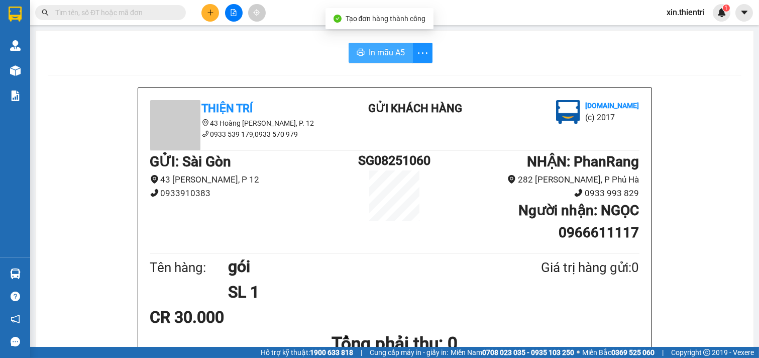
click at [360, 53] on icon "printer" at bounding box center [361, 52] width 8 height 7
drag, startPoint x: 202, startPoint y: 7, endPoint x: 207, endPoint y: 23, distance: 17.3
click at [201, 8] on div at bounding box center [233, 13] width 75 height 18
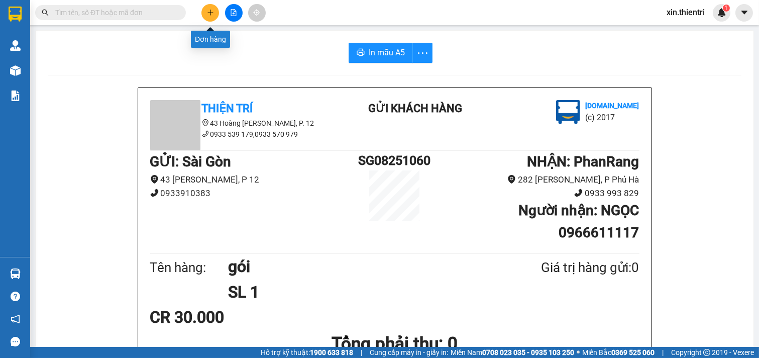
click at [204, 16] on button at bounding box center [210, 13] width 18 height 18
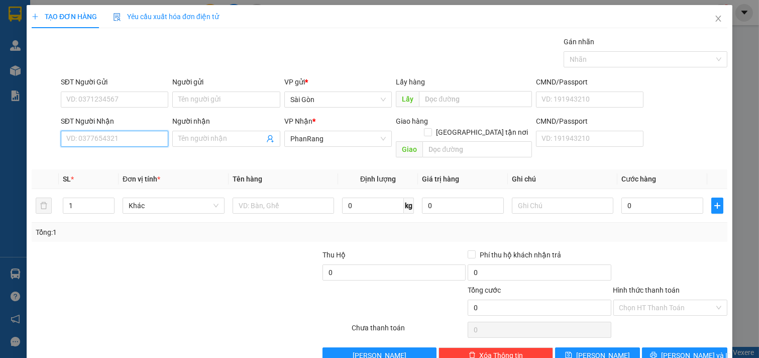
click at [93, 136] on input "SĐT Người Nhận" at bounding box center [115, 139] width 108 height 16
click at [100, 155] on div "0966611117 - NGỌC" at bounding box center [113, 158] width 94 height 11
type input "0966611117"
type input "NGỌC"
type input "30.000"
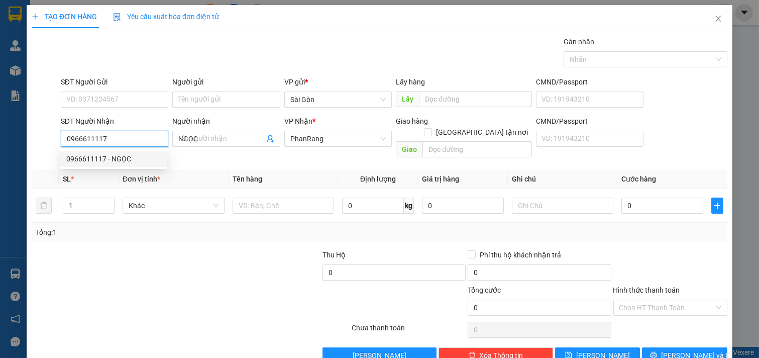
type input "30.000"
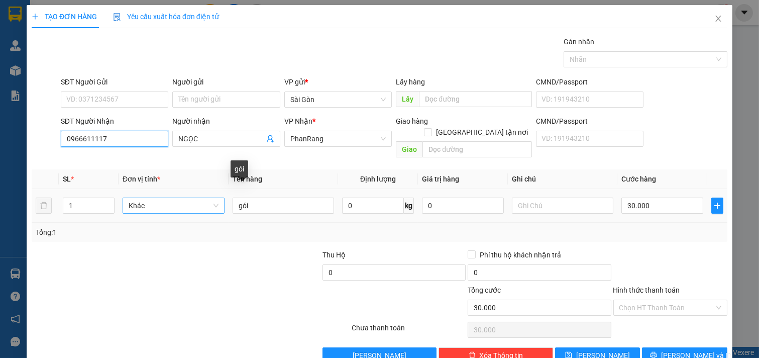
type input "0966611117"
drag, startPoint x: 191, startPoint y: 193, endPoint x: 172, endPoint y: 200, distance: 20.3
click at [167, 202] on tr "1 Khác gói 0 kg 0 30.000" at bounding box center [380, 206] width 696 height 34
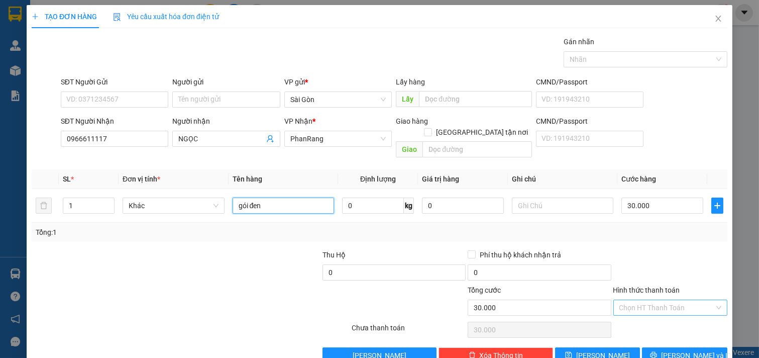
type input "gói đen"
click at [653, 300] on input "Hình thức thanh toán" at bounding box center [666, 307] width 95 height 15
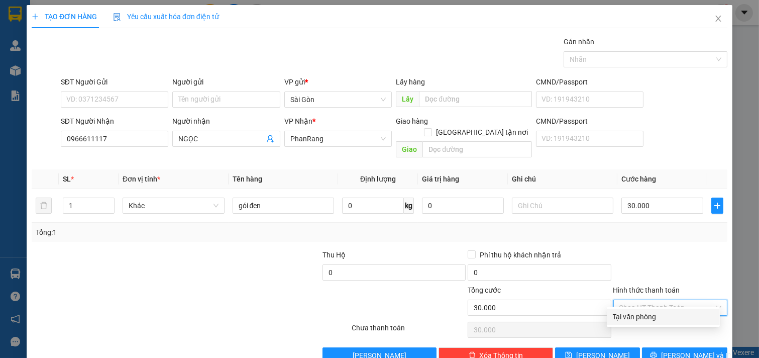
click at [650, 314] on div "Tại văn phòng" at bounding box center [663, 316] width 101 height 11
type input "0"
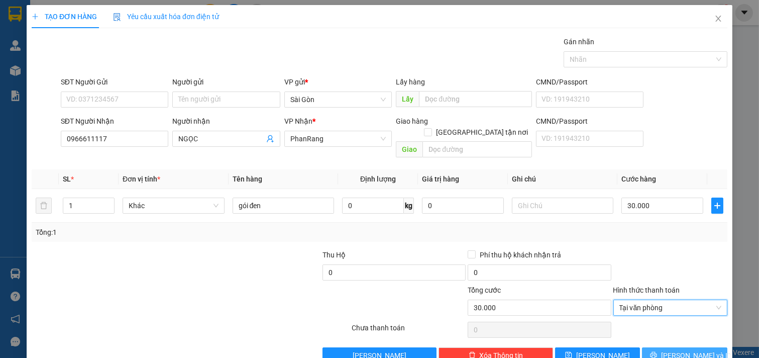
click at [650, 347] on button "[PERSON_NAME] và In" at bounding box center [684, 355] width 85 height 16
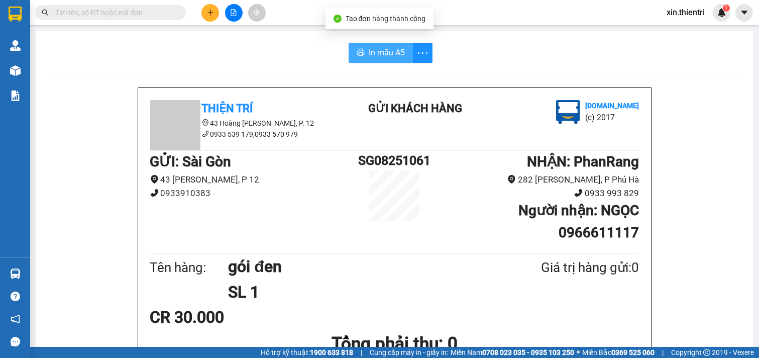
drag, startPoint x: 369, startPoint y: 61, endPoint x: 579, endPoint y: 97, distance: 213.5
click at [369, 61] on button "In mẫu A5" at bounding box center [381, 53] width 64 height 20
click at [382, 56] on span "In mẫu A5" at bounding box center [387, 52] width 36 height 13
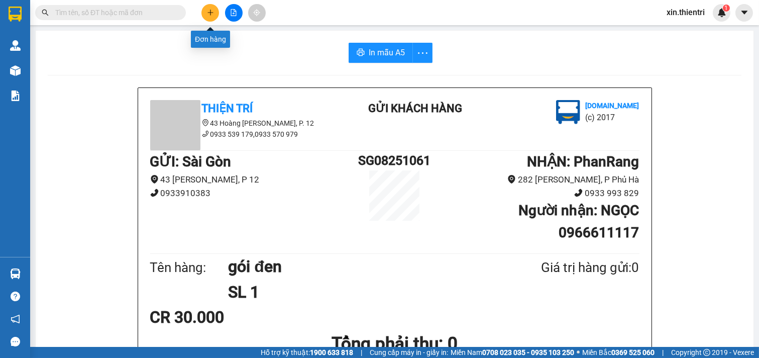
click at [213, 11] on icon "plus" at bounding box center [210, 12] width 7 height 7
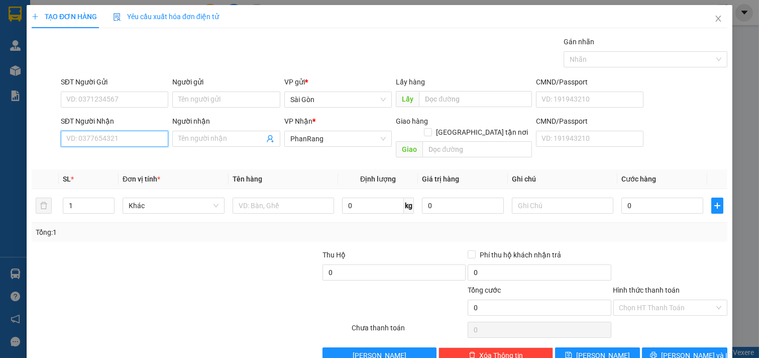
drag, startPoint x: 68, startPoint y: 142, endPoint x: 82, endPoint y: 133, distance: 16.7
click at [71, 143] on input "SĐT Người Nhận" at bounding box center [115, 139] width 108 height 16
drag, startPoint x: 90, startPoint y: 161, endPoint x: 104, endPoint y: 167, distance: 14.8
click at [94, 164] on div "0829113810 - TRINH" at bounding box center [115, 159] width 111 height 16
type input "0829113810"
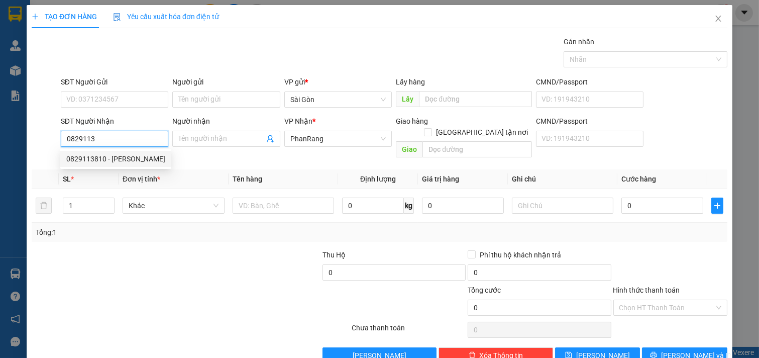
type input "TRINH"
type input "NINH SƠN"
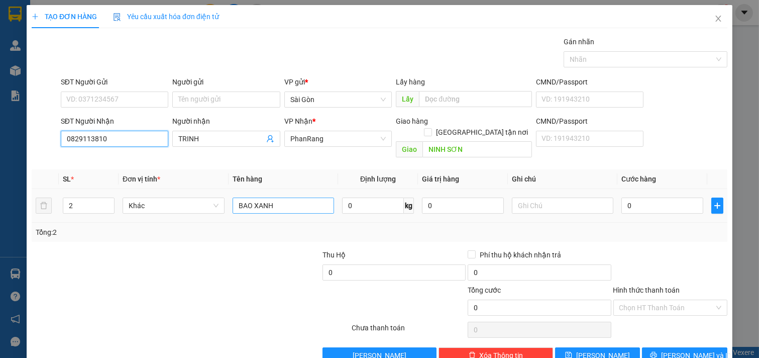
type input "0829113810"
drag, startPoint x: 294, startPoint y: 193, endPoint x: 1, endPoint y: 248, distance: 297.8
click at [1, 248] on div "TẠO ĐƠN HÀNG Yêu cầu xuất hóa đơn điện tử Transit Pickup Surcharge Ids Transit …" at bounding box center [379, 179] width 759 height 358
drag, startPoint x: 291, startPoint y: 197, endPoint x: 0, endPoint y: 248, distance: 295.8
click at [0, 245] on div "TẠO ĐƠN HÀNG Yêu cầu xuất hóa đơn điện tử Transit Pickup Surcharge Ids Transit …" at bounding box center [379, 179] width 759 height 358
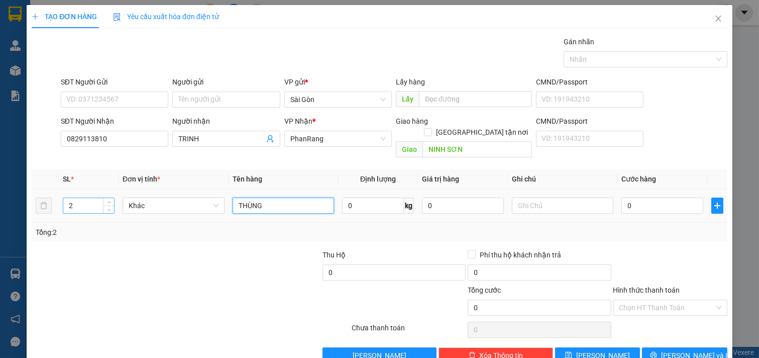
type input "THÙNG"
drag, startPoint x: 79, startPoint y: 194, endPoint x: 0, endPoint y: 198, distance: 79.5
click at [0, 197] on div "TẠO ĐƠN HÀNG Yêu cầu xuất hóa đơn điện tử Transit Pickup Surcharge Ids Transit …" at bounding box center [379, 179] width 759 height 358
type input "1"
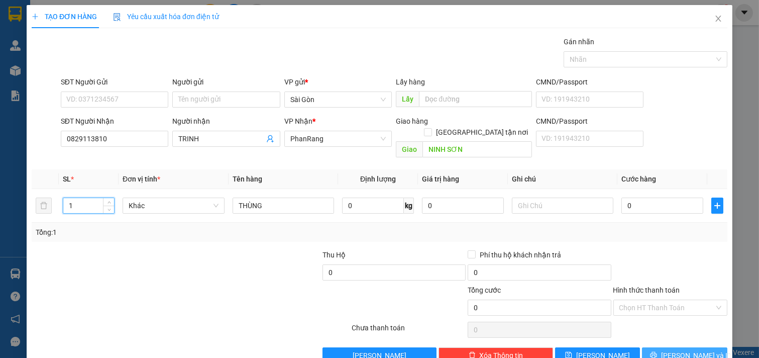
click at [657, 351] on span "printer" at bounding box center [653, 355] width 7 height 8
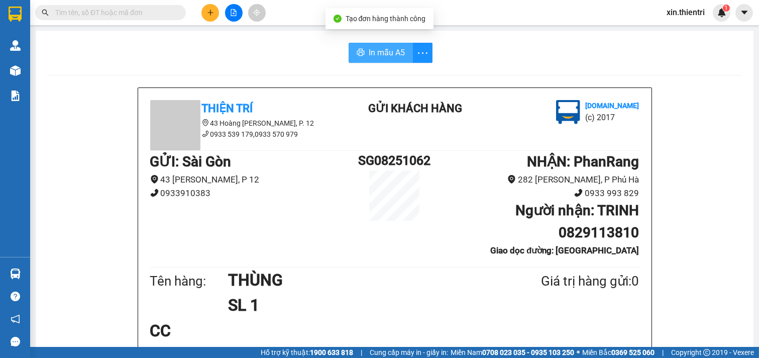
click at [369, 49] on span "In mẫu A5" at bounding box center [387, 52] width 36 height 13
